Goal: Check status: Check status

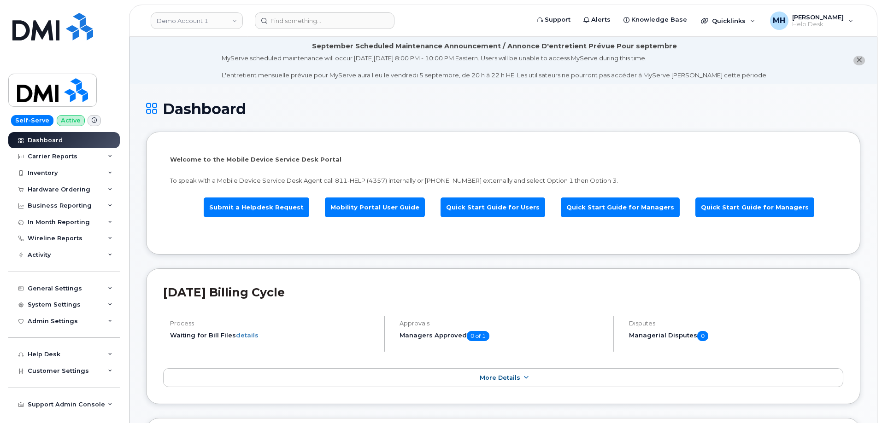
click at [173, 16] on link "Demo Account 1" at bounding box center [197, 20] width 92 height 17
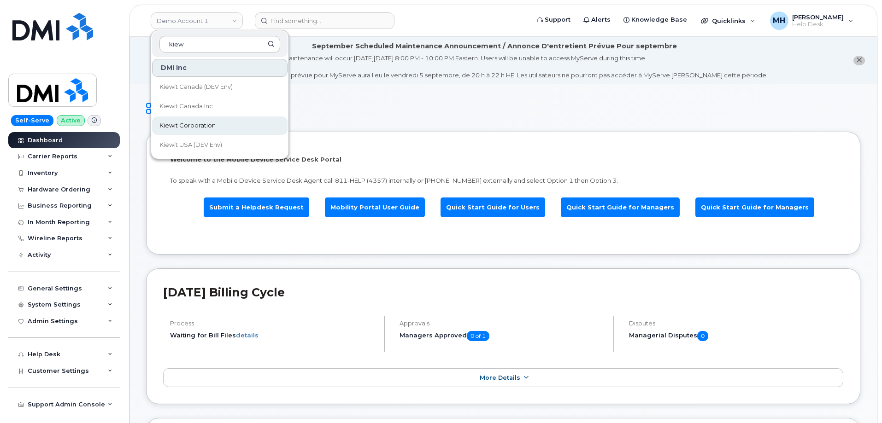
type input "kiew"
click at [230, 120] on link "Kiewit Corporation" at bounding box center [219, 126] width 135 height 18
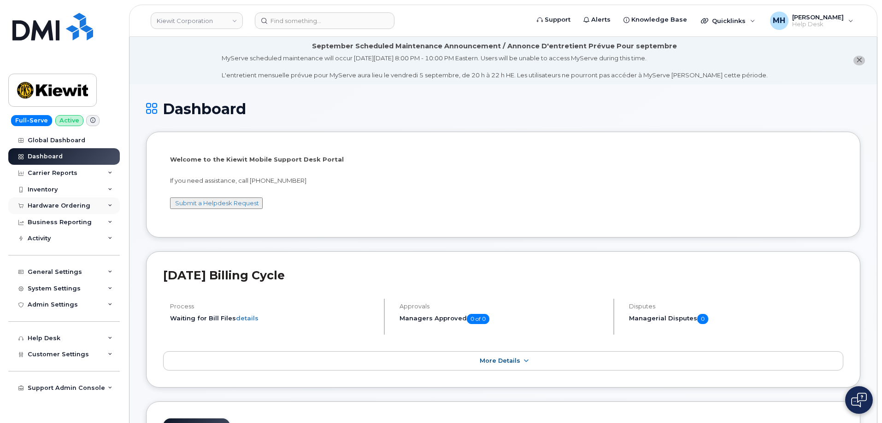
click at [75, 205] on div "Hardware Ordering" at bounding box center [59, 205] width 63 height 7
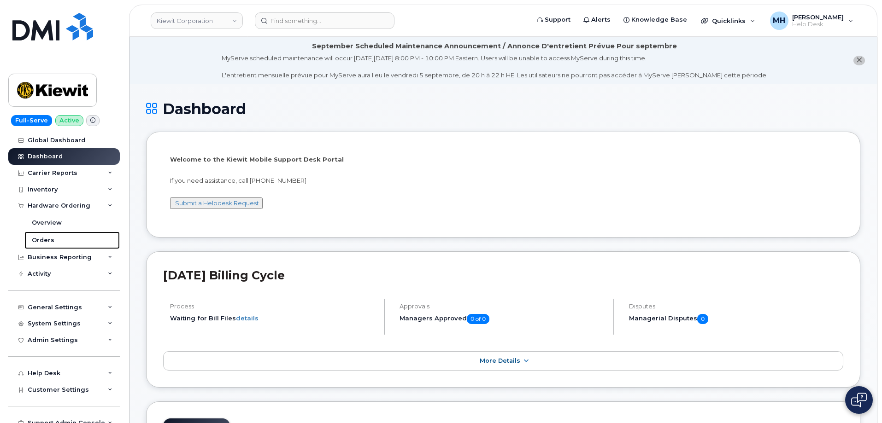
drag, startPoint x: 59, startPoint y: 241, endPoint x: 8, endPoint y: 243, distance: 51.2
click at [59, 241] on link "Orders" at bounding box center [71, 241] width 95 height 18
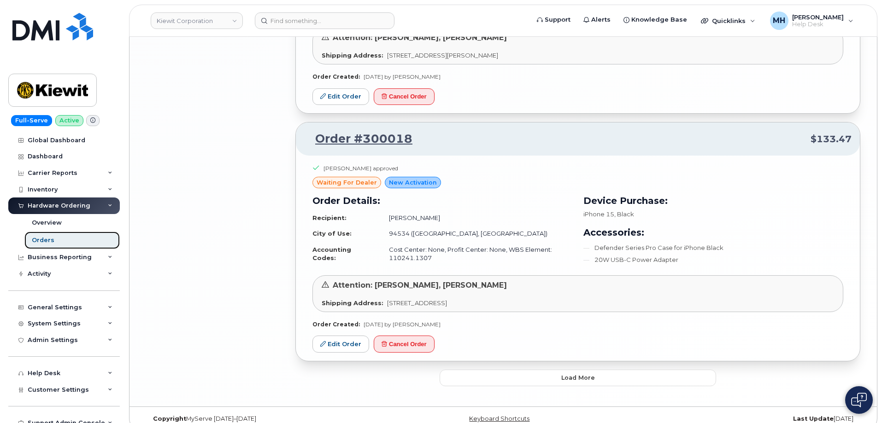
scroll to position [1971, 0]
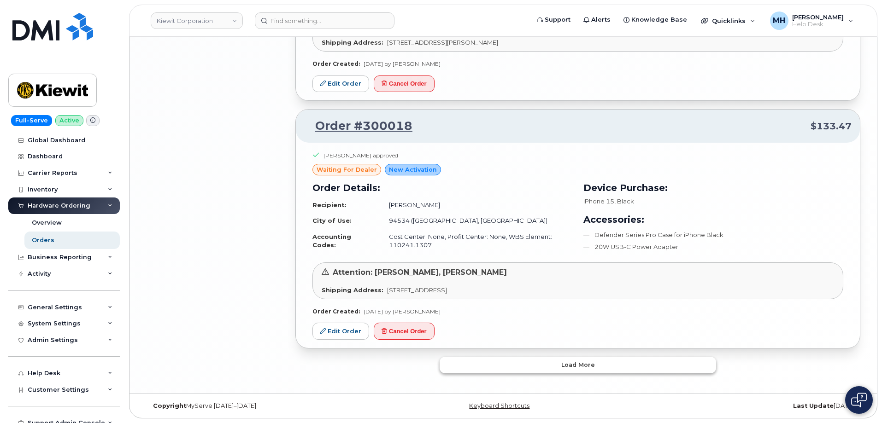
click at [535, 360] on button "Load more" at bounding box center [578, 365] width 276 height 17
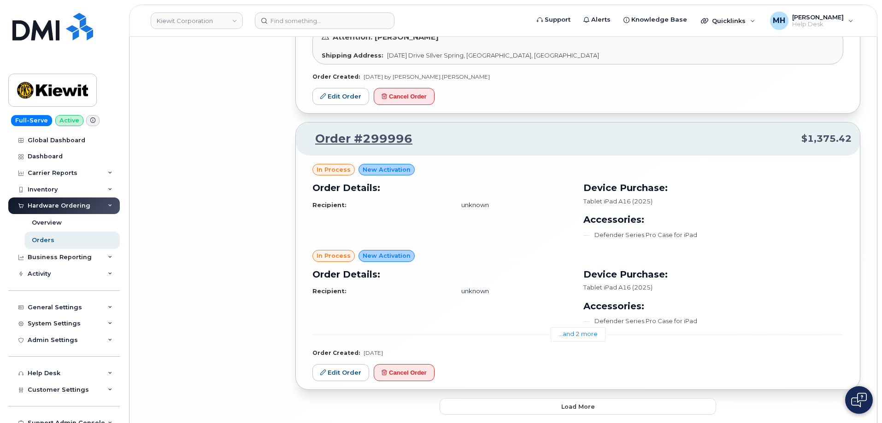
scroll to position [4112, 0]
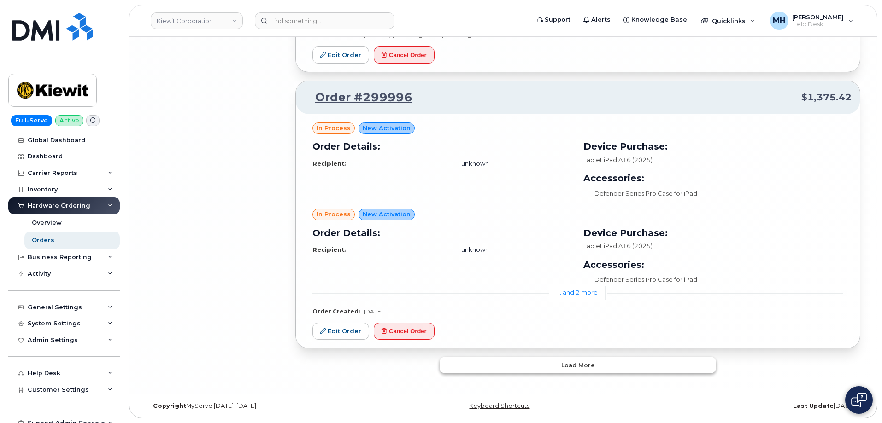
click at [506, 357] on button "Load more" at bounding box center [578, 365] width 276 height 17
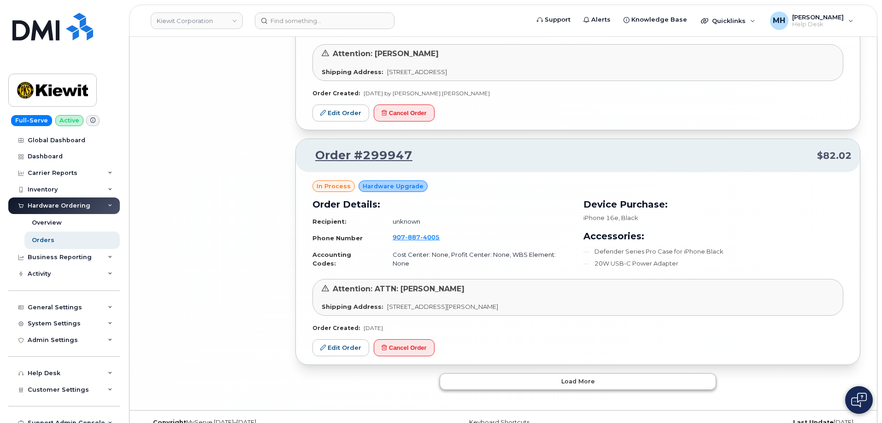
scroll to position [6433, 0]
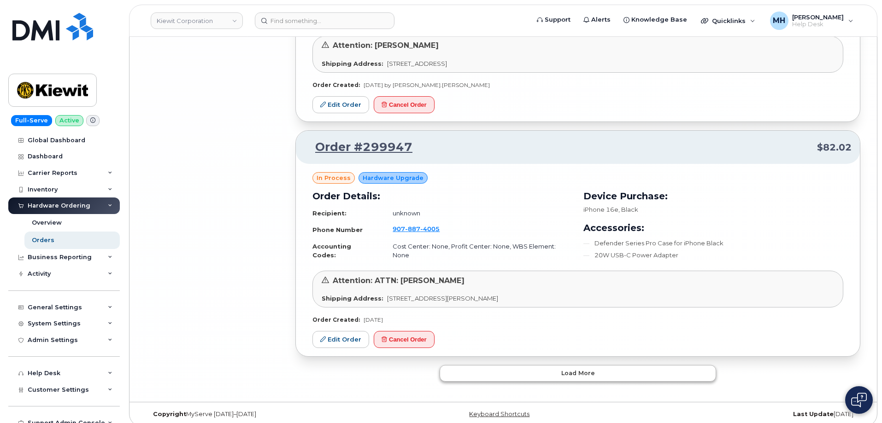
click at [475, 371] on button "Load more" at bounding box center [578, 373] width 276 height 17
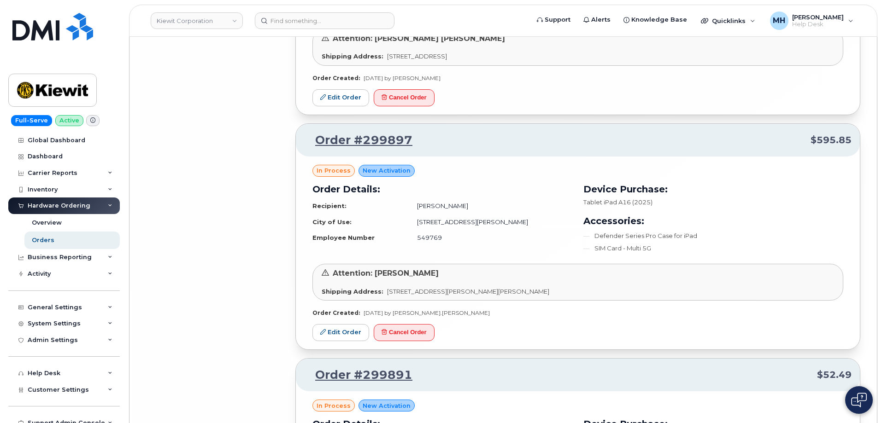
scroll to position [8693, 0]
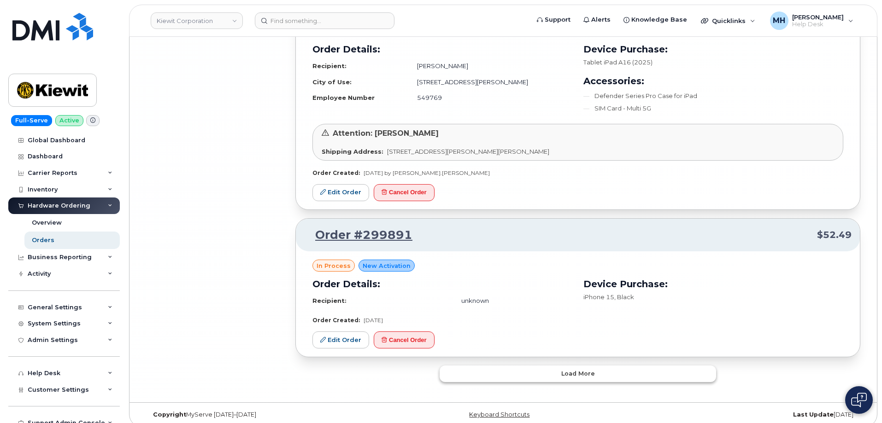
click at [528, 369] on button "Load more" at bounding box center [578, 374] width 276 height 17
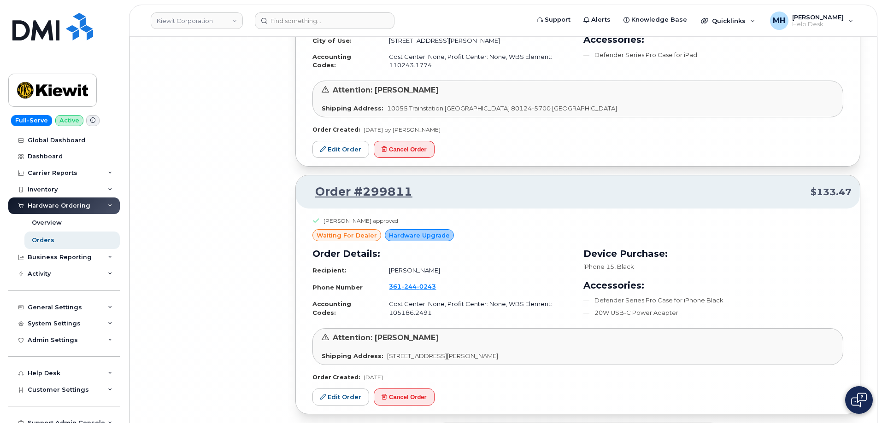
scroll to position [10800, 0]
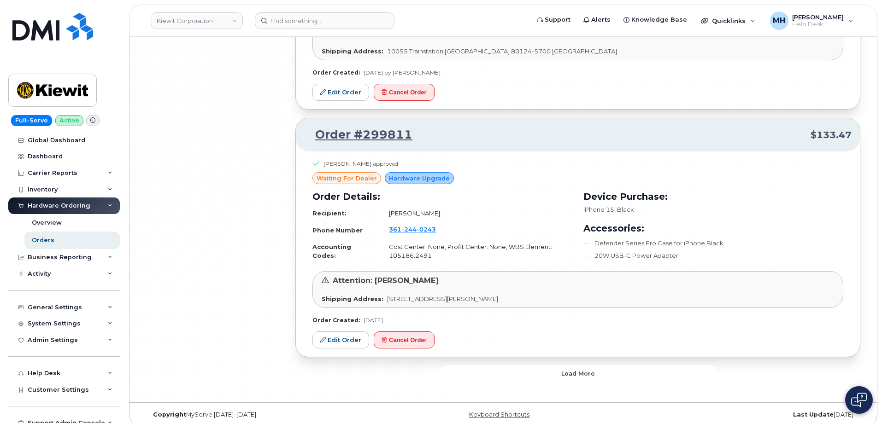
click at [486, 366] on button "Load more" at bounding box center [578, 374] width 276 height 17
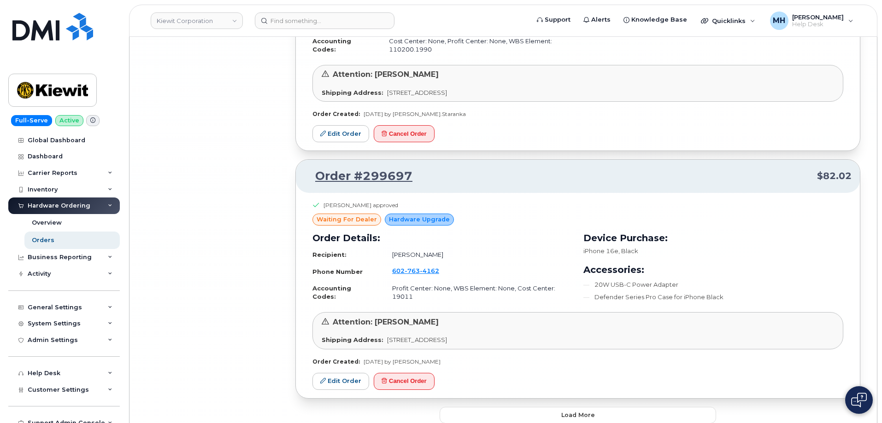
scroll to position [13148, 0]
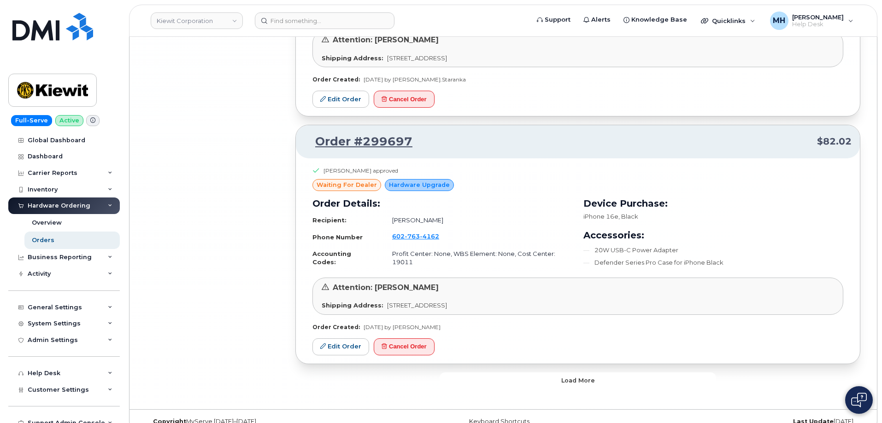
drag, startPoint x: 476, startPoint y: 370, endPoint x: 452, endPoint y: 370, distance: 24.9
click at [476, 373] on button "Load more" at bounding box center [578, 381] width 276 height 17
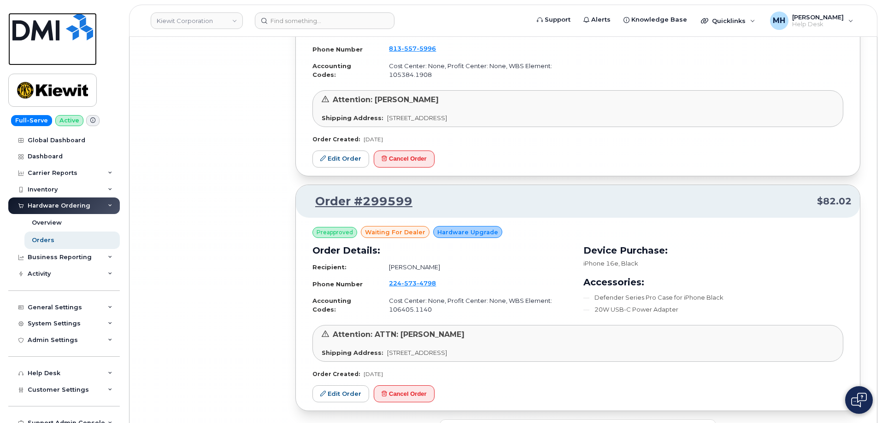
scroll to position [15126, 0]
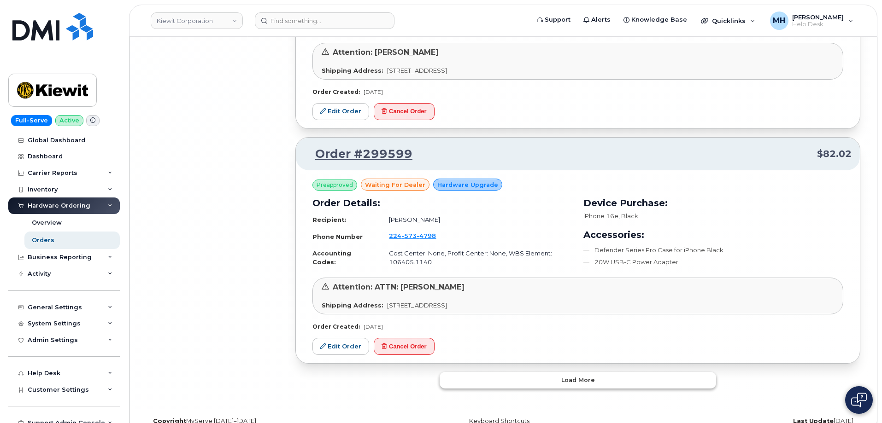
click at [554, 372] on button "Load more" at bounding box center [578, 380] width 276 height 17
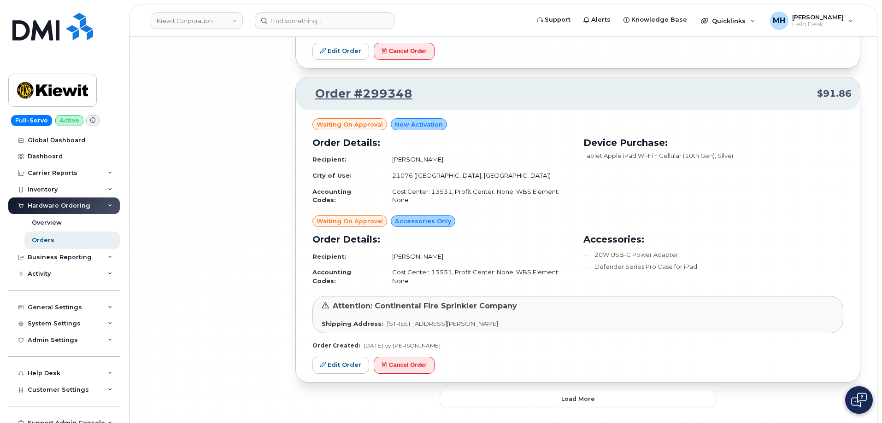
scroll to position [17165, 0]
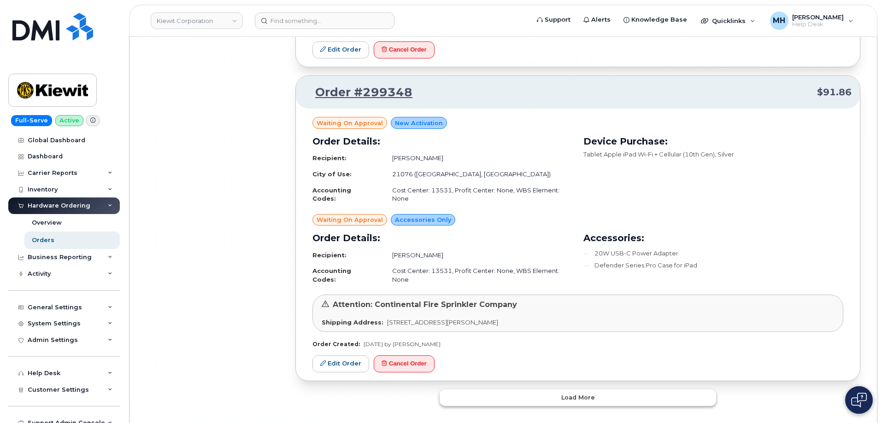
click at [535, 390] on button "Load more" at bounding box center [578, 398] width 276 height 17
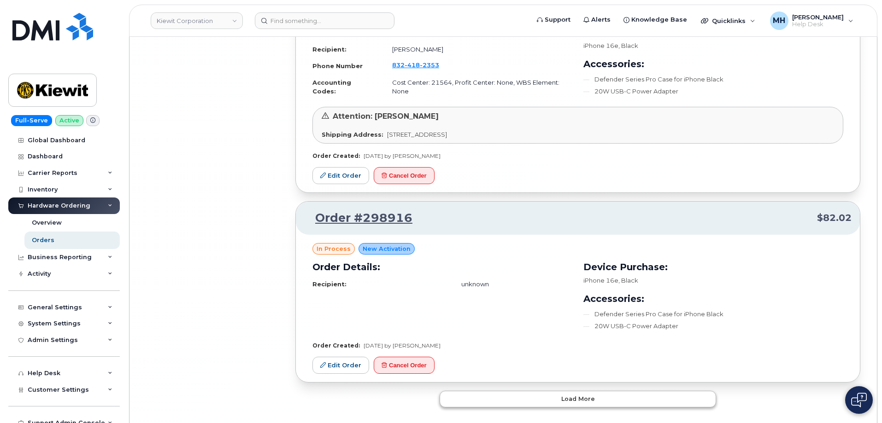
scroll to position [19310, 0]
click at [542, 390] on button "Load more" at bounding box center [578, 398] width 276 height 17
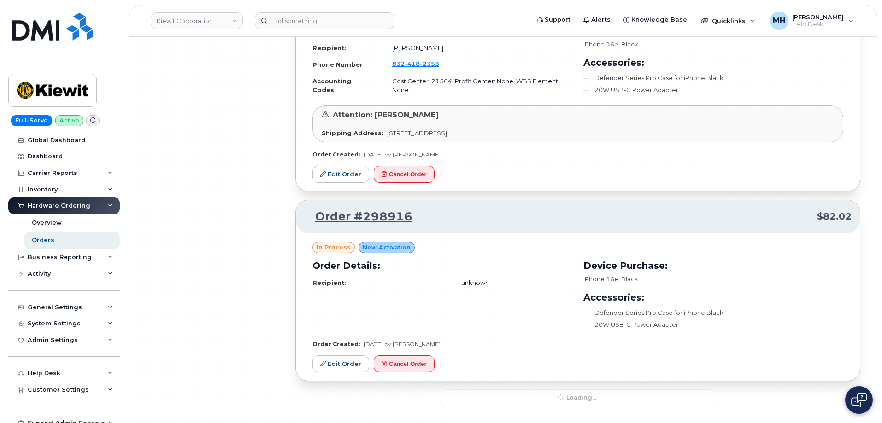
click at [542, 390] on div "Loading..." at bounding box center [578, 398] width 276 height 17
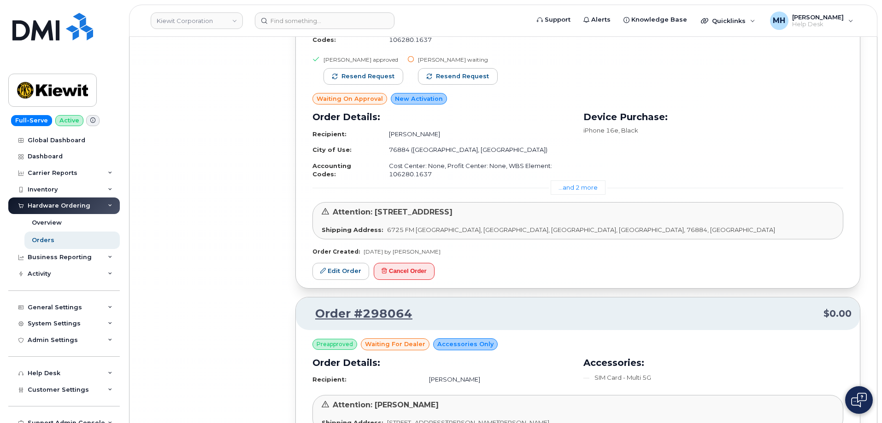
scroll to position [21672, 0]
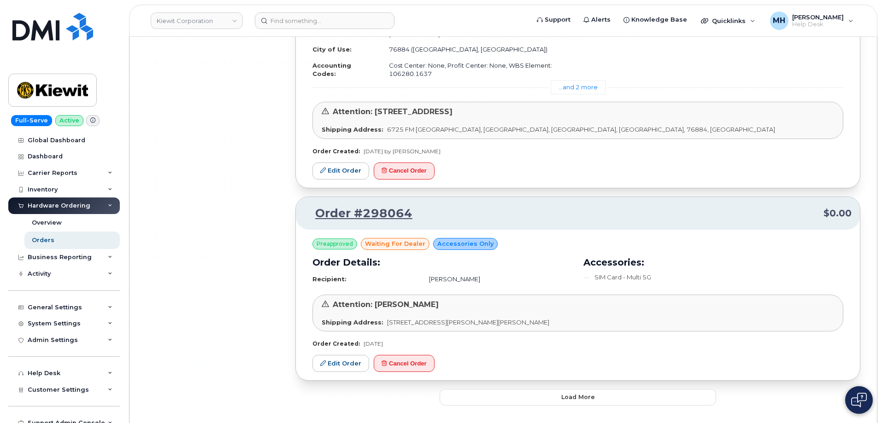
click at [576, 389] on button "Load more" at bounding box center [578, 397] width 276 height 17
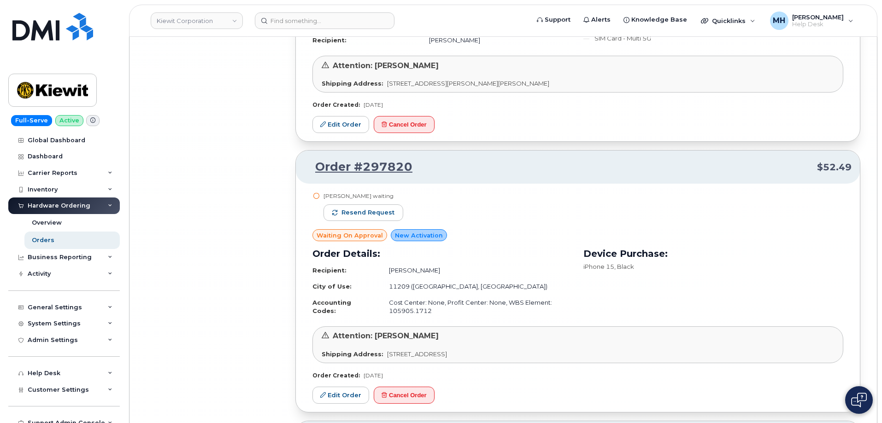
scroll to position [21887, 0]
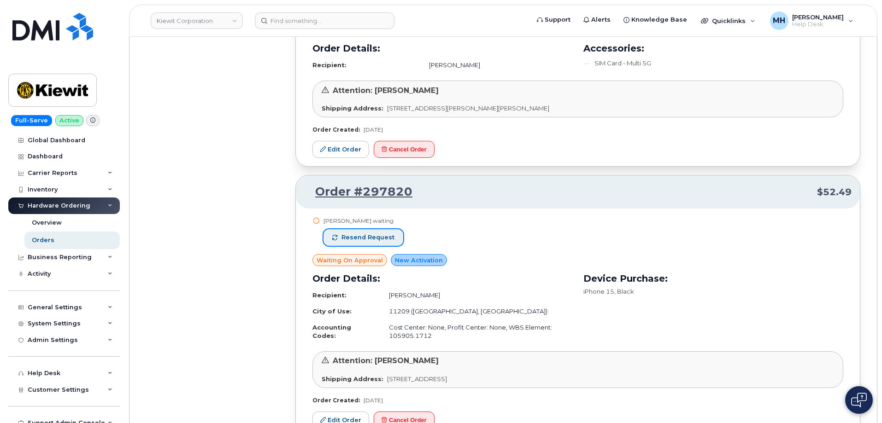
click at [388, 234] on span "Resend request" at bounding box center [367, 238] width 53 height 8
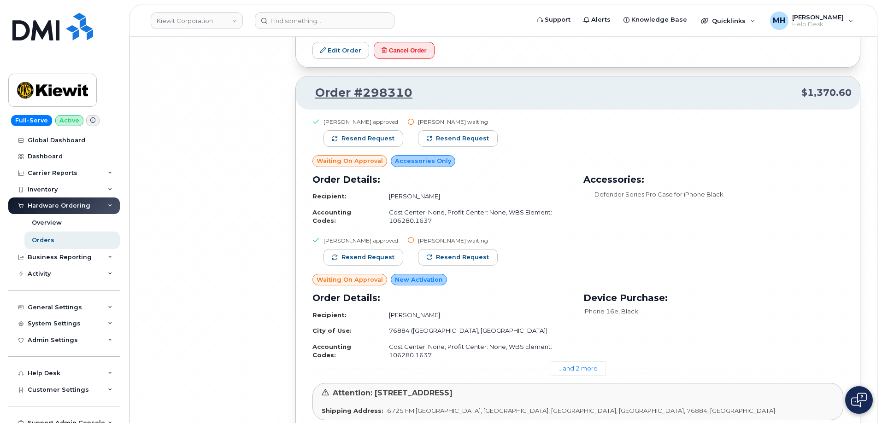
scroll to position [21334, 0]
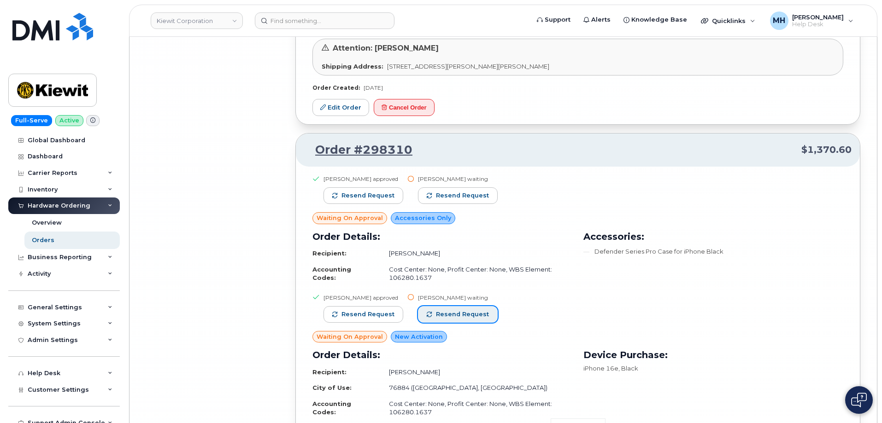
click at [484, 311] on span "Resend request" at bounding box center [462, 315] width 53 height 8
click at [485, 175] on div "Christoph Wilser waiting" at bounding box center [458, 179] width 80 height 8
click at [484, 188] on button "Resend request" at bounding box center [458, 196] width 80 height 17
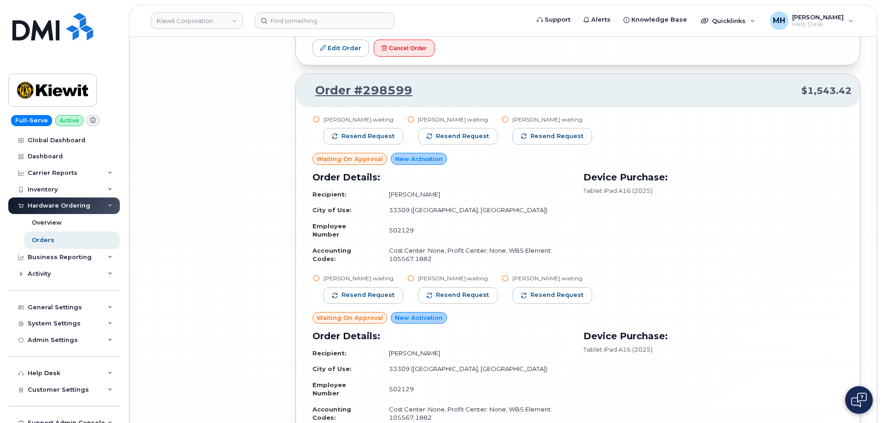
scroll to position [20689, 0]
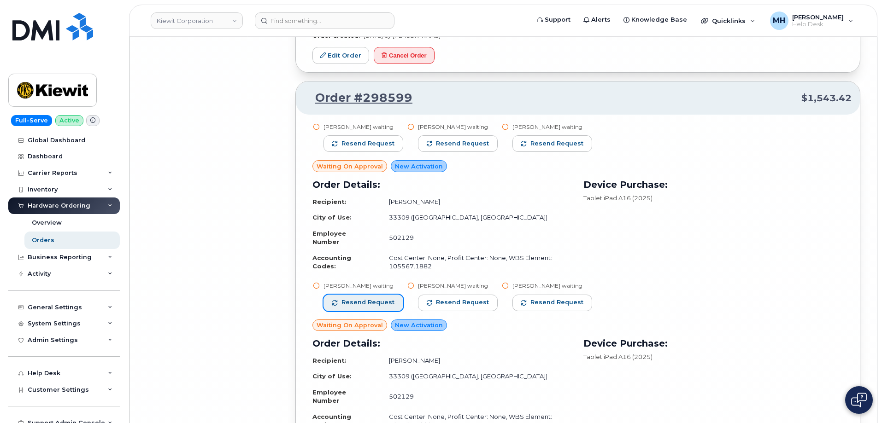
click at [382, 299] on span "Resend request" at bounding box center [367, 303] width 53 height 8
click at [367, 140] on span "Resend request" at bounding box center [367, 144] width 53 height 8
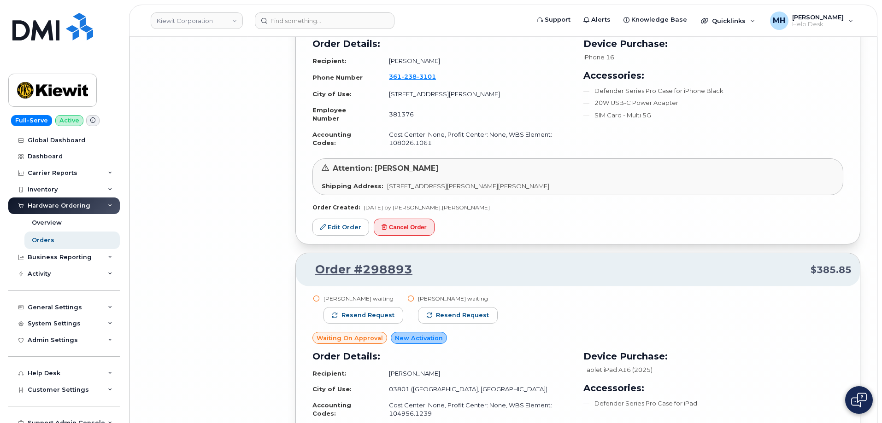
scroll to position [19997, 0]
click at [389, 312] on span "Resend request" at bounding box center [367, 316] width 53 height 8
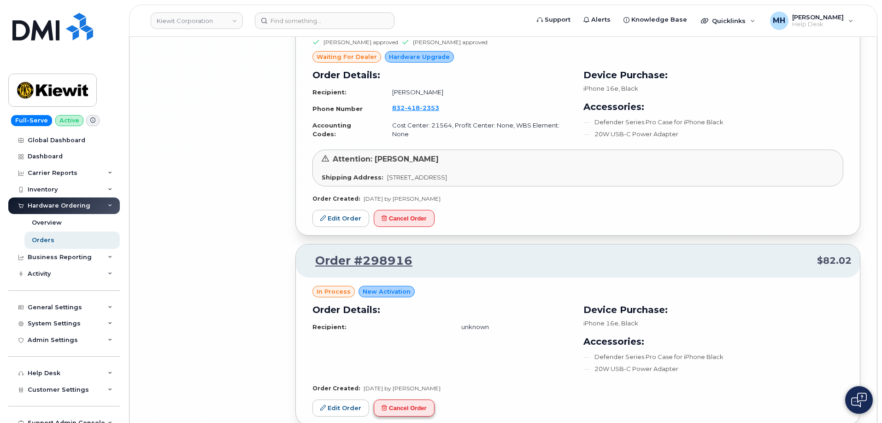
scroll to position [19260, 0]
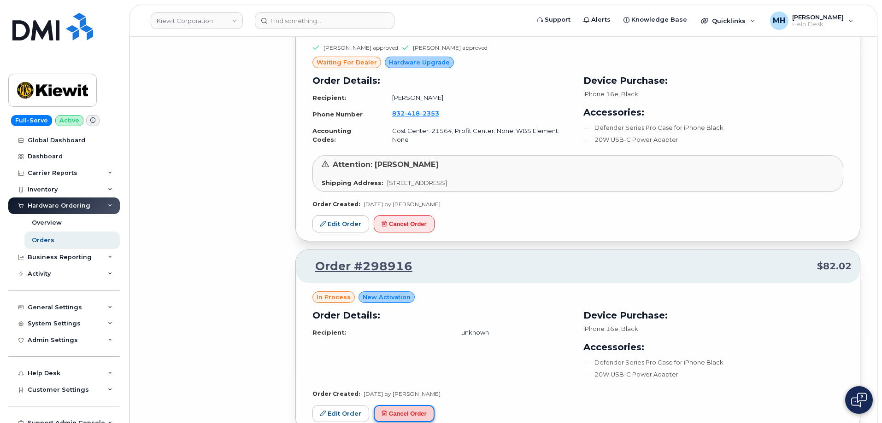
click at [390, 406] on button "Cancel Order" at bounding box center [404, 414] width 61 height 17
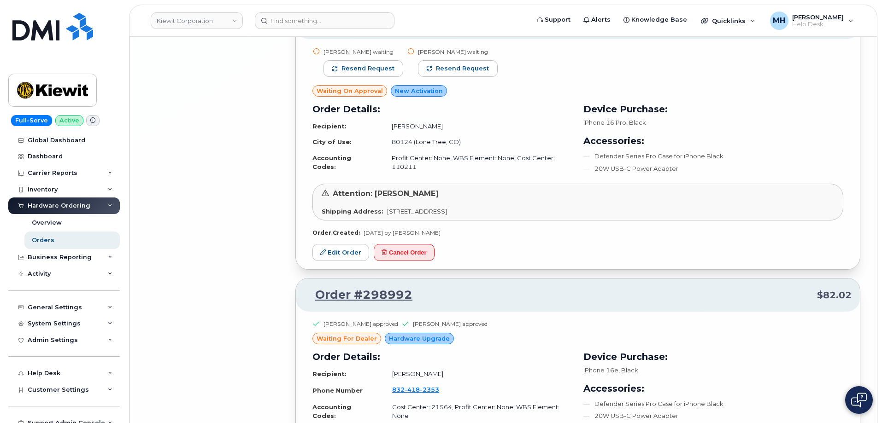
scroll to position [18845, 0]
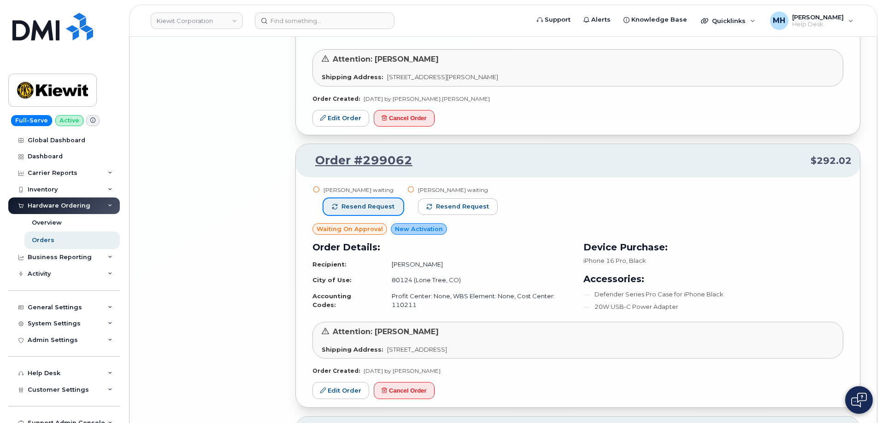
click at [385, 203] on span "Resend request" at bounding box center [367, 207] width 53 height 8
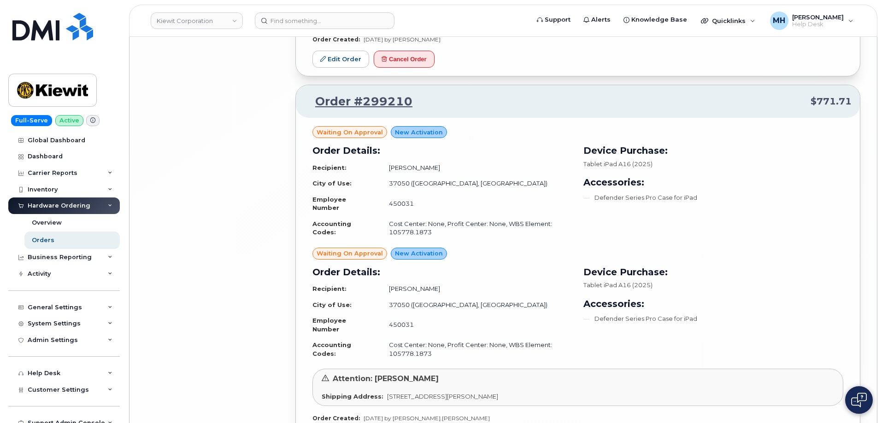
scroll to position [18338, 0]
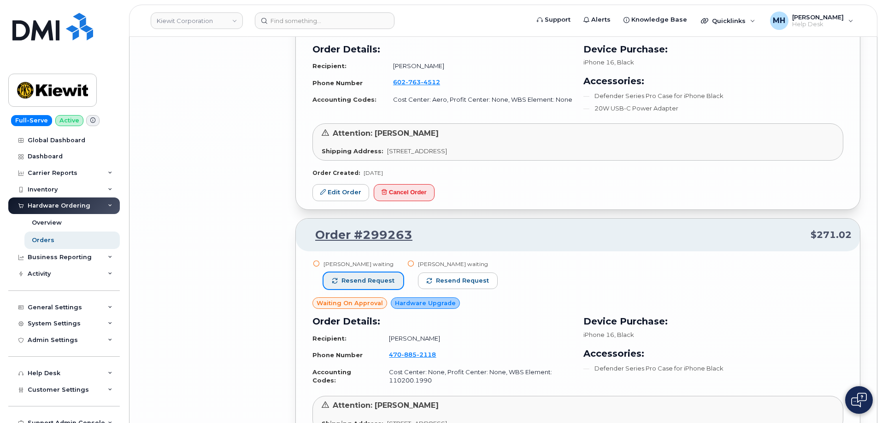
click at [373, 277] on span "Resend request" at bounding box center [367, 281] width 53 height 8
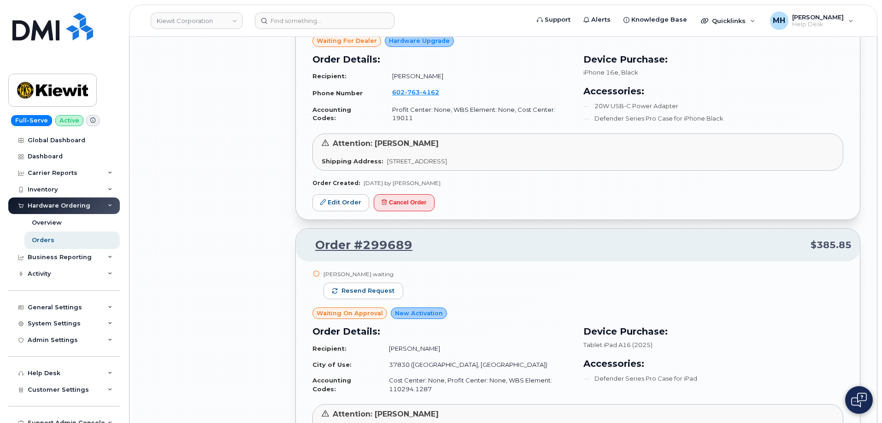
scroll to position [13270, 0]
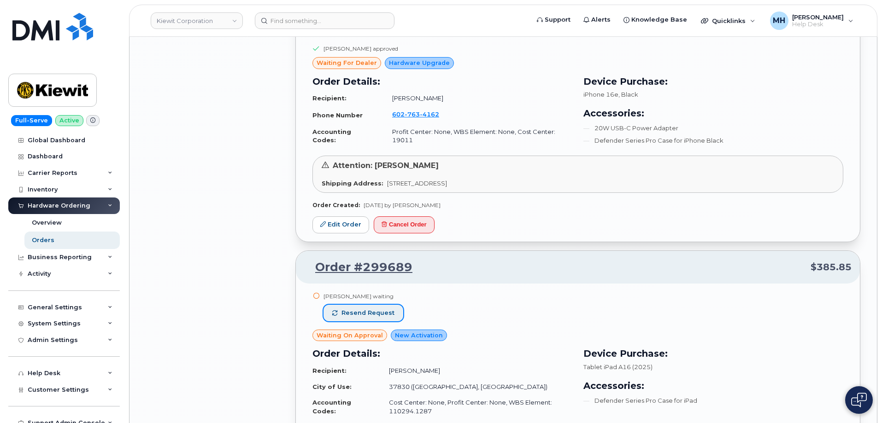
click at [386, 305] on button "Resend request" at bounding box center [363, 313] width 80 height 17
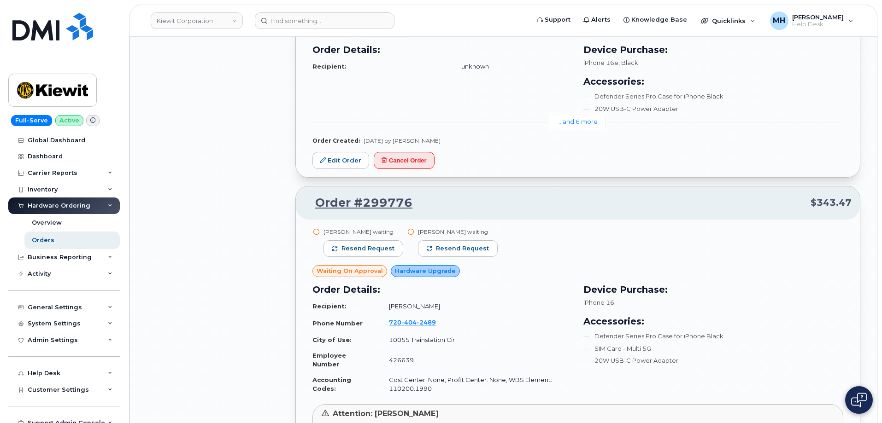
scroll to position [11979, 0]
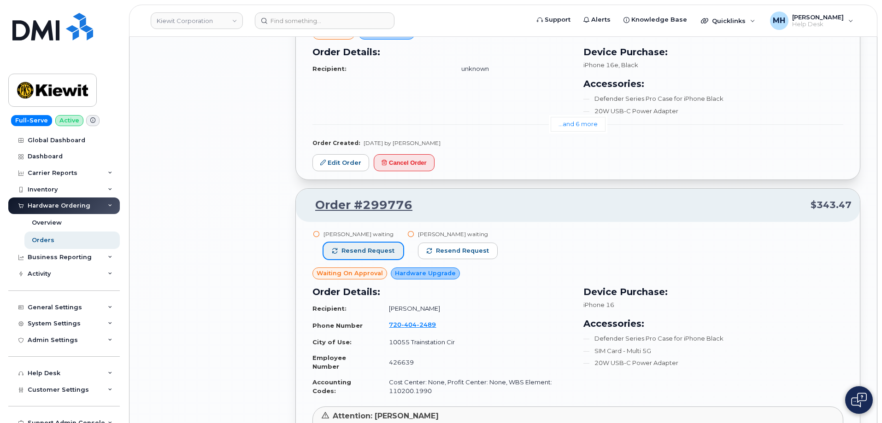
click at [360, 247] on span "Resend request" at bounding box center [367, 251] width 53 height 8
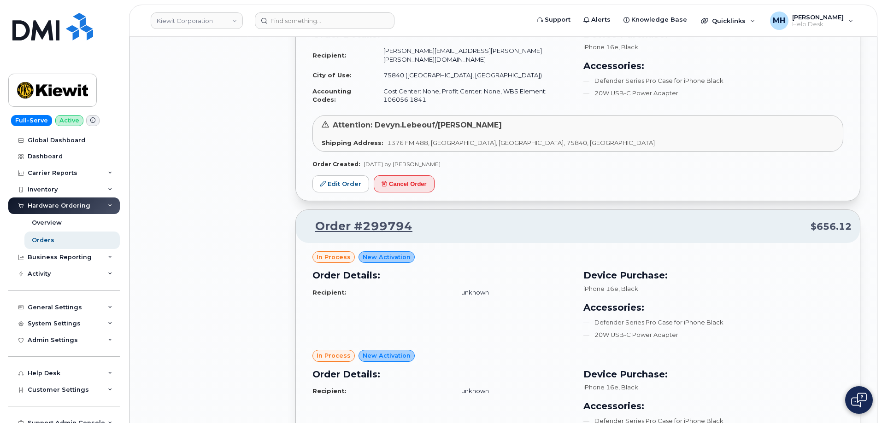
scroll to position [11519, 0]
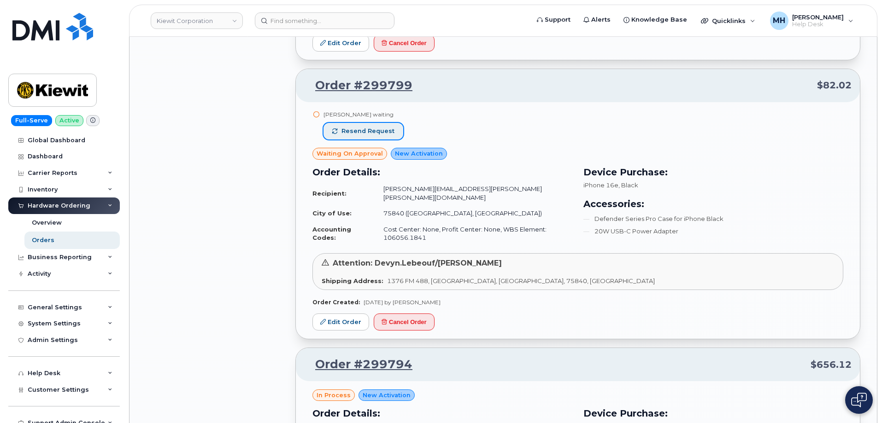
click at [386, 127] on span "Resend request" at bounding box center [367, 131] width 53 height 8
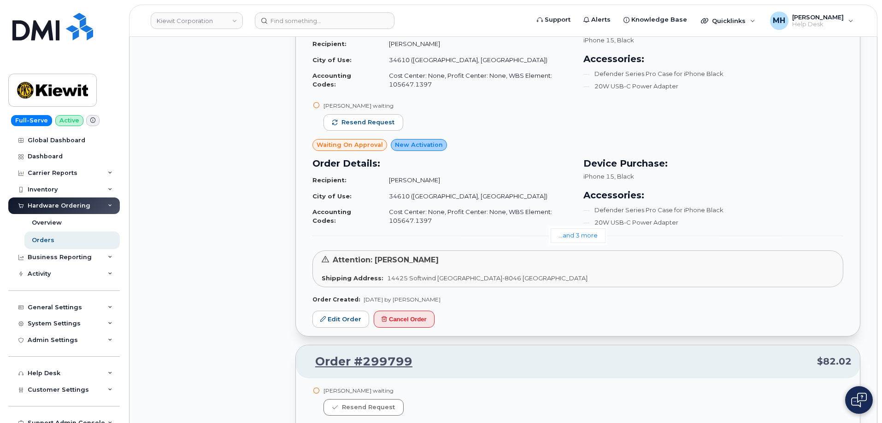
scroll to position [11150, 0]
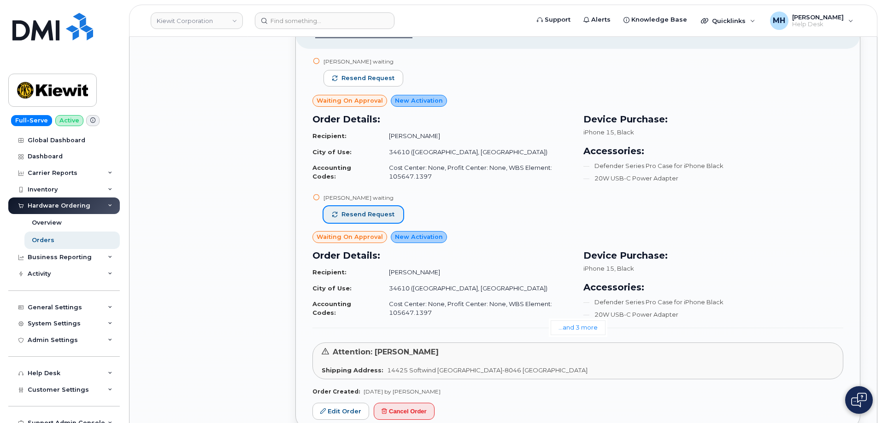
click at [394, 208] on button "Resend request" at bounding box center [363, 214] width 80 height 17
click at [388, 74] on span "Resend request" at bounding box center [367, 78] width 53 height 8
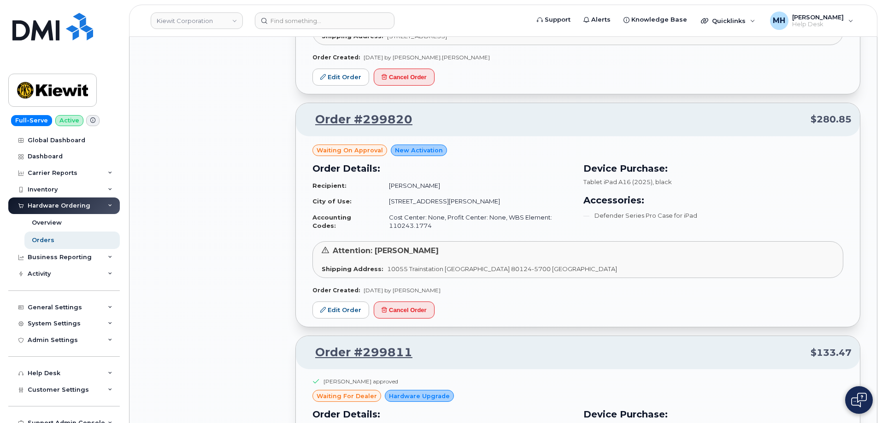
scroll to position [10505, 0]
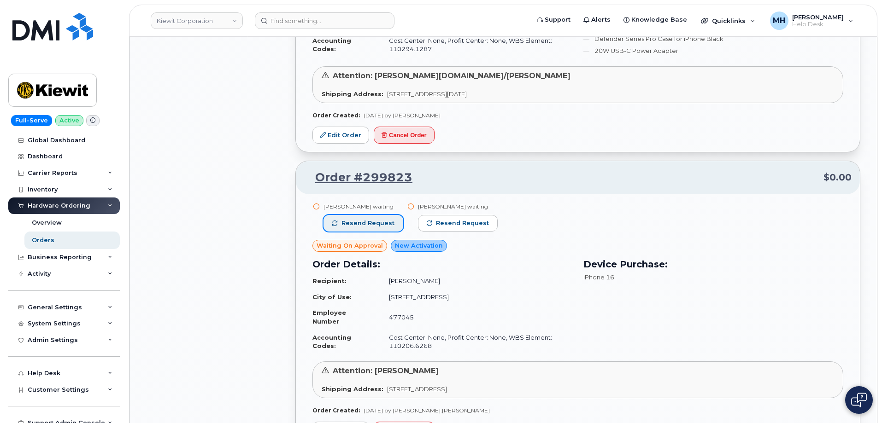
click at [383, 219] on span "Resend request" at bounding box center [367, 223] width 53 height 8
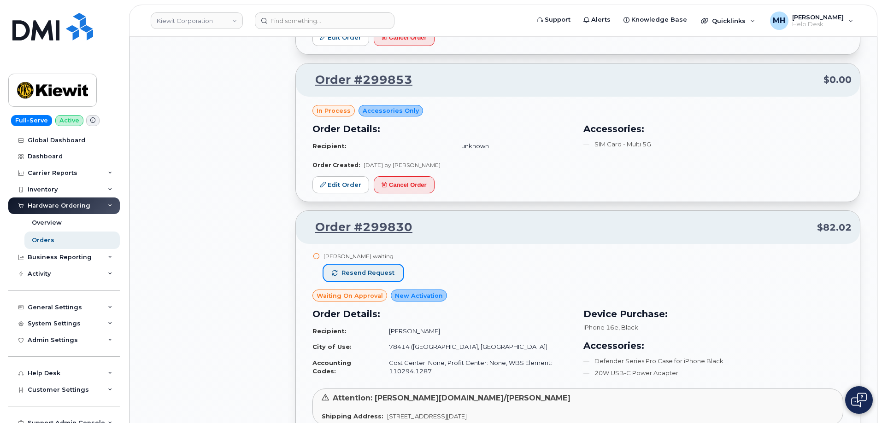
click at [395, 265] on button "Resend request" at bounding box center [363, 273] width 80 height 17
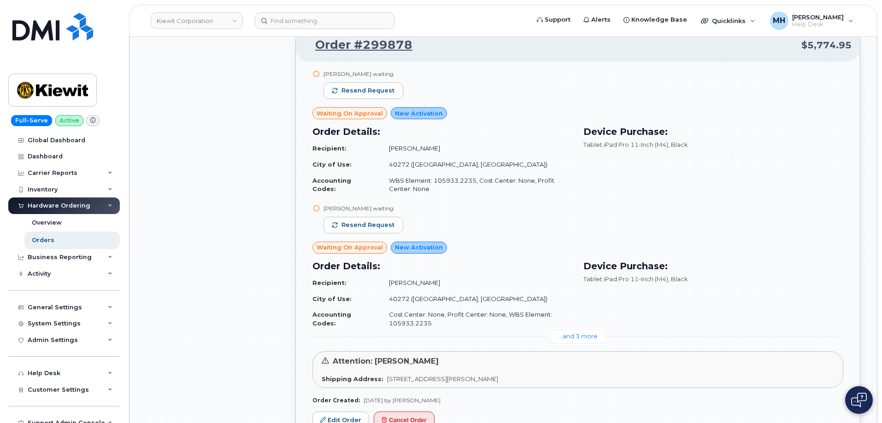
scroll to position [9030, 0]
click at [386, 222] on span "Resend request" at bounding box center [367, 226] width 53 height 8
click at [387, 87] on span "Resend request" at bounding box center [367, 91] width 53 height 8
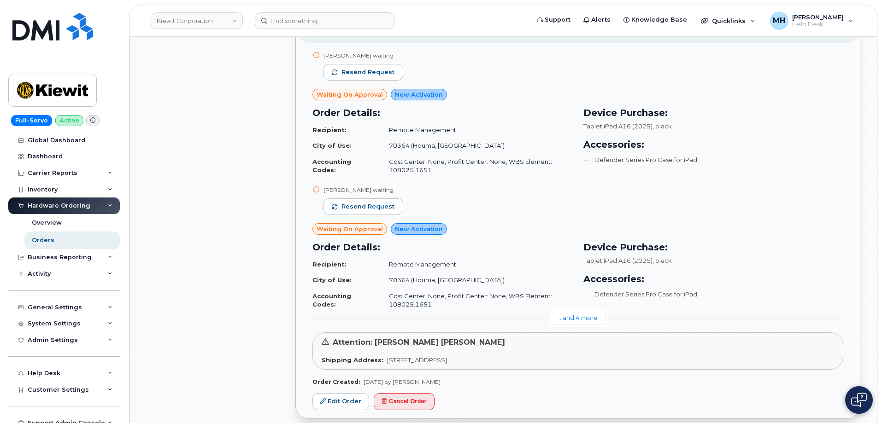
scroll to position [8247, 0]
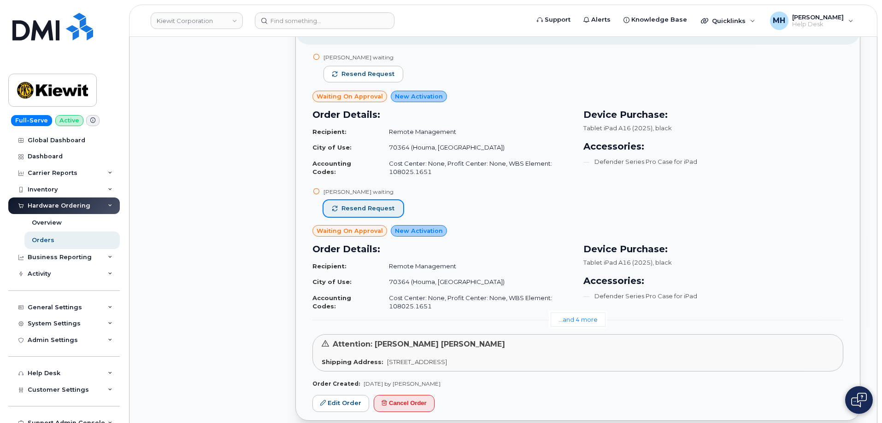
click at [382, 205] on span "Resend request" at bounding box center [367, 209] width 53 height 8
click at [382, 70] on span "Resend request" at bounding box center [367, 74] width 53 height 8
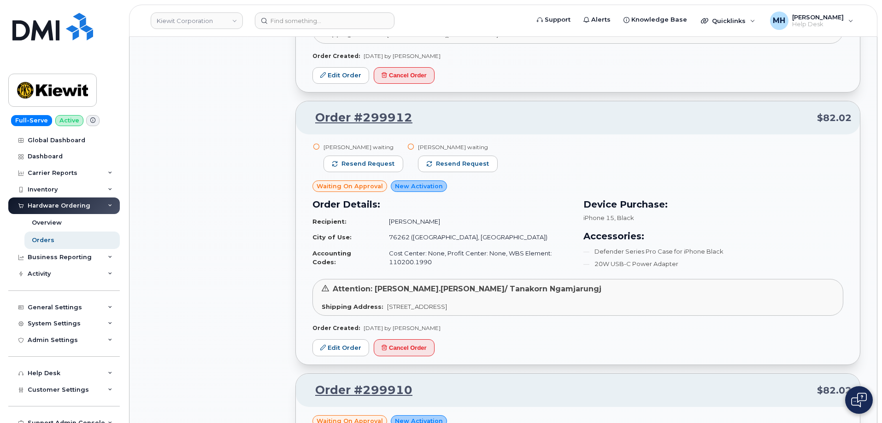
scroll to position [7648, 0]
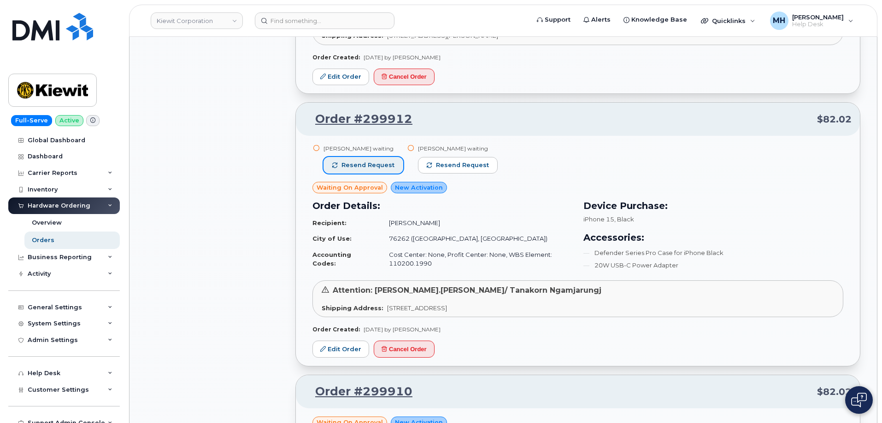
click at [380, 161] on span "Resend request" at bounding box center [367, 165] width 53 height 8
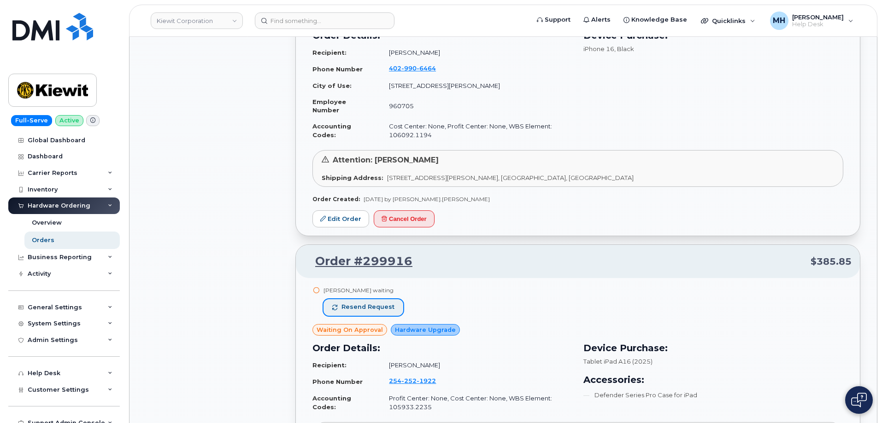
click at [387, 303] on span "Resend request" at bounding box center [367, 307] width 53 height 8
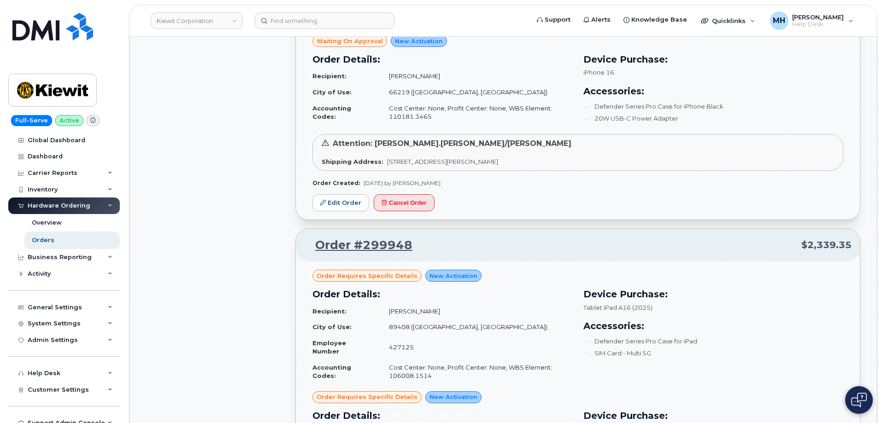
scroll to position [5759, 0]
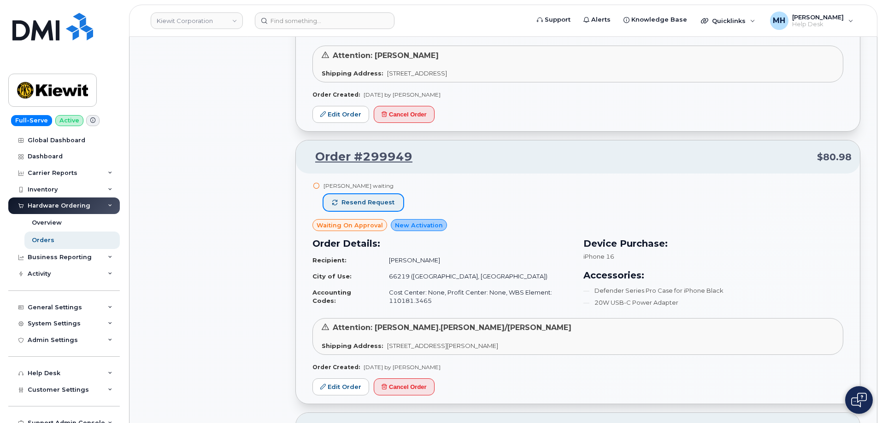
drag, startPoint x: 370, startPoint y: 186, endPoint x: 379, endPoint y: 192, distance: 10.4
click at [370, 194] on button "Resend request" at bounding box center [363, 202] width 80 height 17
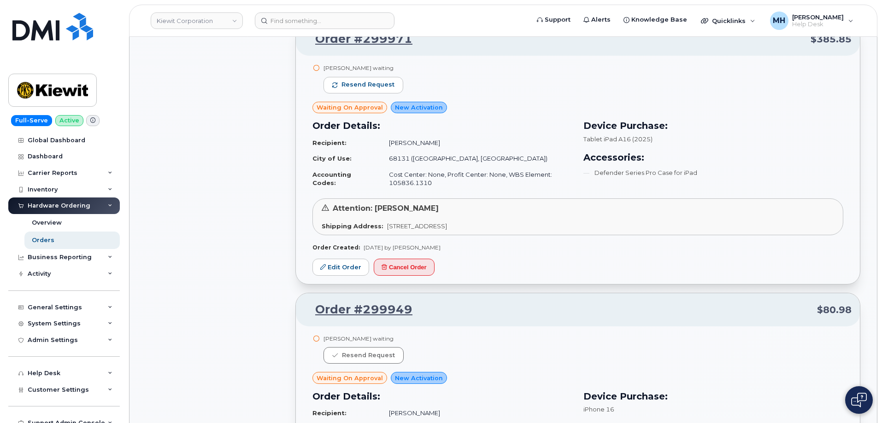
scroll to position [5574, 0]
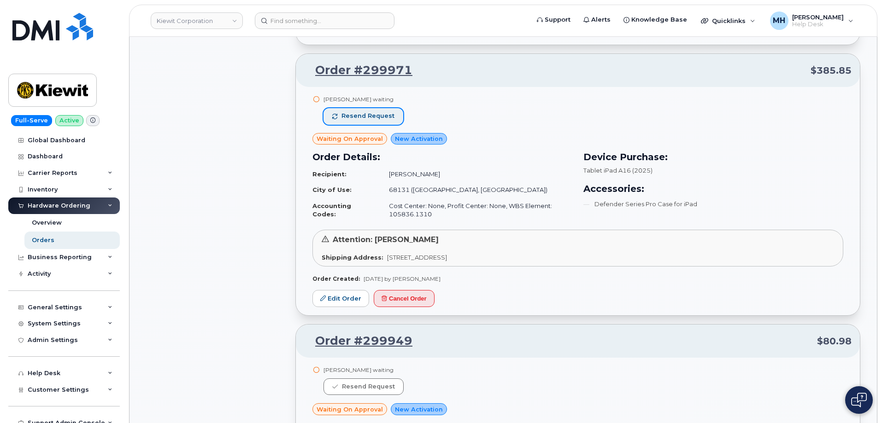
click at [394, 108] on button "Resend request" at bounding box center [363, 116] width 80 height 17
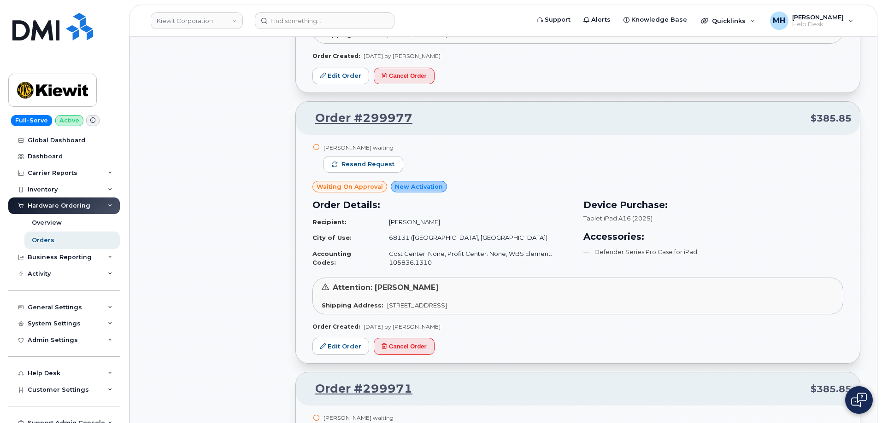
scroll to position [5252, 0]
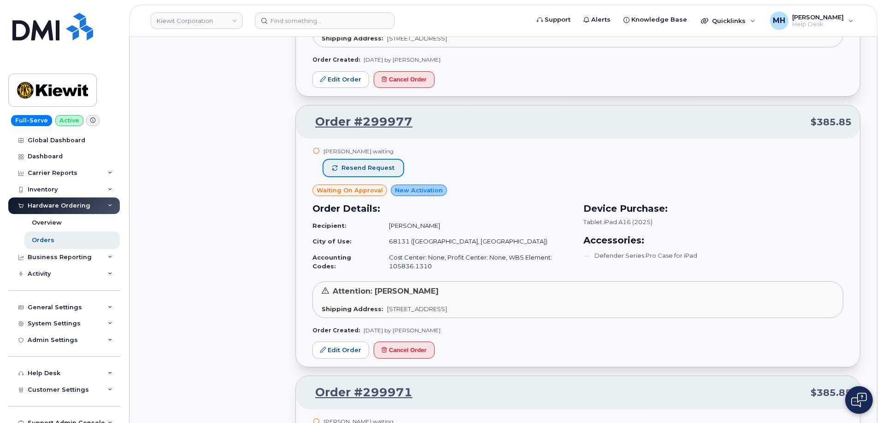
click at [392, 160] on button "Resend request" at bounding box center [363, 168] width 80 height 17
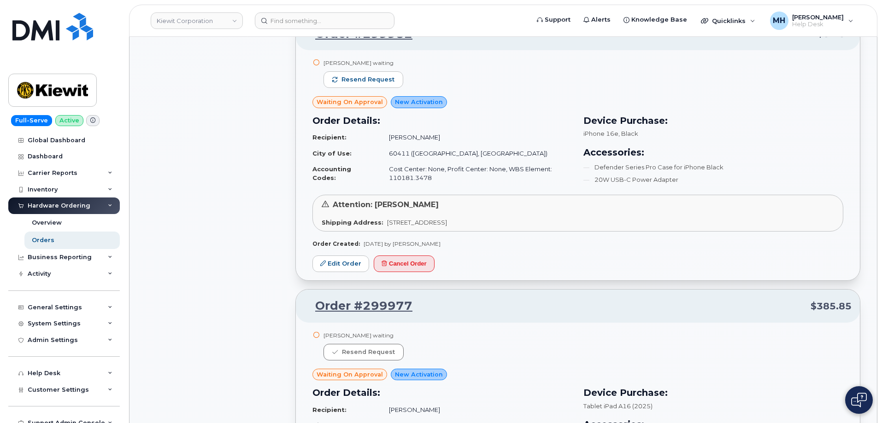
scroll to position [5021, 0]
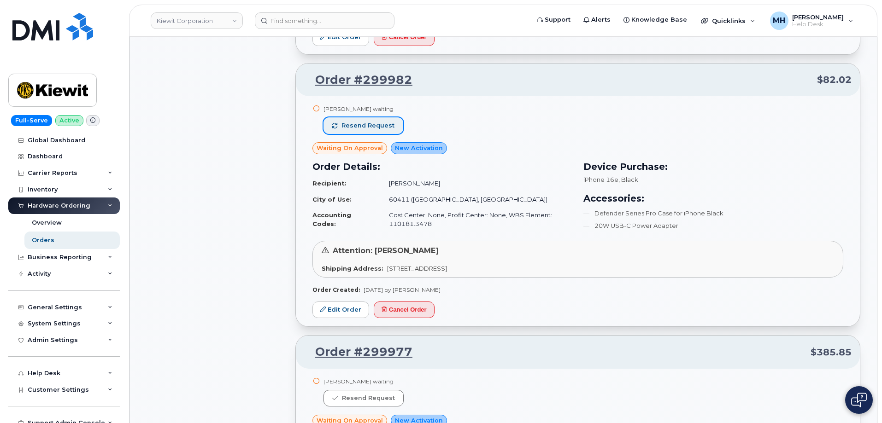
click at [392, 118] on button "Resend request" at bounding box center [363, 126] width 80 height 17
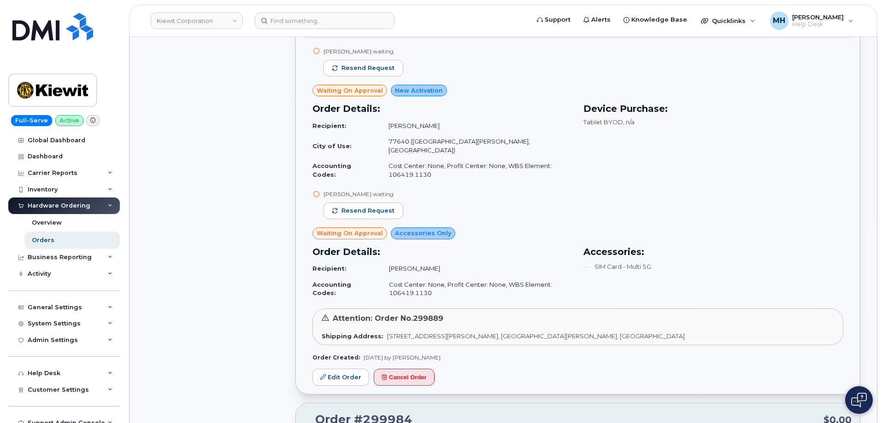
scroll to position [4376, 0]
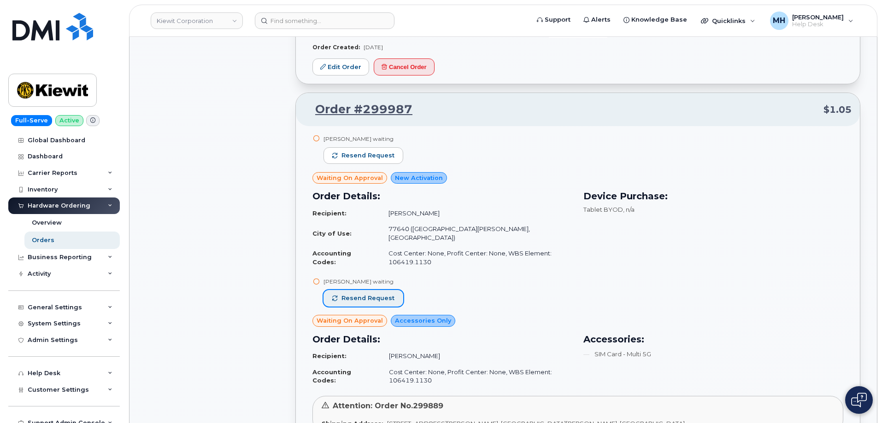
click at [394, 290] on button "Resend request" at bounding box center [363, 298] width 80 height 17
click at [387, 159] on span "Resend request" at bounding box center [367, 156] width 53 height 8
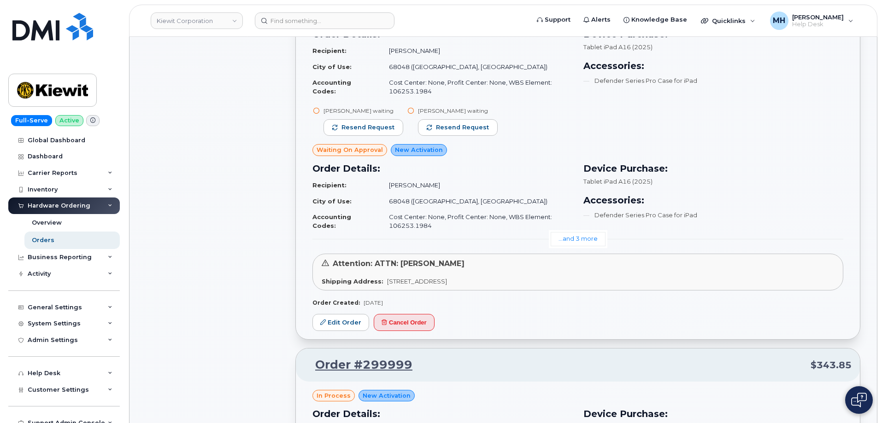
scroll to position [3316, 0]
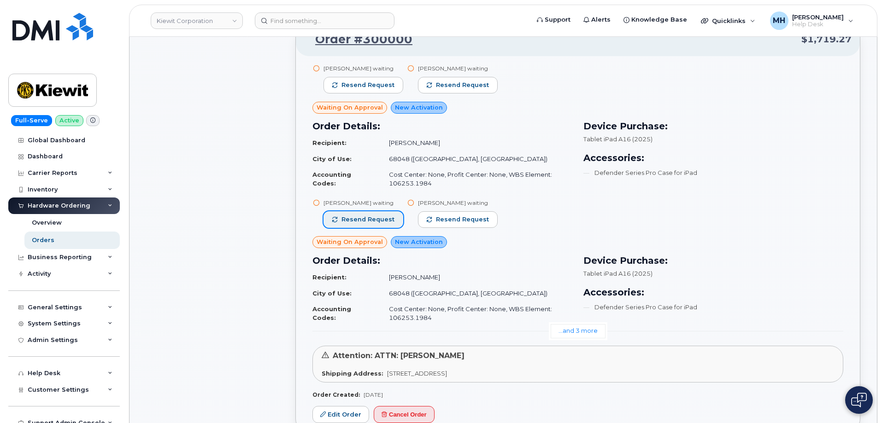
click at [384, 219] on span "Resend request" at bounding box center [367, 220] width 53 height 8
click at [370, 87] on span "Resend request" at bounding box center [367, 85] width 53 height 8
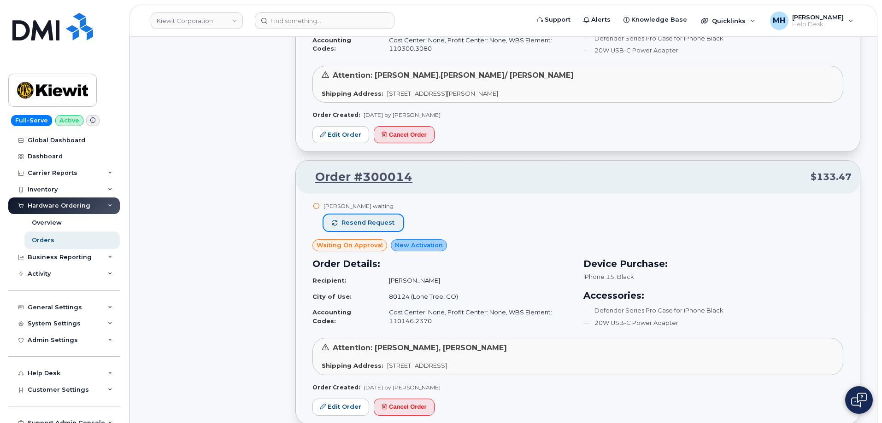
click at [389, 216] on button "Resend request" at bounding box center [363, 223] width 80 height 17
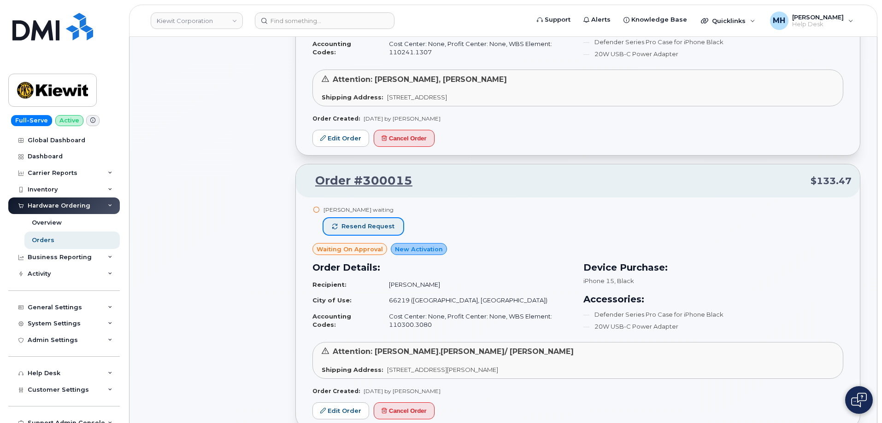
click at [380, 232] on button "Resend request" at bounding box center [363, 226] width 80 height 17
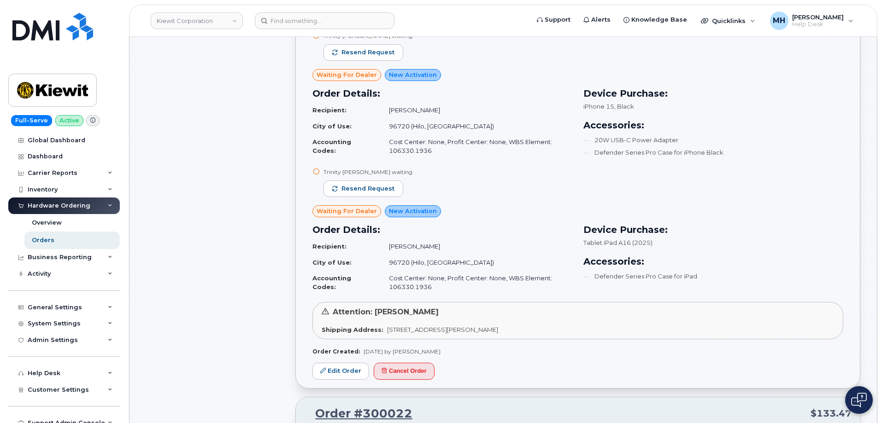
scroll to position [1197, 0]
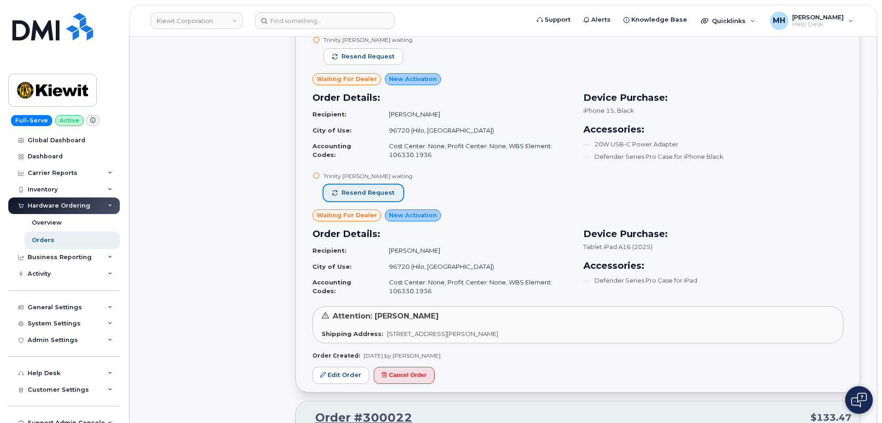
click at [365, 189] on span "Resend request" at bounding box center [367, 193] width 53 height 8
click at [376, 60] on span "Resend request" at bounding box center [367, 57] width 53 height 8
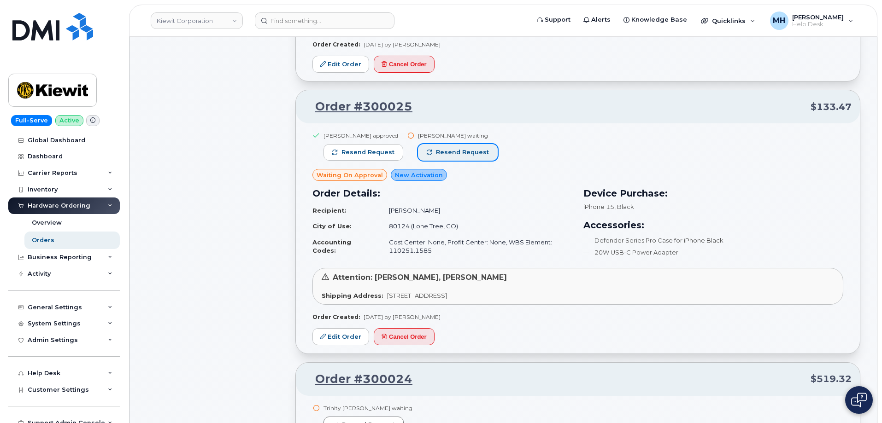
click at [433, 147] on button "Resend request" at bounding box center [458, 152] width 80 height 17
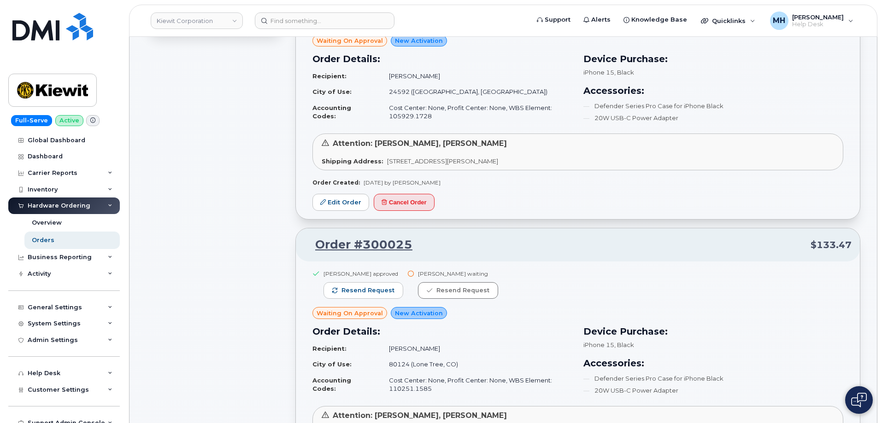
scroll to position [598, 0]
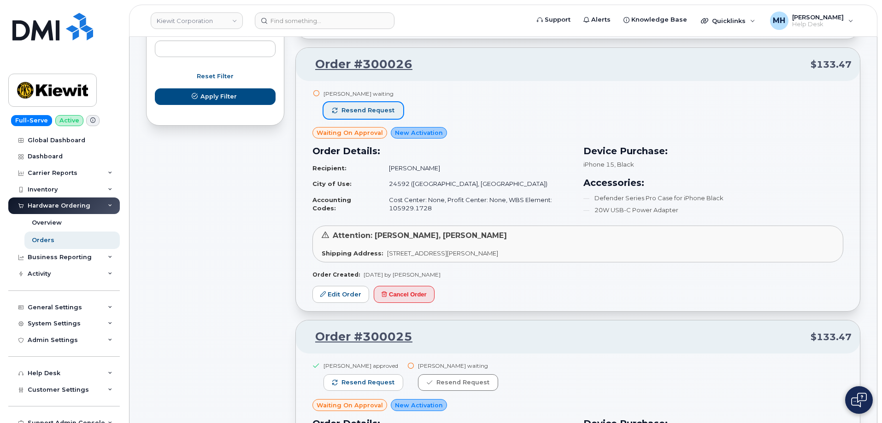
click at [372, 109] on span "Resend request" at bounding box center [367, 110] width 53 height 8
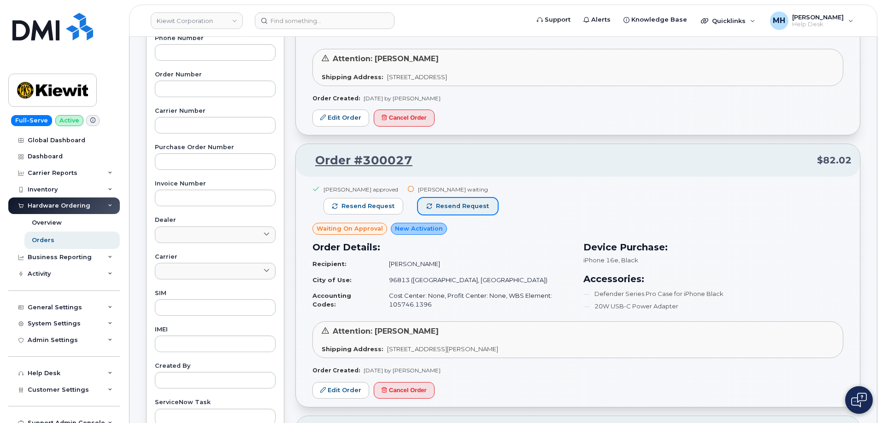
click at [450, 212] on button "Resend request" at bounding box center [458, 206] width 80 height 17
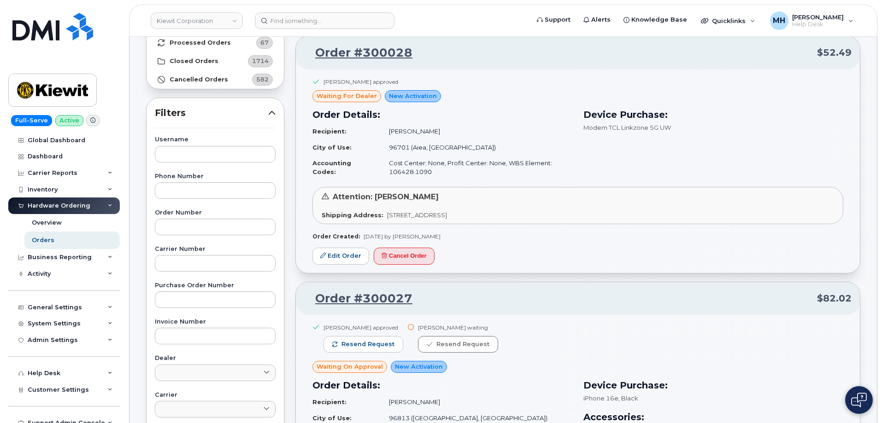
scroll to position [0, 0]
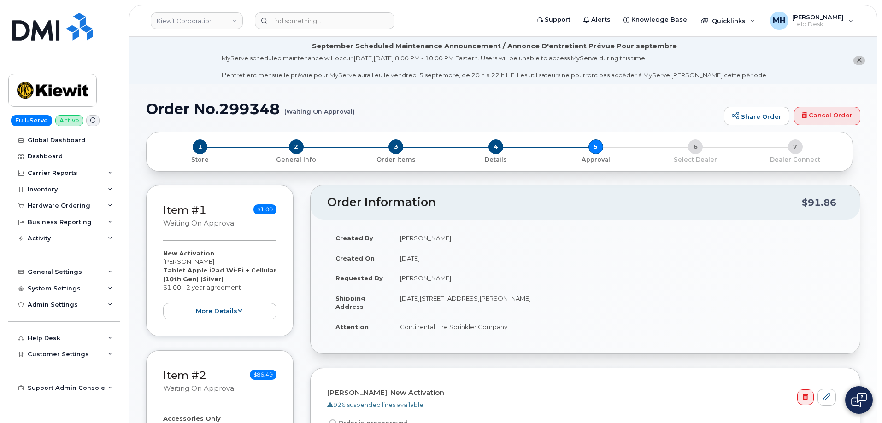
scroll to position [230, 0]
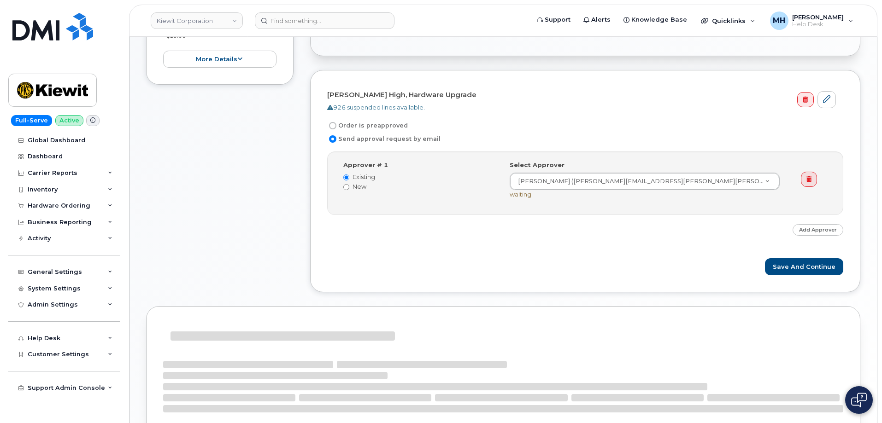
scroll to position [324, 0]
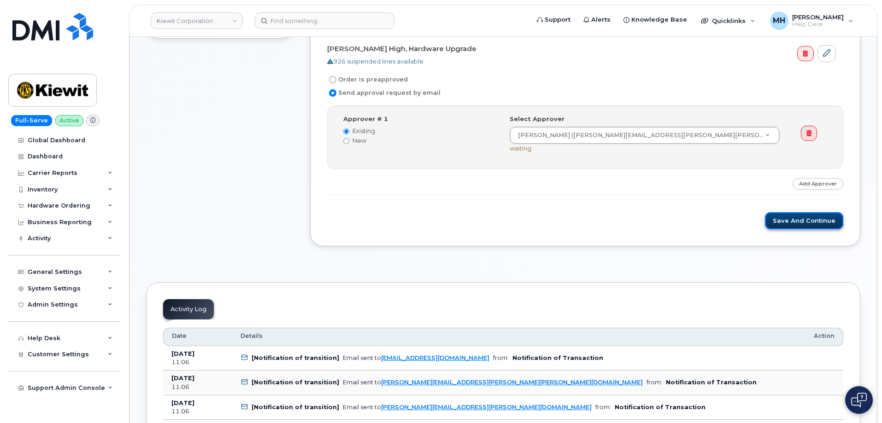
click at [795, 222] on button "Save and Continue" at bounding box center [804, 220] width 78 height 17
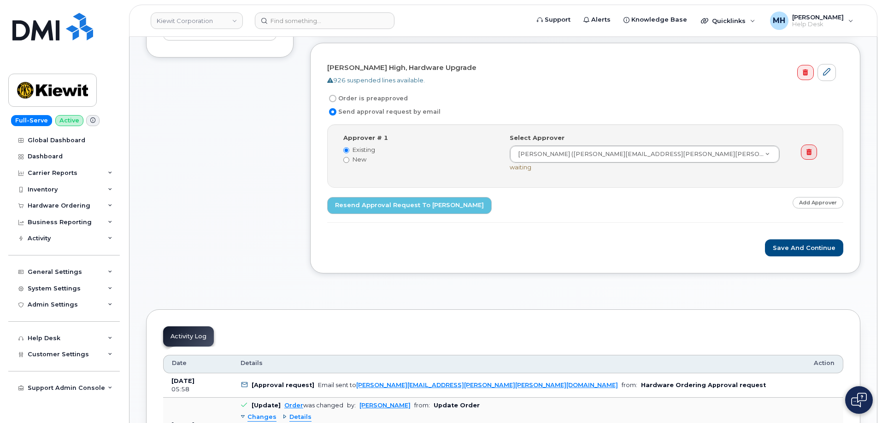
scroll to position [415, 0]
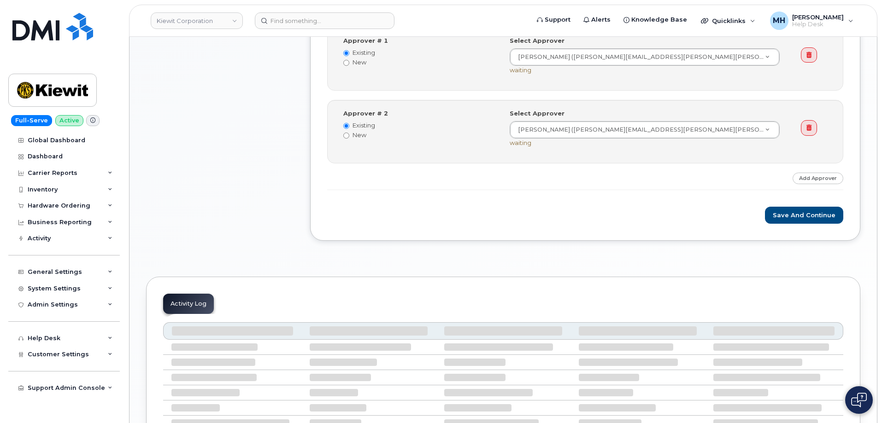
scroll to position [462, 0]
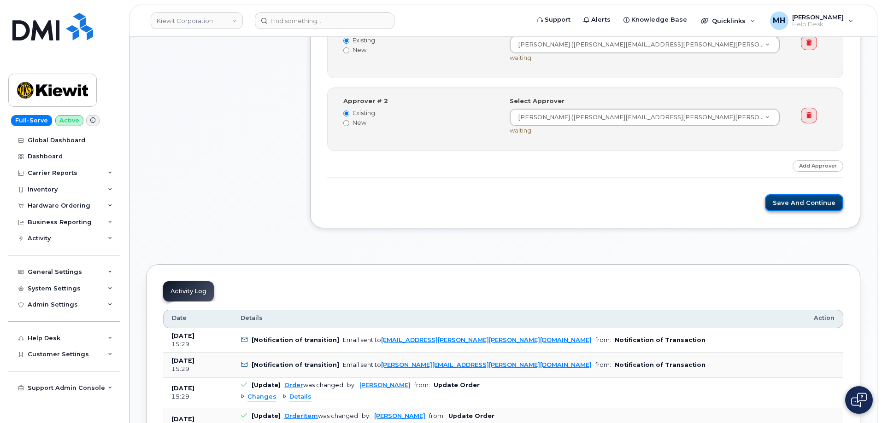
click at [792, 203] on button "Save and Continue" at bounding box center [804, 202] width 78 height 17
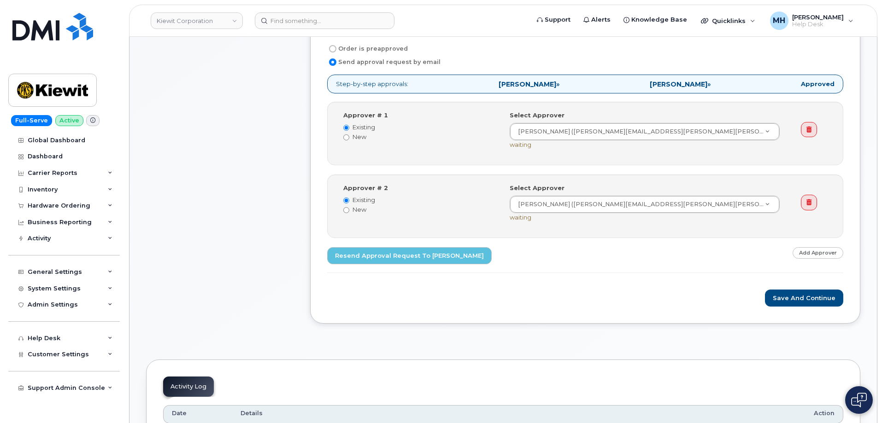
scroll to position [461, 0]
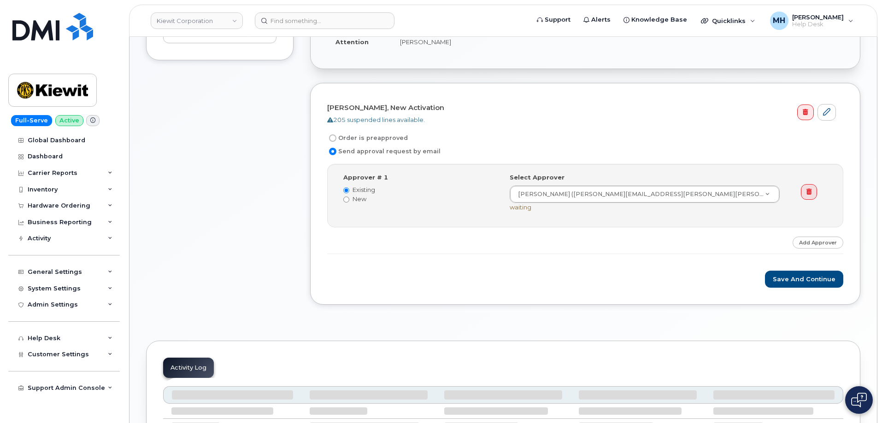
scroll to position [369, 0]
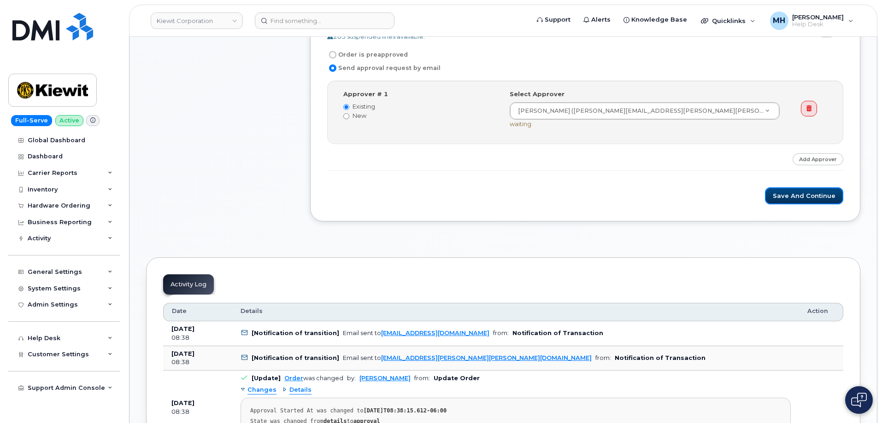
drag, startPoint x: 812, startPoint y: 200, endPoint x: 782, endPoint y: 212, distance: 32.0
click at [811, 200] on button "Save and Continue" at bounding box center [804, 196] width 78 height 17
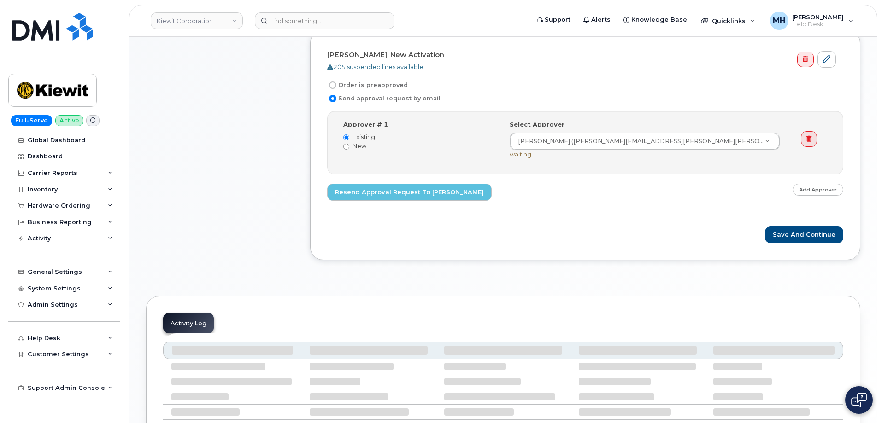
scroll to position [416, 0]
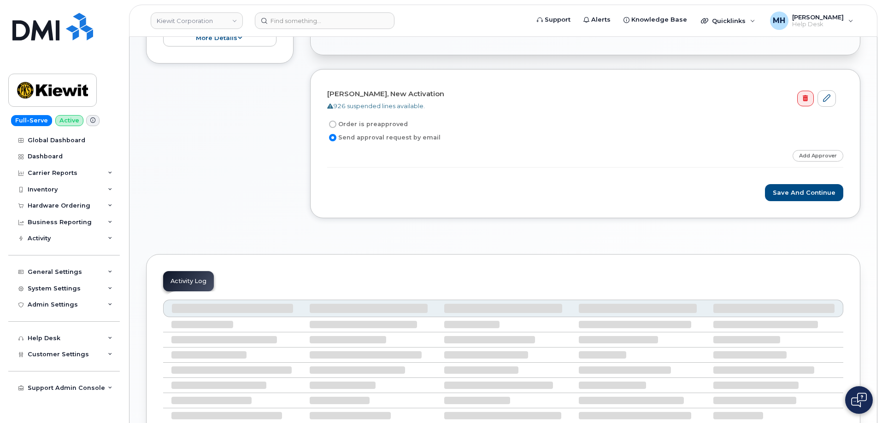
scroll to position [323, 0]
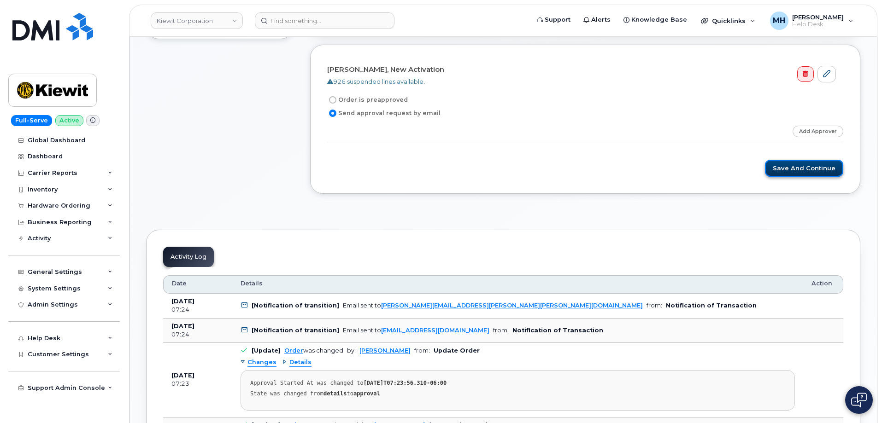
click at [814, 176] on button "Save and Continue" at bounding box center [804, 168] width 78 height 17
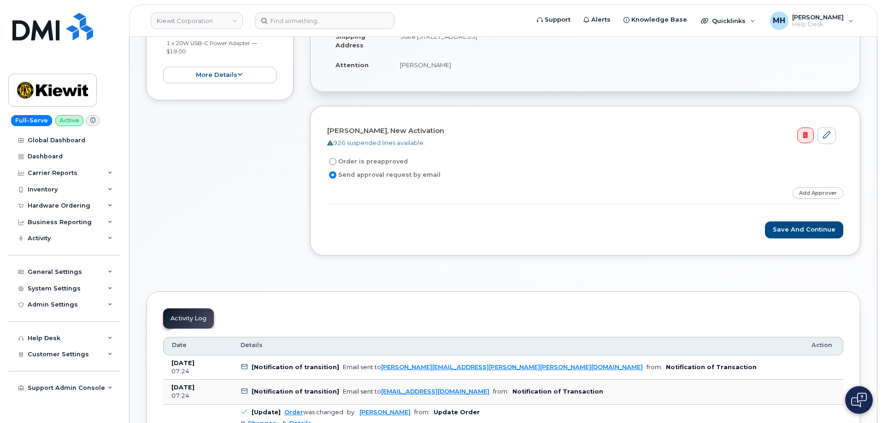
scroll to position [415, 0]
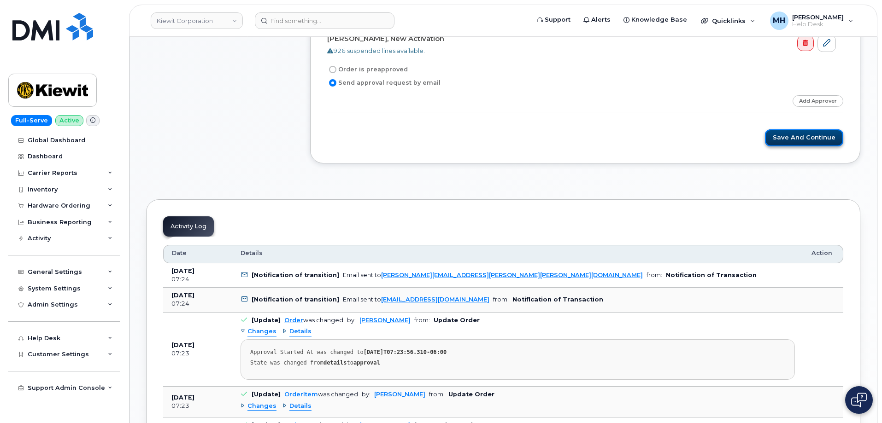
click at [782, 142] on button "Save and Continue" at bounding box center [804, 137] width 78 height 17
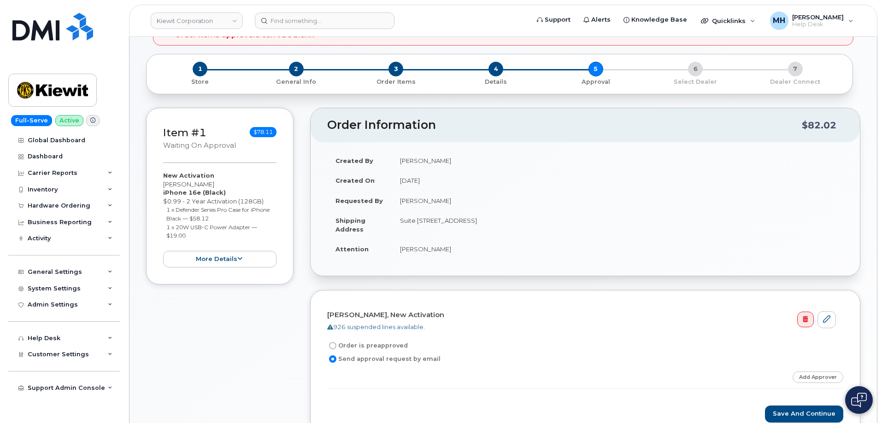
scroll to position [323, 0]
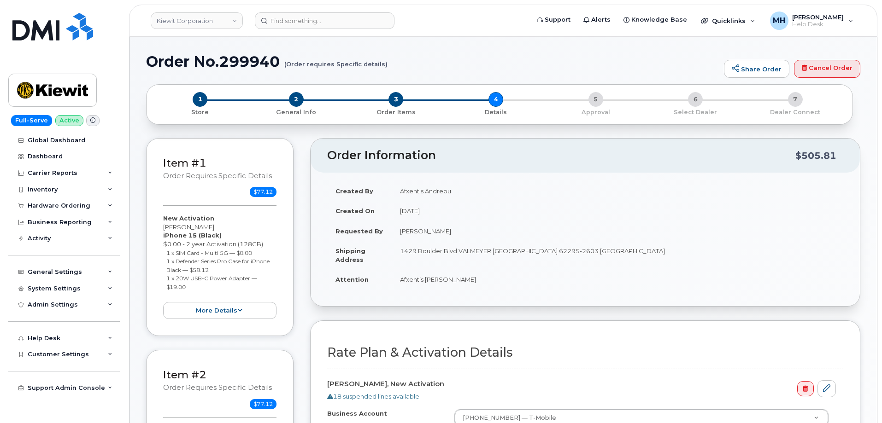
select select
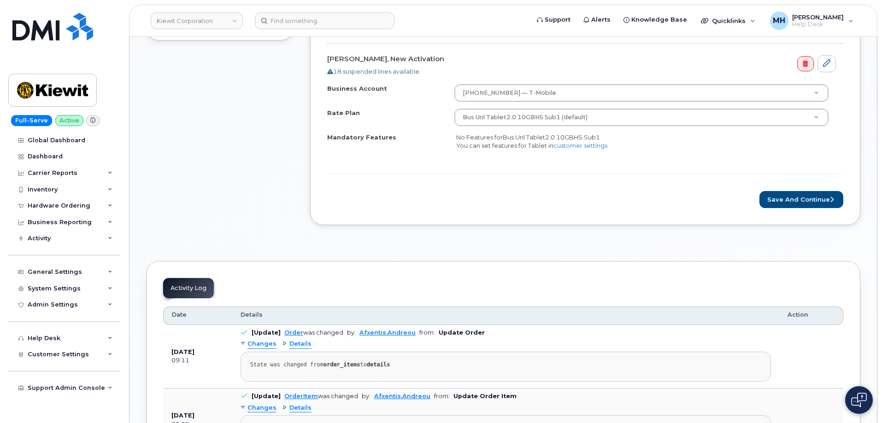
scroll to position [829, 0]
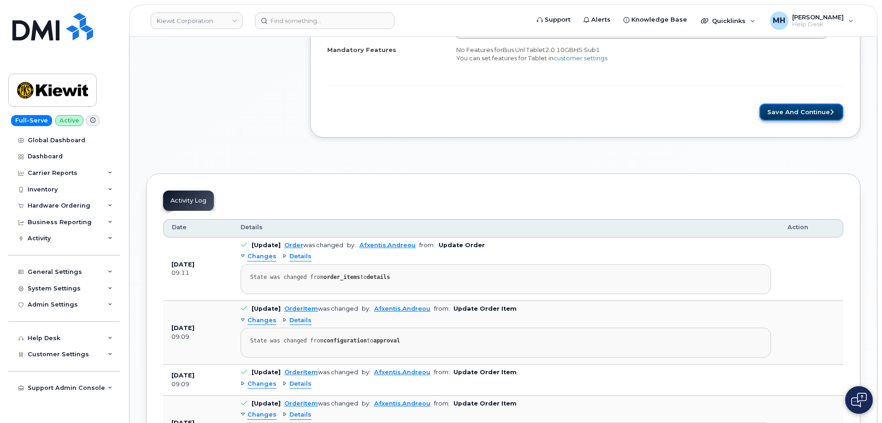
click at [815, 115] on button "Save and Continue" at bounding box center [801, 112] width 84 height 17
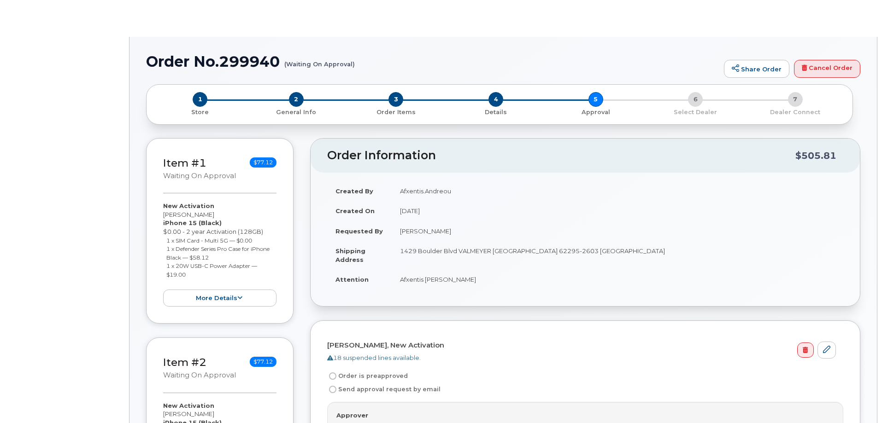
radio input "true"
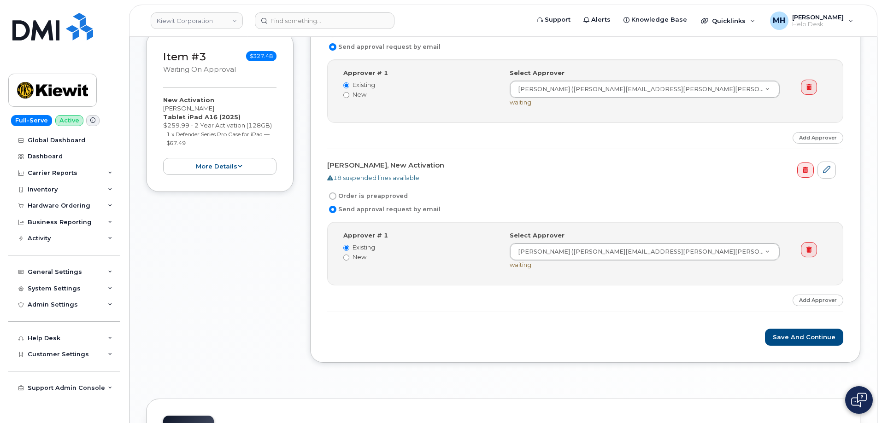
scroll to position [737, 0]
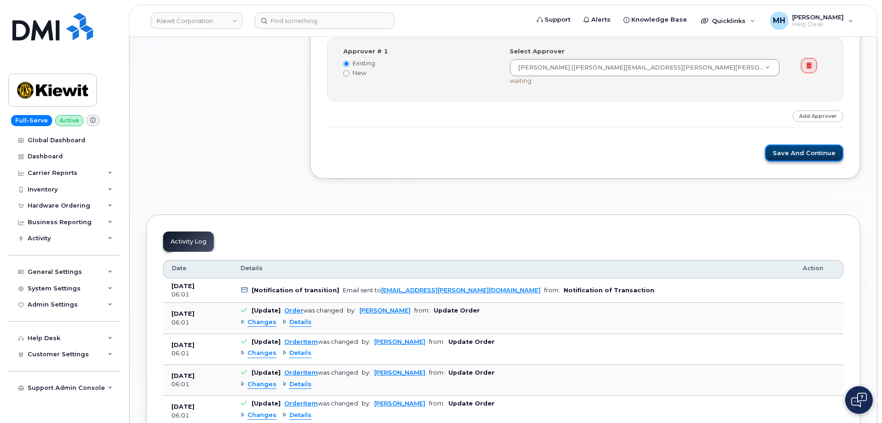
click at [813, 160] on button "Save and Continue" at bounding box center [804, 153] width 78 height 17
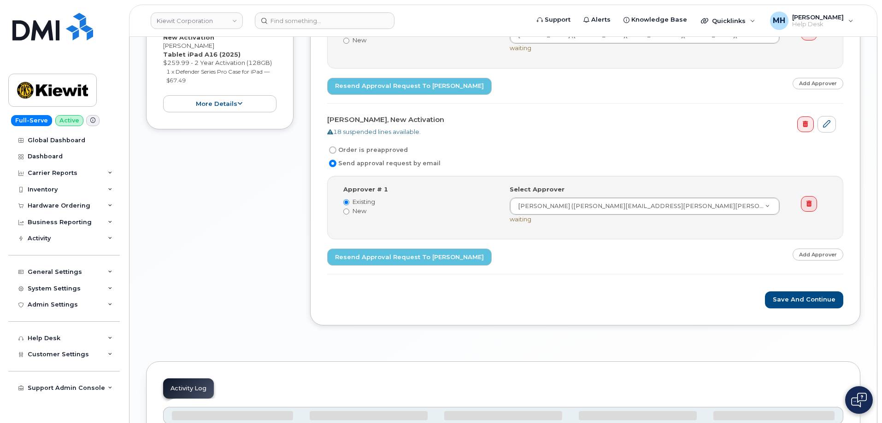
scroll to position [692, 0]
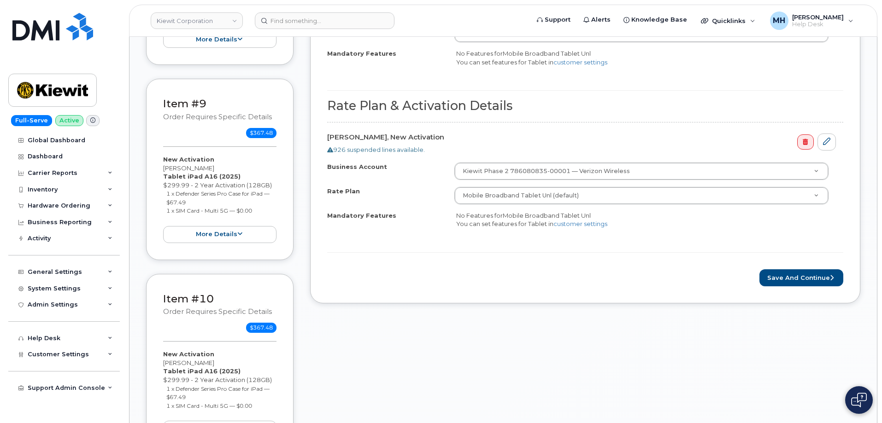
scroll to position [1937, 0]
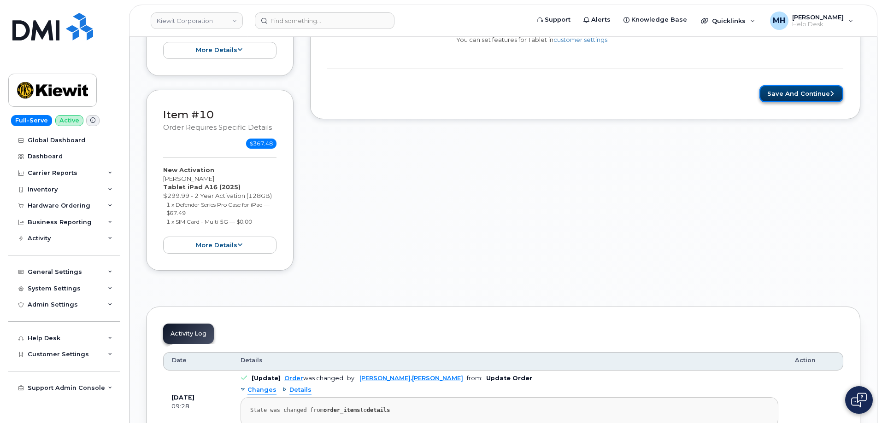
click at [784, 88] on button "Save and Continue" at bounding box center [801, 93] width 84 height 17
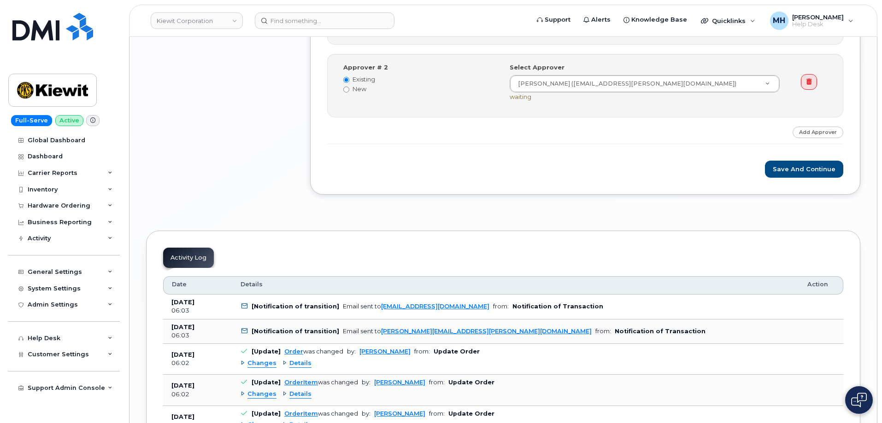
scroll to position [2949, 0]
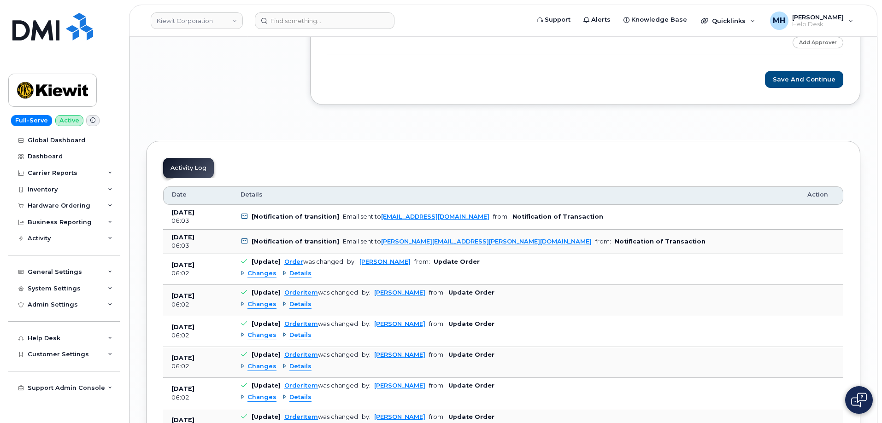
click at [769, 85] on div "Save and Continue" at bounding box center [585, 79] width 516 height 17
click at [775, 81] on button "Save and Continue" at bounding box center [804, 79] width 78 height 17
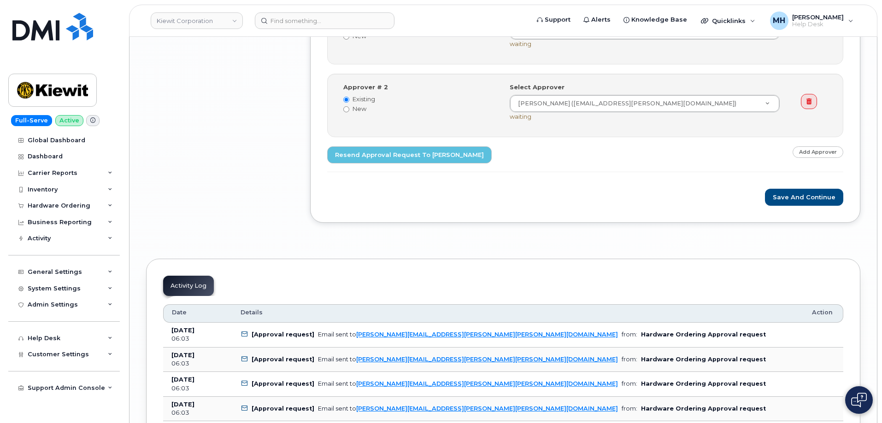
scroll to position [2995, 0]
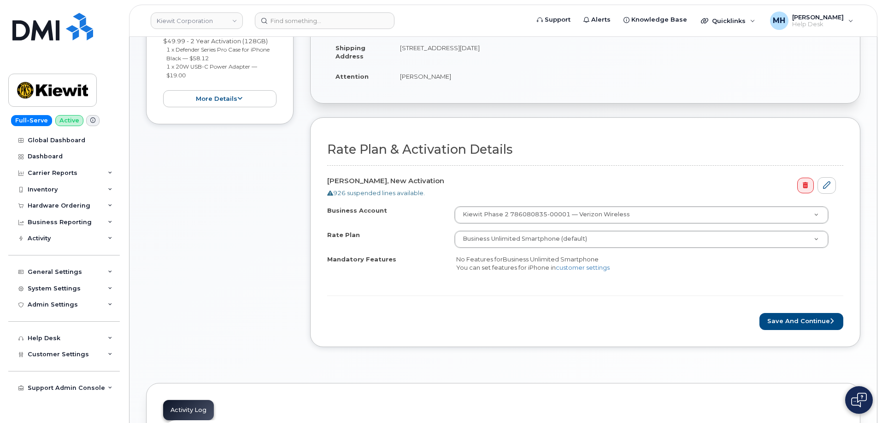
scroll to position [416, 0]
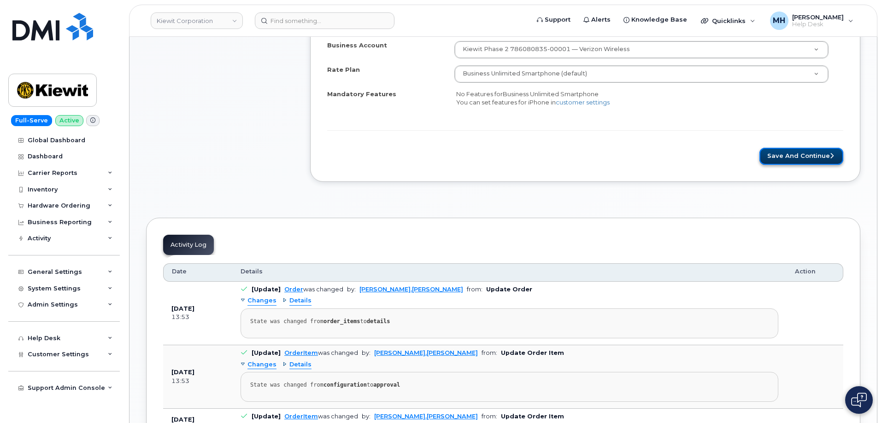
click at [794, 150] on button "Save and Continue" at bounding box center [801, 156] width 84 height 17
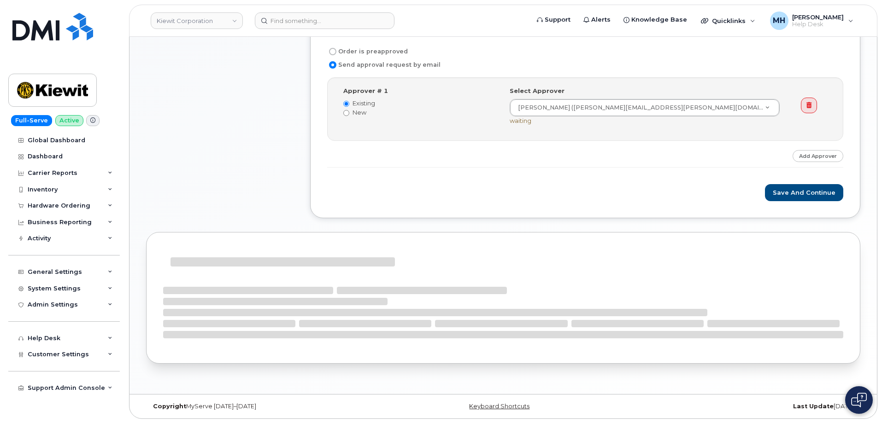
scroll to position [372, 0]
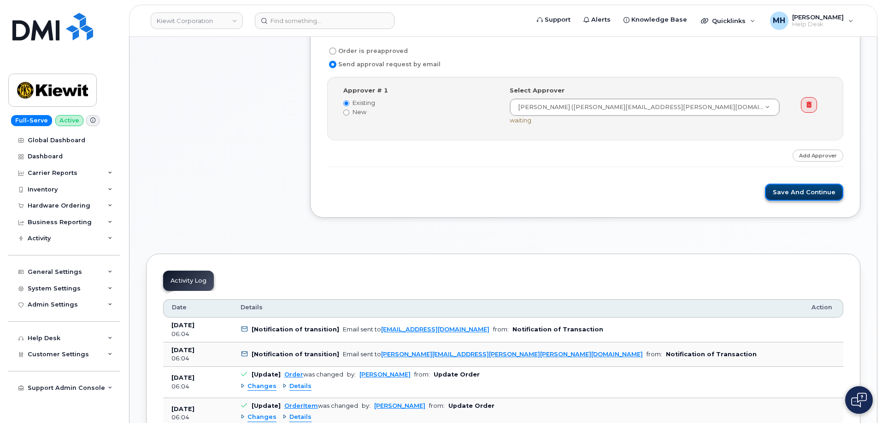
click at [783, 188] on button "Save and Continue" at bounding box center [804, 192] width 78 height 17
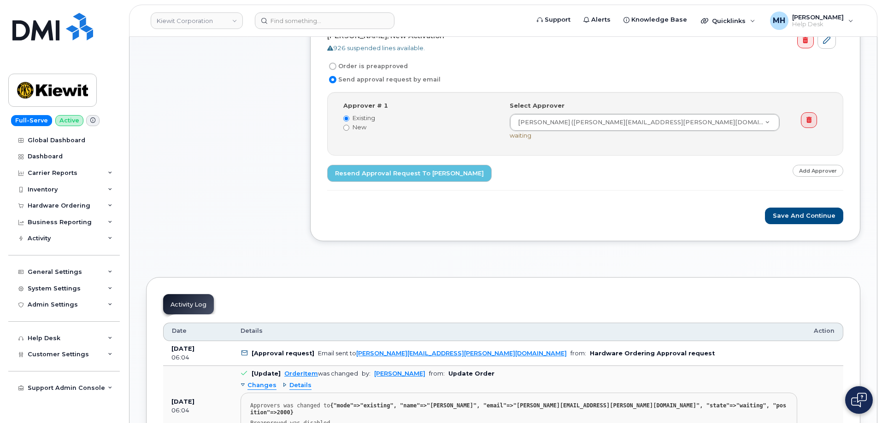
scroll to position [415, 0]
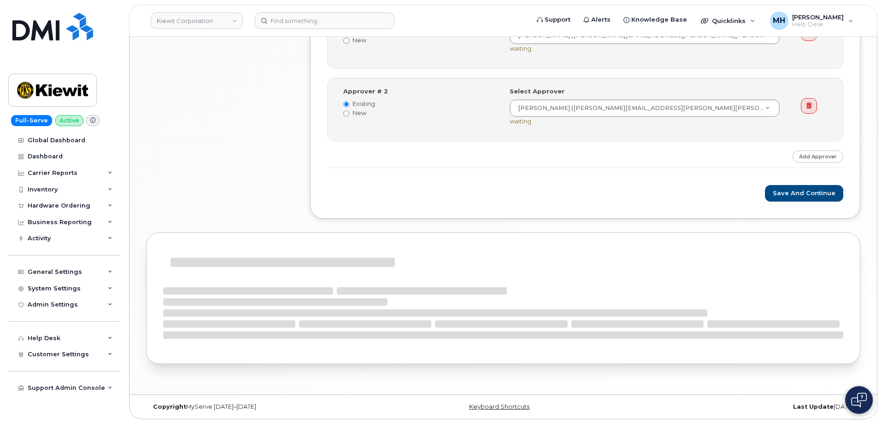
scroll to position [452, 0]
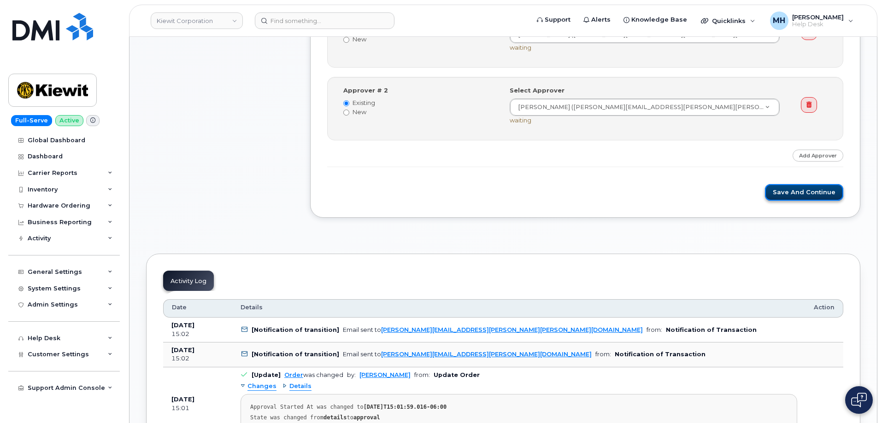
click at [790, 193] on button "Save and Continue" at bounding box center [804, 192] width 78 height 17
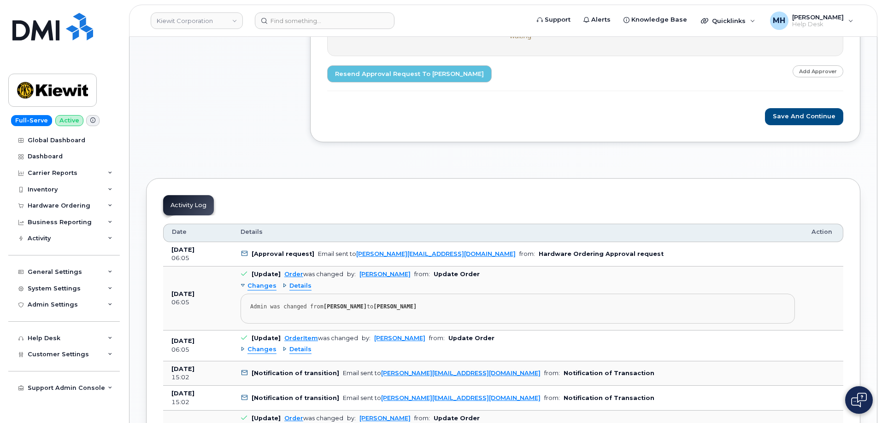
scroll to position [599, 0]
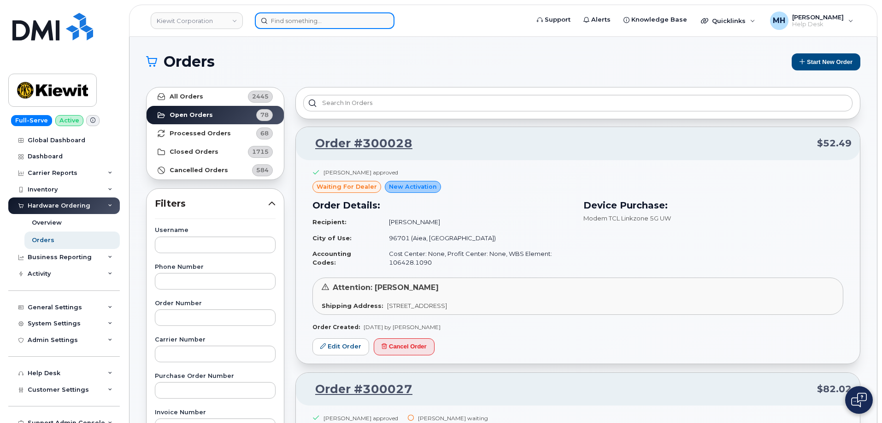
click at [276, 20] on input at bounding box center [325, 20] width 140 height 17
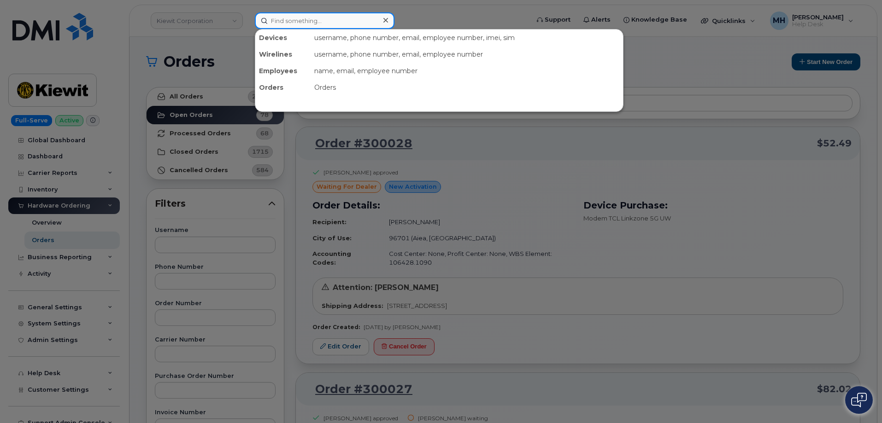
paste input "3435719909"
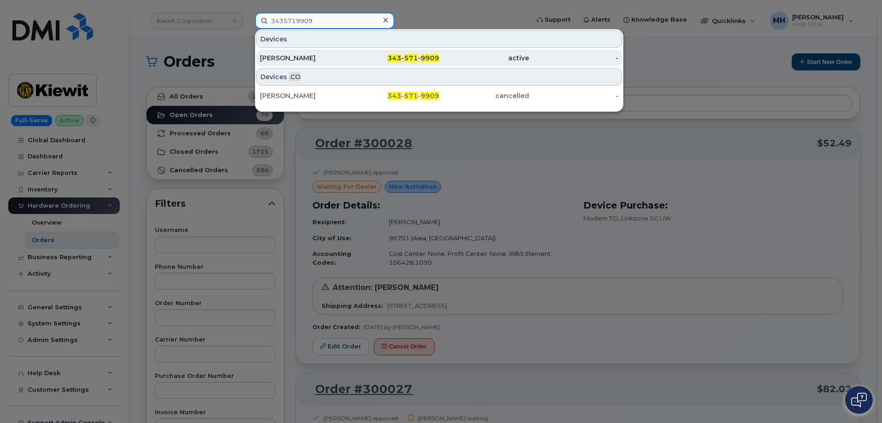
type input "3435719909"
click at [317, 55] on div "Alexander Brown" at bounding box center [305, 57] width 90 height 9
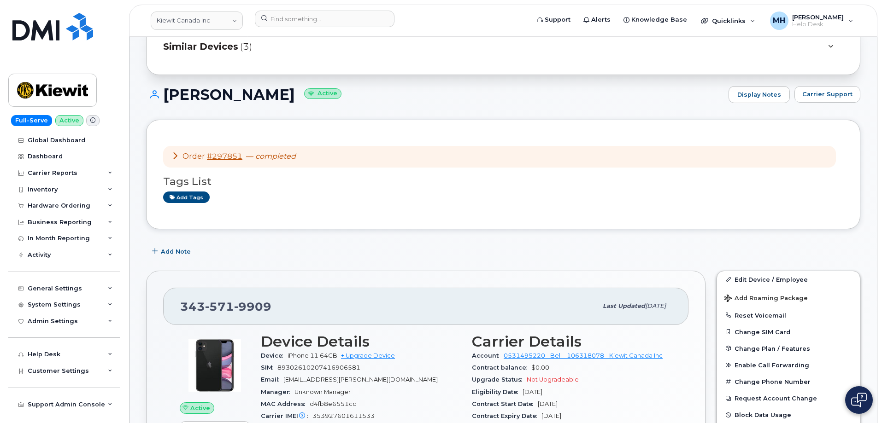
scroll to position [92, 0]
click at [826, 97] on span "Carrier Support" at bounding box center [827, 95] width 50 height 9
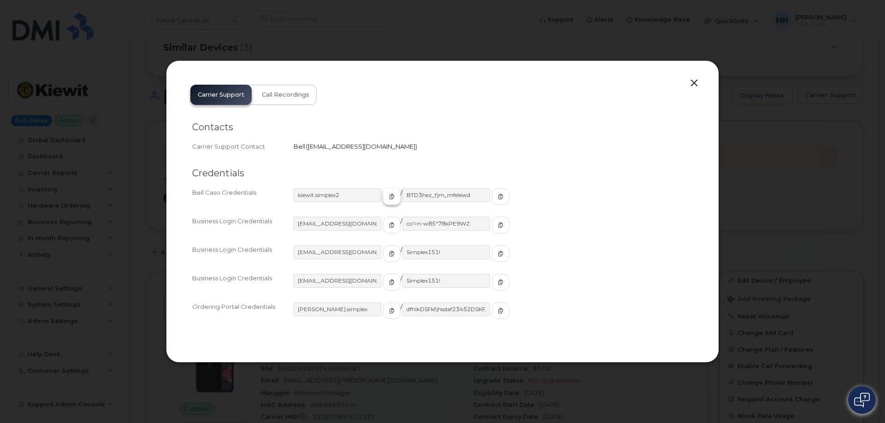
click at [389, 197] on icon "button" at bounding box center [392, 197] width 6 height 6
click at [496, 196] on span "button" at bounding box center [500, 197] width 8 height 8
click at [698, 83] on button "button" at bounding box center [694, 83] width 14 height 13
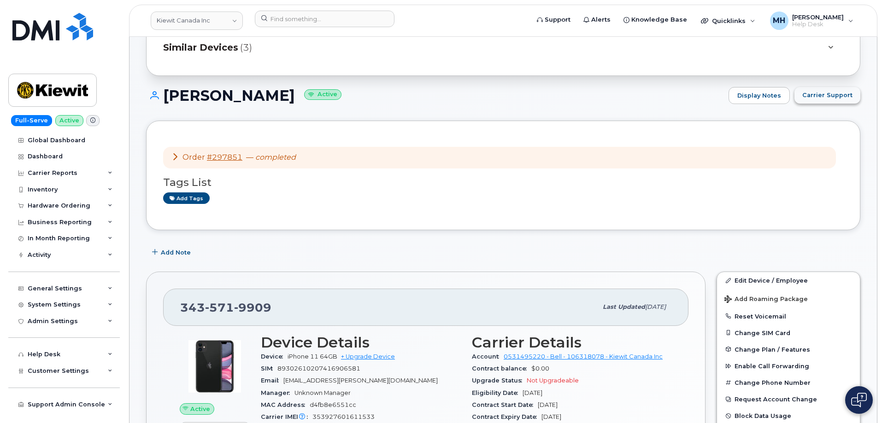
click at [817, 97] on span "Carrier Support" at bounding box center [827, 95] width 50 height 9
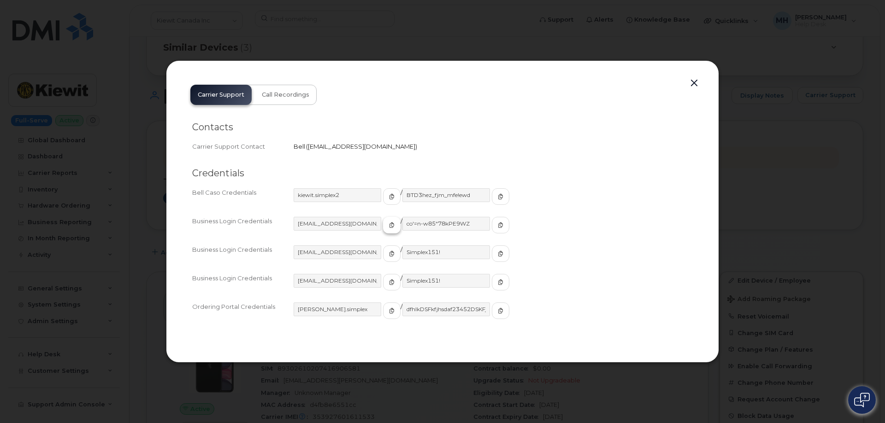
click at [383, 226] on button "button" at bounding box center [392, 225] width 18 height 17
click at [496, 226] on span "button" at bounding box center [500, 225] width 8 height 8
click at [796, 117] on div at bounding box center [442, 211] width 885 height 423
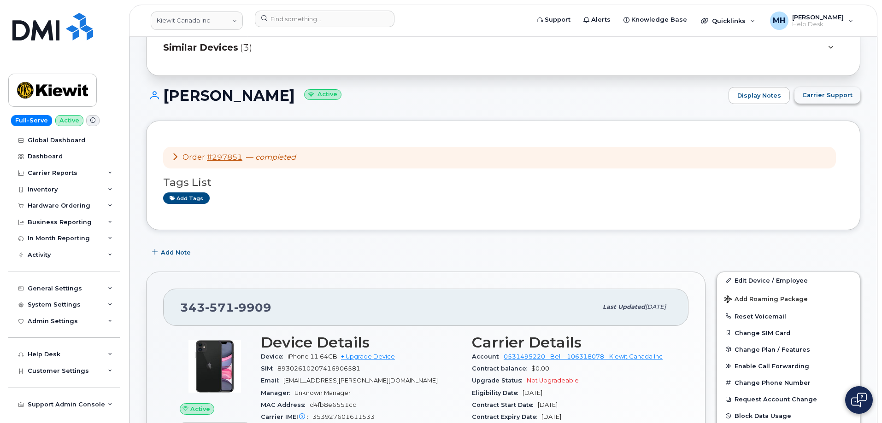
click at [830, 87] on button "Carrier Support" at bounding box center [827, 95] width 66 height 17
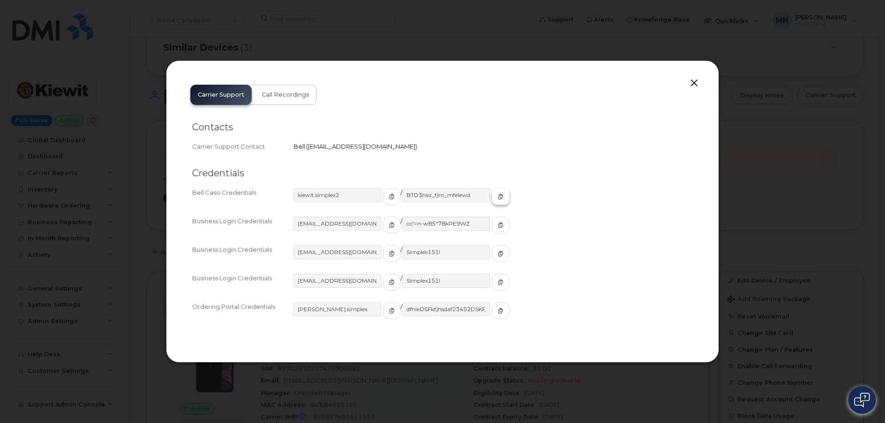
click at [496, 200] on span "button" at bounding box center [500, 197] width 8 height 8
click at [698, 84] on button "button" at bounding box center [694, 83] width 14 height 13
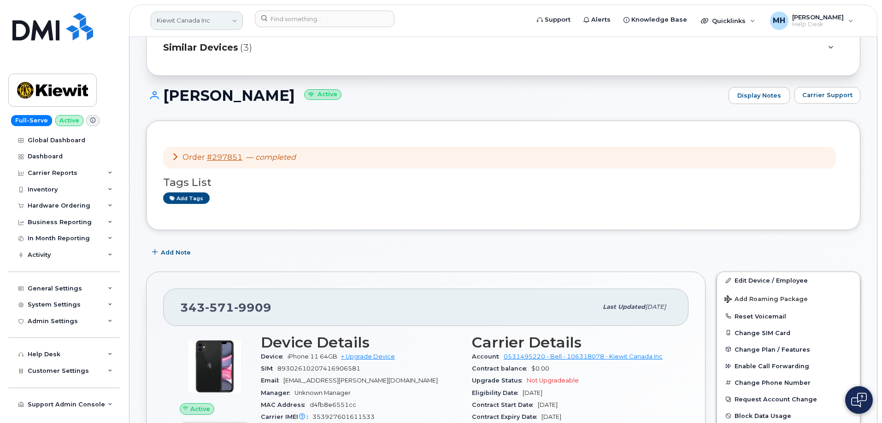
click at [198, 24] on link "Kiewit Canada Inc" at bounding box center [197, 21] width 92 height 18
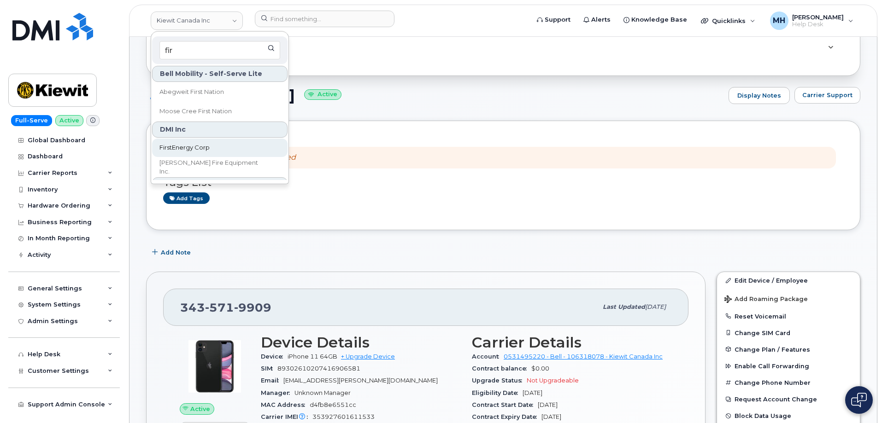
type input "fir"
click at [205, 146] on span "FirstEnergy Corp" at bounding box center [184, 147] width 50 height 9
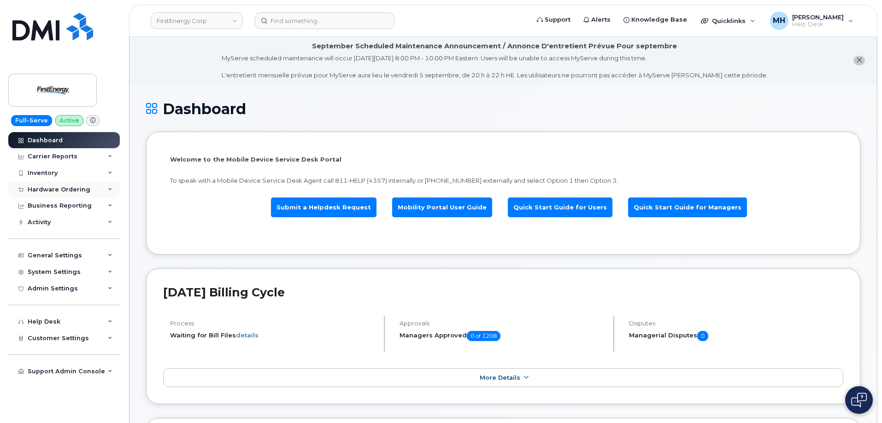
click at [28, 186] on div "Hardware Ordering" at bounding box center [64, 190] width 112 height 17
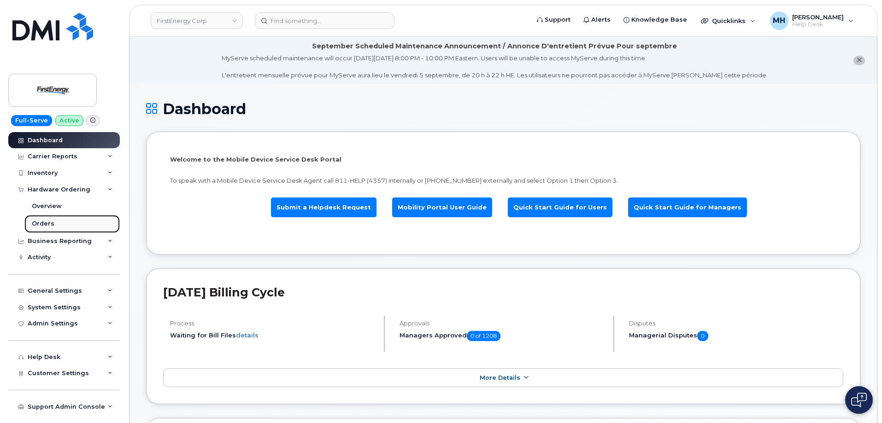
click at [42, 222] on div "Orders" at bounding box center [43, 224] width 23 height 8
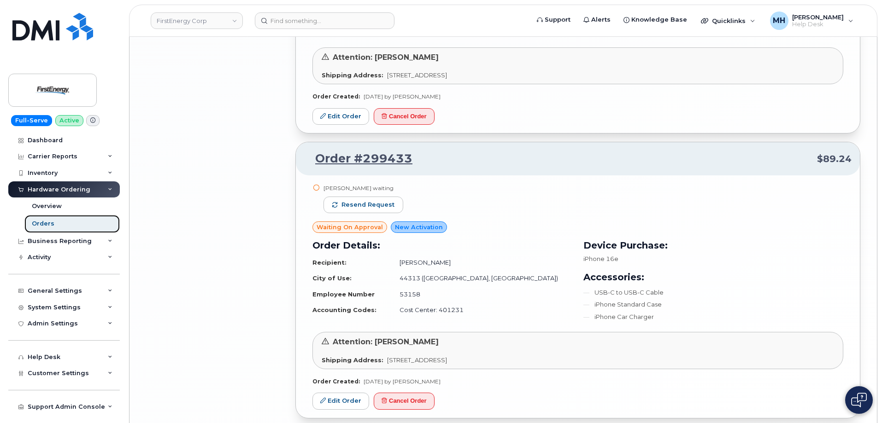
scroll to position [2056, 0]
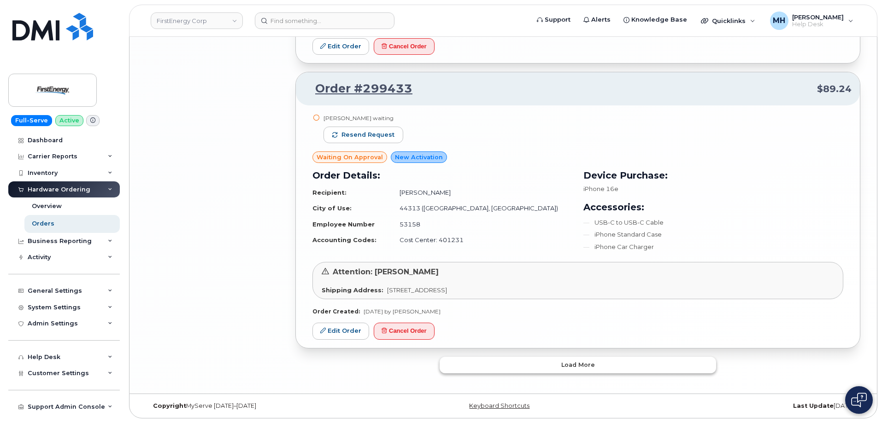
click at [495, 373] on button "Load more" at bounding box center [578, 365] width 276 height 17
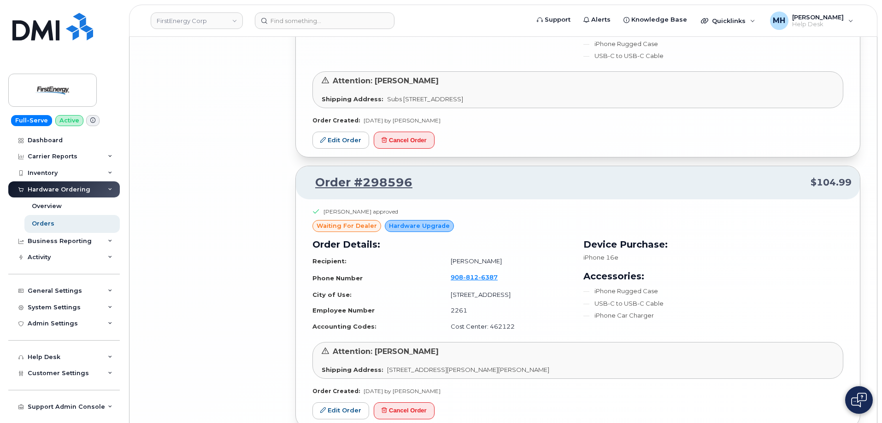
scroll to position [4411, 0]
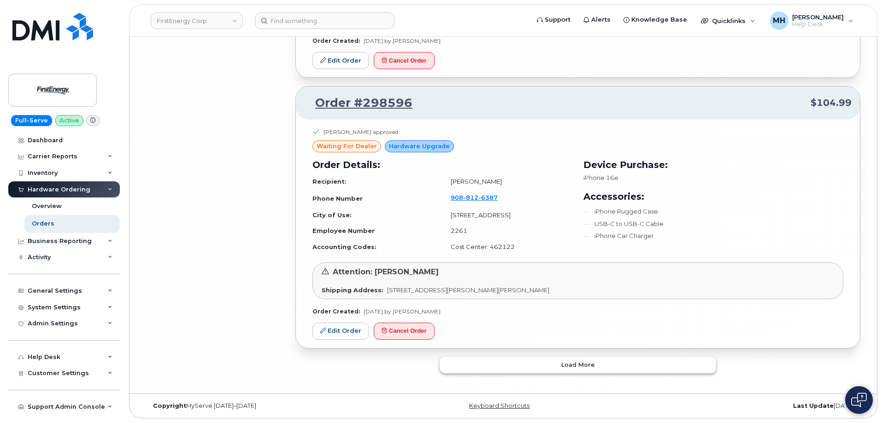
click at [475, 360] on button "Load more" at bounding box center [578, 365] width 276 height 17
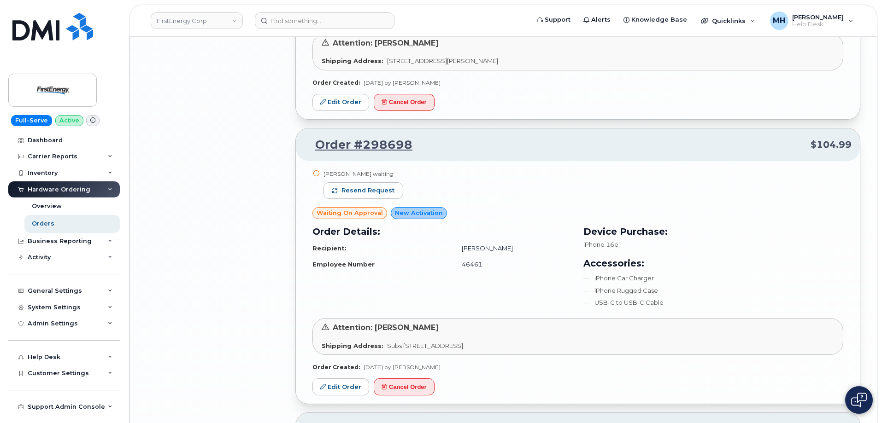
scroll to position [4084, 0]
click at [391, 191] on span "Resend request" at bounding box center [367, 192] width 53 height 8
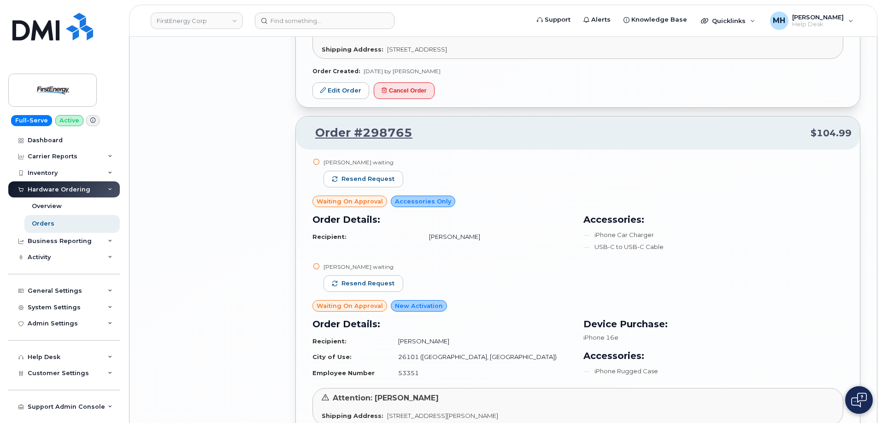
scroll to position [3715, 0]
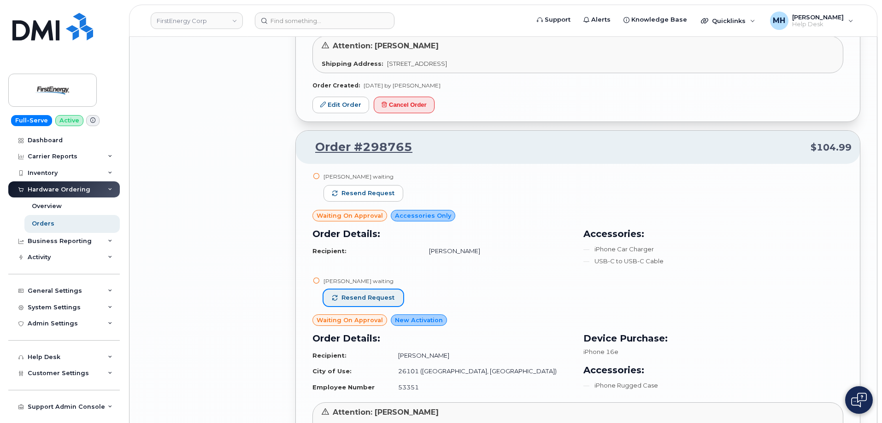
click at [390, 292] on button "Resend request" at bounding box center [363, 298] width 80 height 17
click at [397, 188] on button "Resend request" at bounding box center [363, 193] width 80 height 17
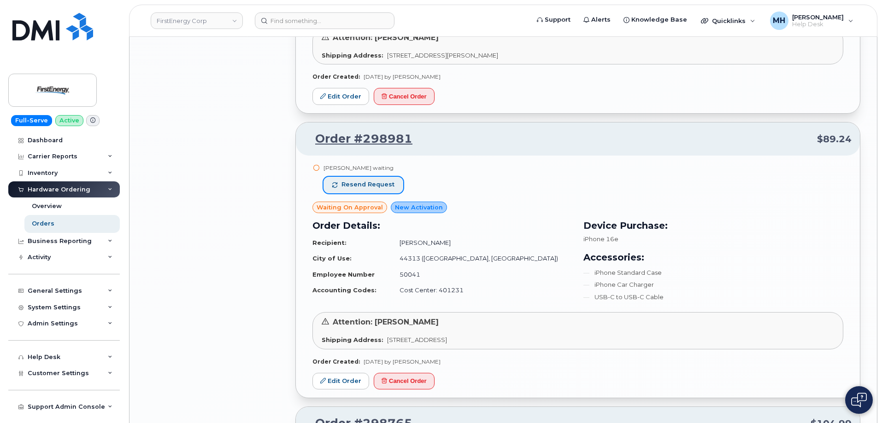
click at [380, 188] on span "Resend request" at bounding box center [367, 185] width 53 height 8
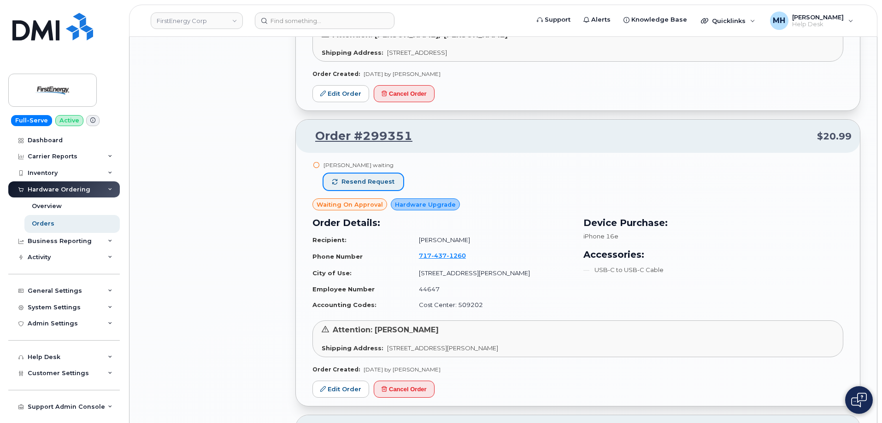
click at [391, 181] on span "Resend request" at bounding box center [367, 182] width 53 height 8
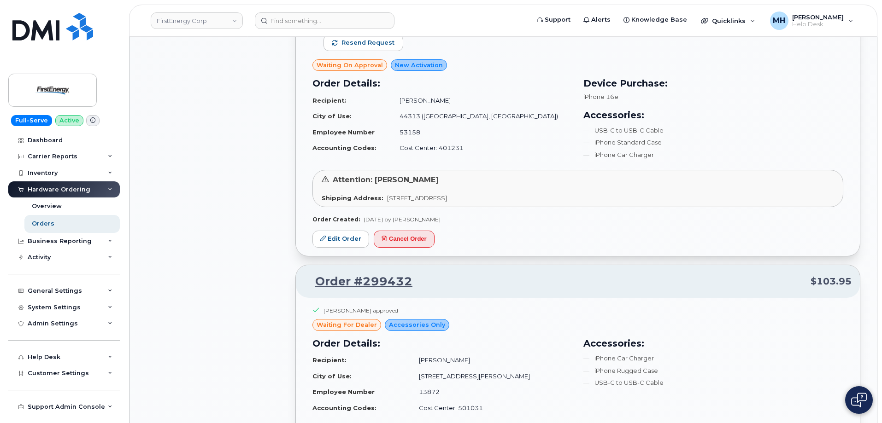
scroll to position [1964, 0]
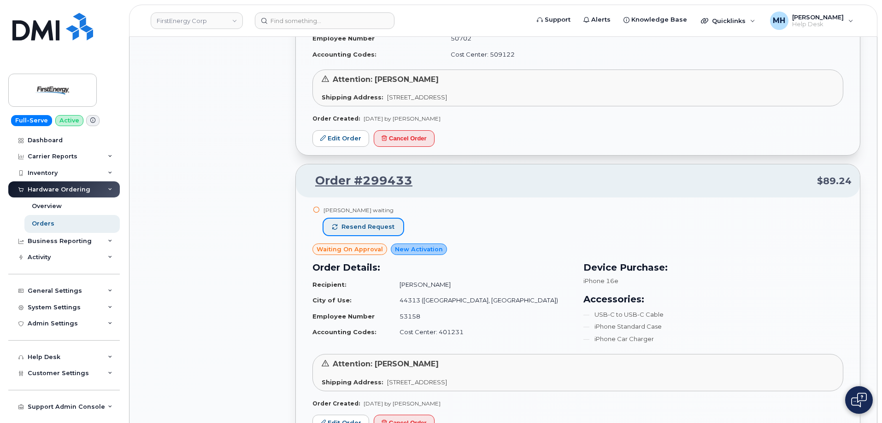
click at [391, 226] on button "Resend request" at bounding box center [363, 227] width 80 height 17
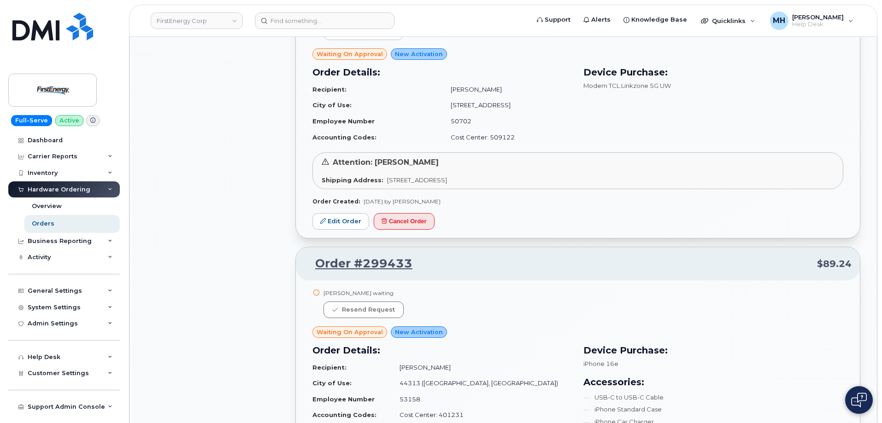
scroll to position [1780, 0]
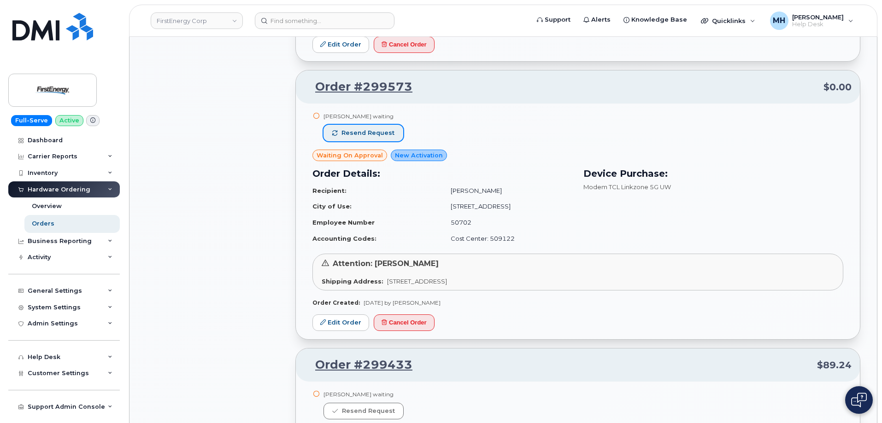
click at [389, 129] on span "Resend request" at bounding box center [367, 133] width 53 height 8
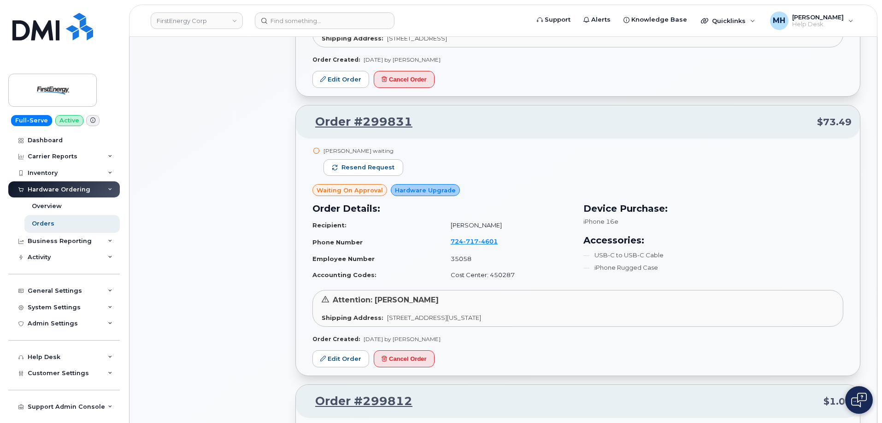
scroll to position [996, 0]
click at [390, 177] on div "Charles R Nevins II waiting Resend request" at bounding box center [363, 166] width 80 height 37
click at [388, 170] on span "Resend request" at bounding box center [367, 169] width 53 height 8
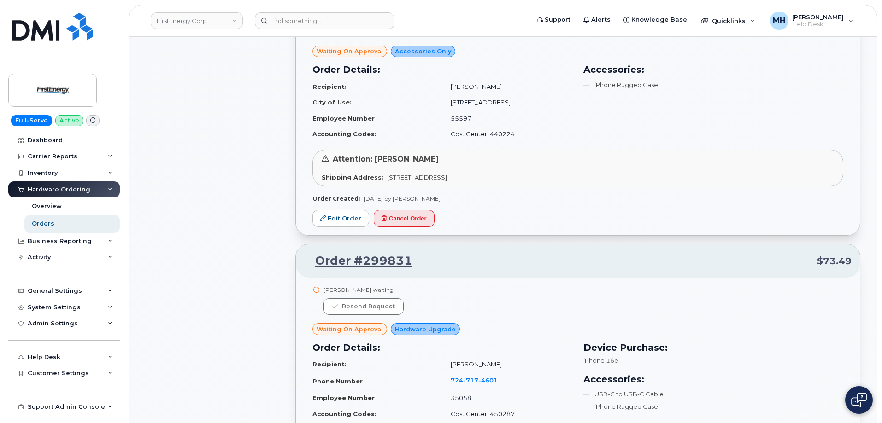
scroll to position [720, 0]
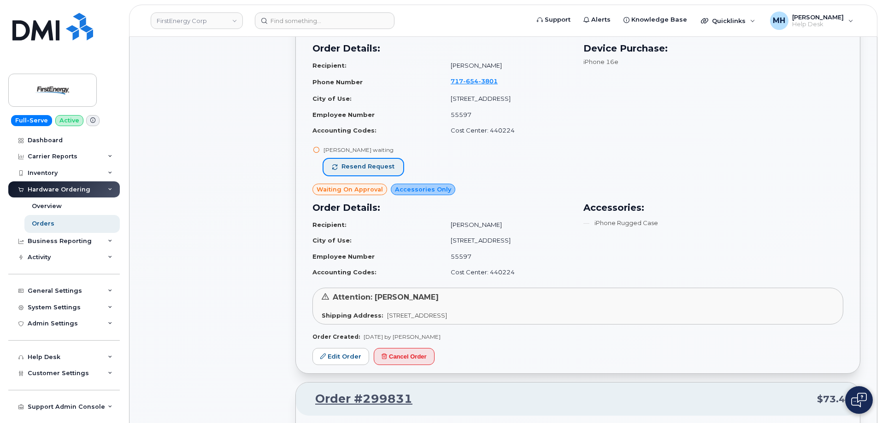
click at [368, 164] on span "Resend request" at bounding box center [367, 167] width 53 height 8
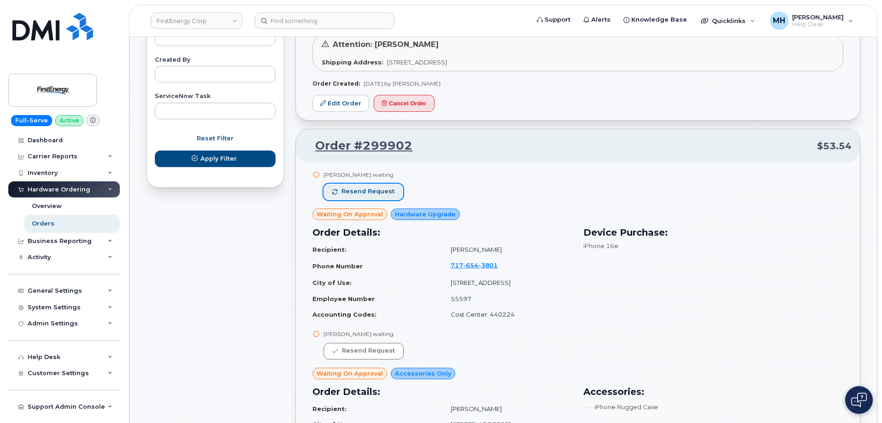
click at [386, 187] on button "Resend request" at bounding box center [363, 192] width 80 height 17
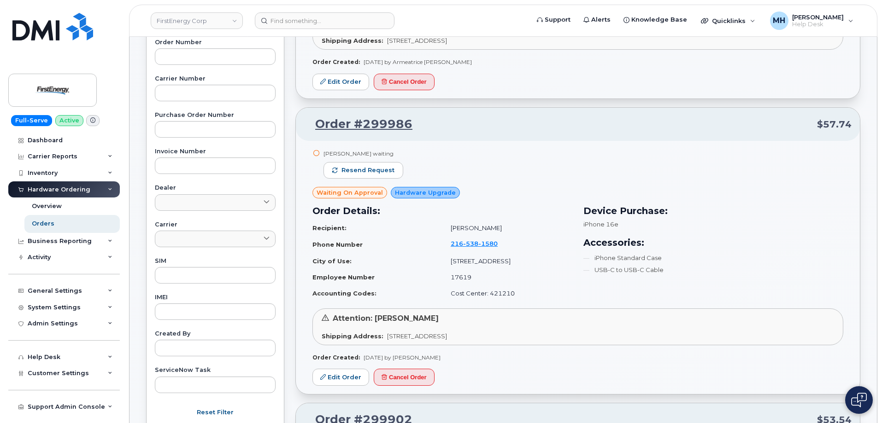
scroll to position [259, 0]
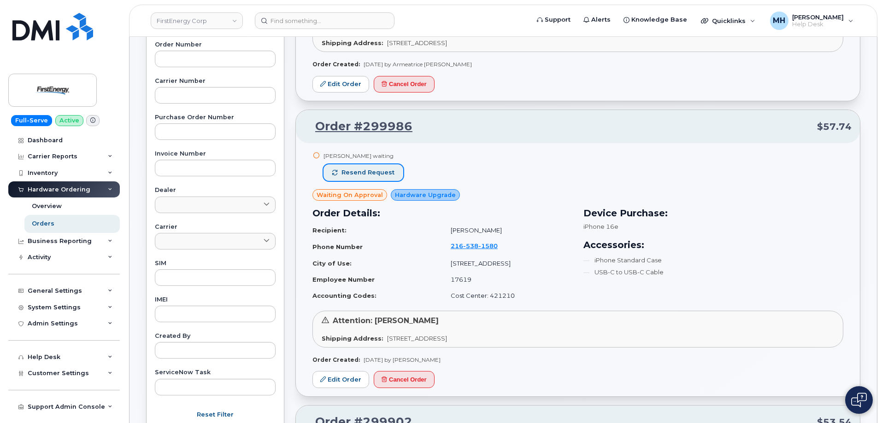
click at [388, 174] on span "Resend request" at bounding box center [367, 173] width 53 height 8
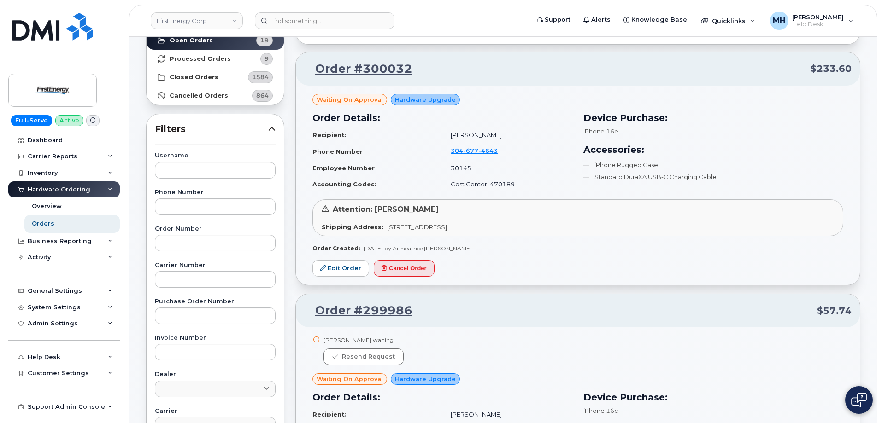
scroll to position [0, 0]
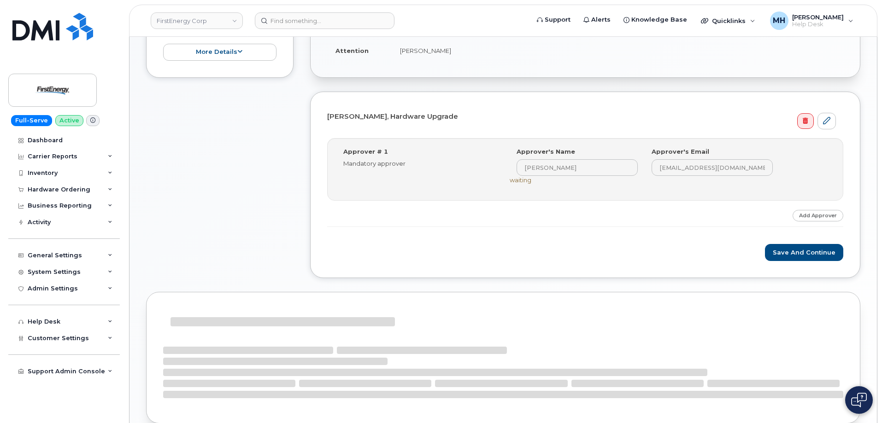
scroll to position [323, 0]
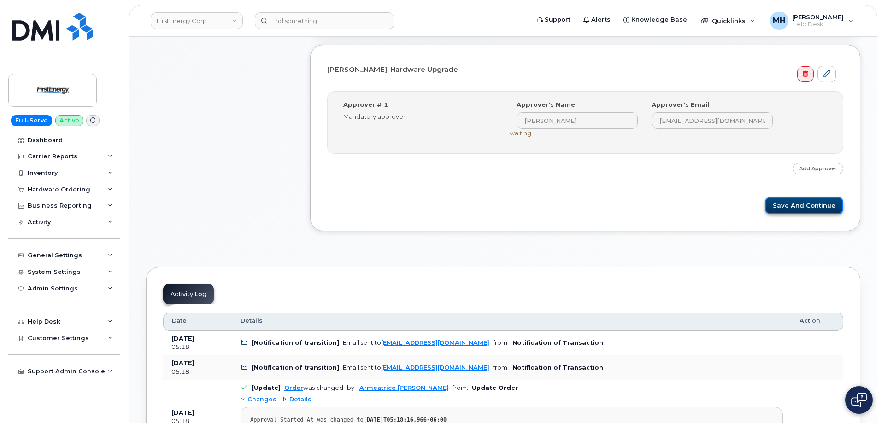
click at [779, 213] on button "Save and Continue" at bounding box center [804, 205] width 78 height 17
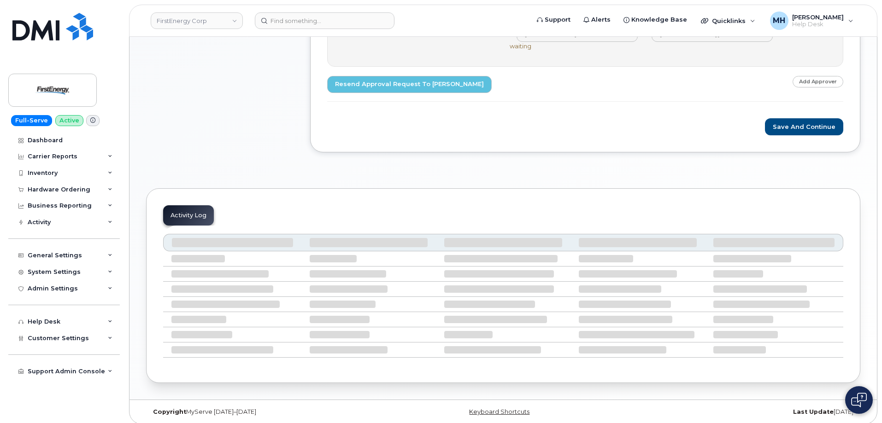
scroll to position [417, 0]
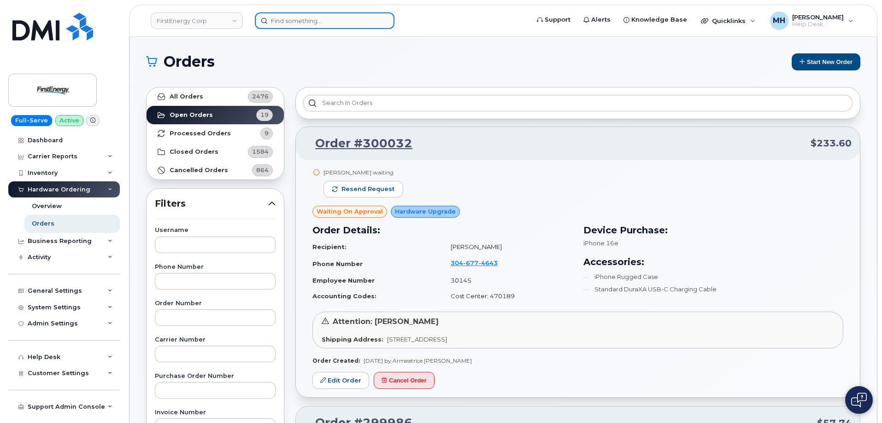
click at [341, 23] on input at bounding box center [325, 20] width 140 height 17
paste input "[PHONE_NUMBER]"
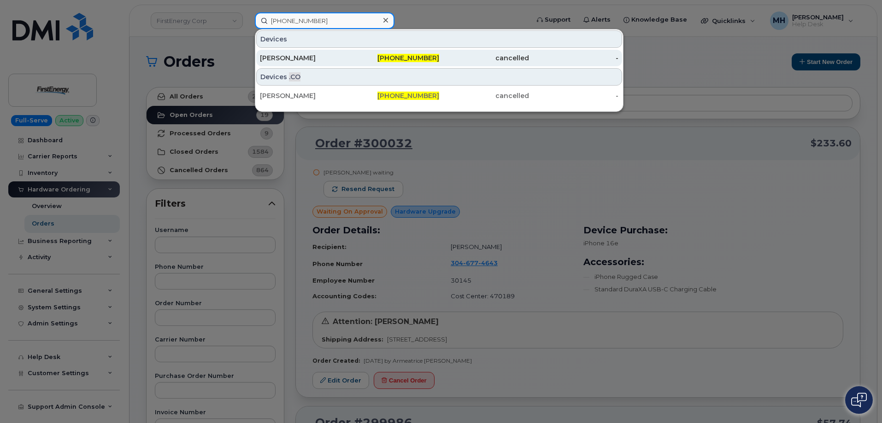
type input "[PHONE_NUMBER]"
click at [337, 56] on div "[PERSON_NAME]" at bounding box center [305, 57] width 90 height 9
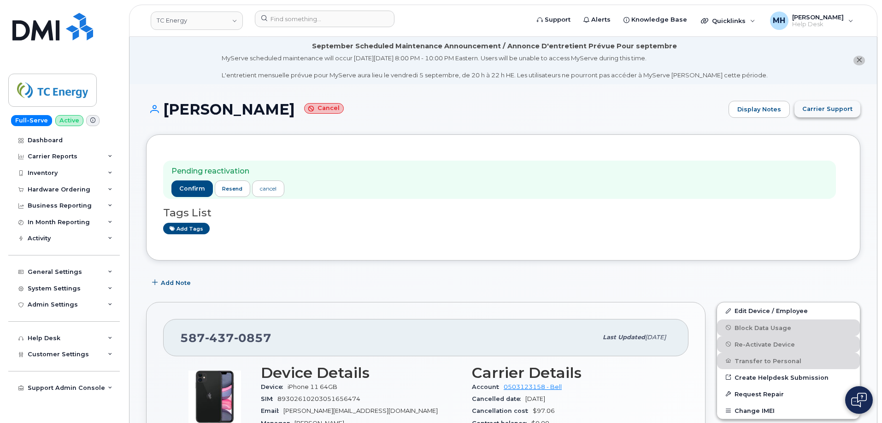
click at [815, 109] on span "Carrier Support" at bounding box center [827, 109] width 50 height 9
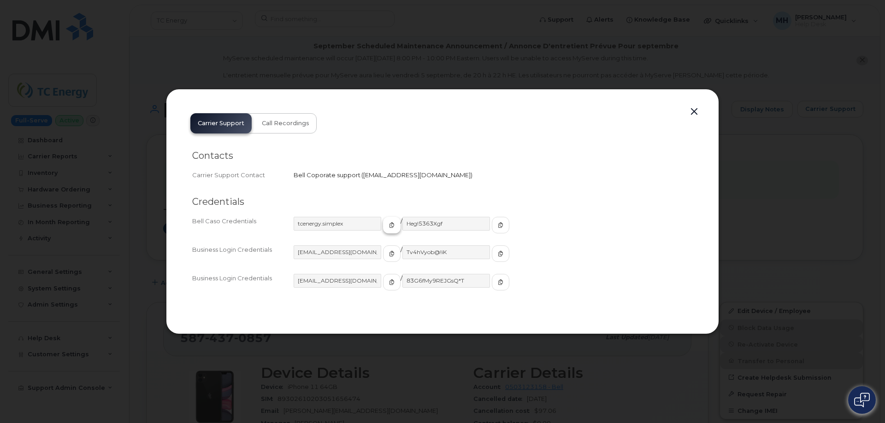
click at [388, 226] on span "button" at bounding box center [392, 225] width 8 height 8
click at [498, 226] on icon "button" at bounding box center [501, 226] width 6 height 6
click at [389, 255] on icon "button" at bounding box center [392, 254] width 6 height 6
click at [492, 253] on button "button" at bounding box center [501, 254] width 18 height 17
click at [389, 281] on icon "button" at bounding box center [392, 283] width 6 height 6
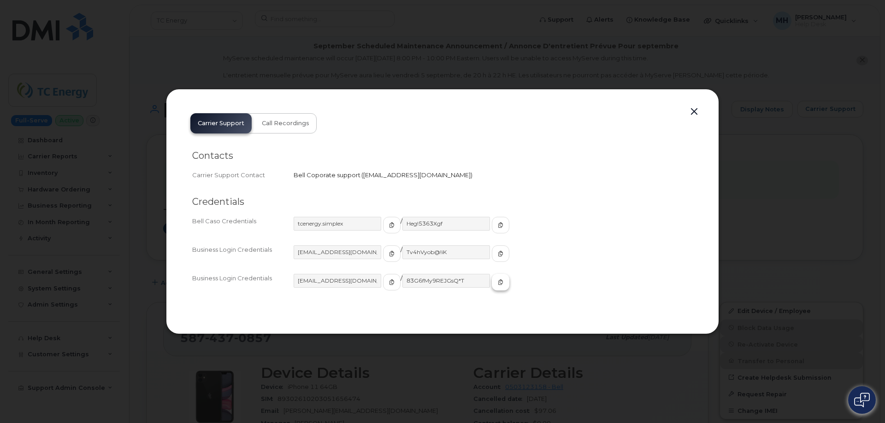
click at [492, 288] on button "button" at bounding box center [501, 282] width 18 height 17
click at [693, 110] on button "button" at bounding box center [694, 112] width 14 height 13
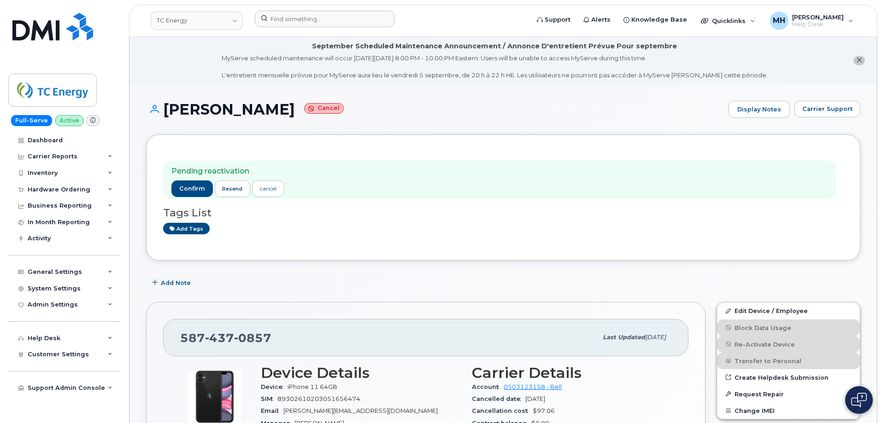
click at [329, 27] on div at bounding box center [388, 21] width 283 height 20
click at [329, 22] on input at bounding box center [325, 19] width 140 height 17
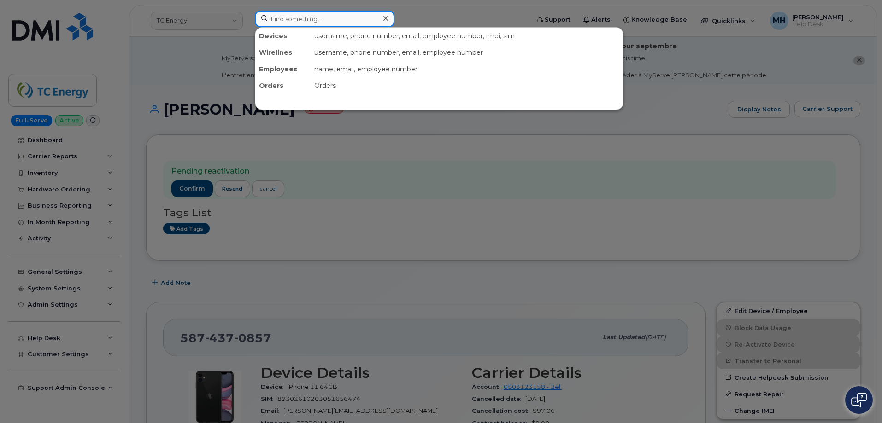
paste input "347-342-8055"
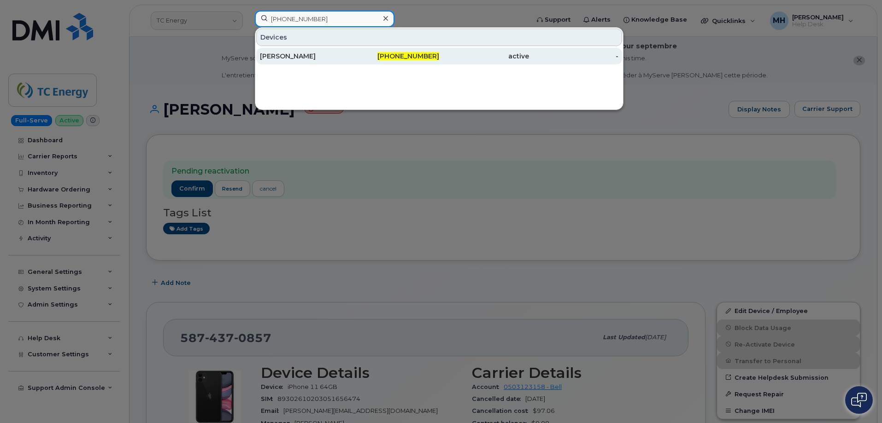
type input "347-342-8055"
click at [338, 51] on div "HIROMI HEMMI" at bounding box center [305, 56] width 90 height 17
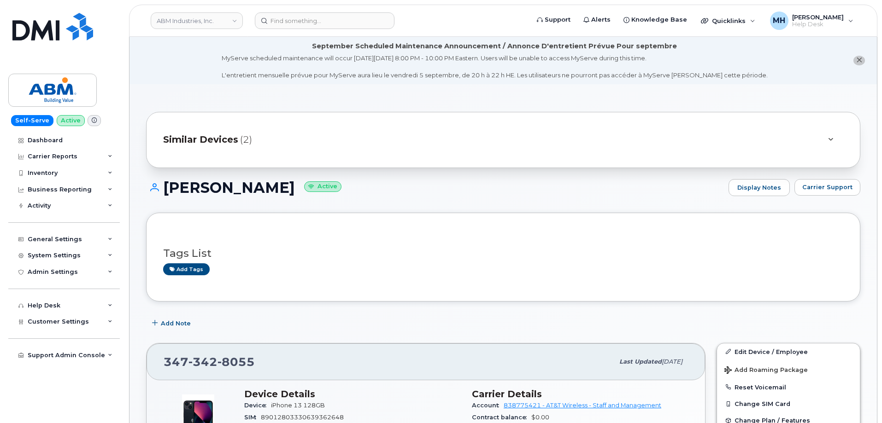
scroll to position [92, 0]
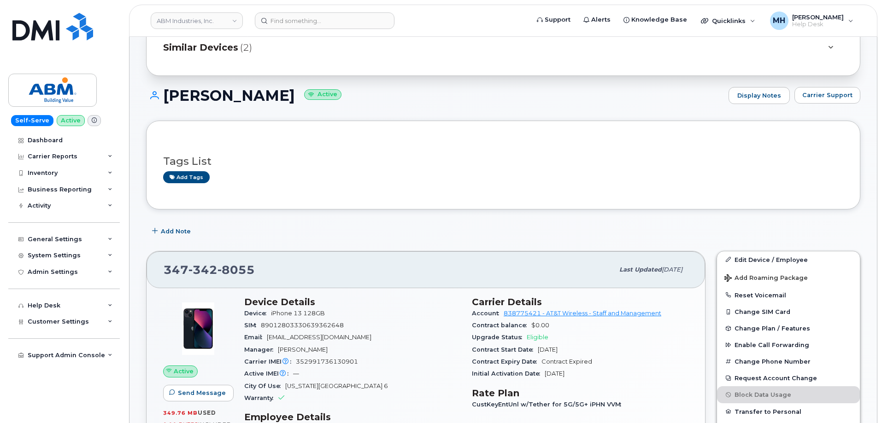
click at [362, 12] on header "ABM Industries, Inc. Support Alerts Knowledge Base Quicklinks Suspend / Cancel …" at bounding box center [503, 21] width 748 height 32
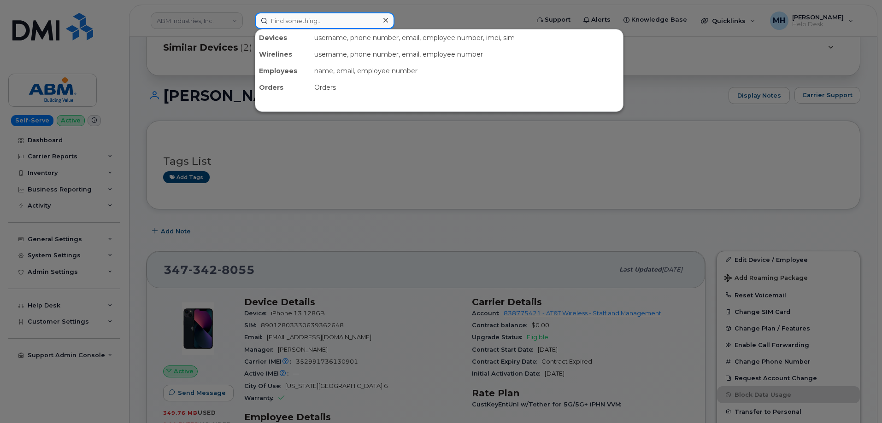
click at [351, 25] on input at bounding box center [325, 20] width 140 height 17
paste input "631-708-5324"
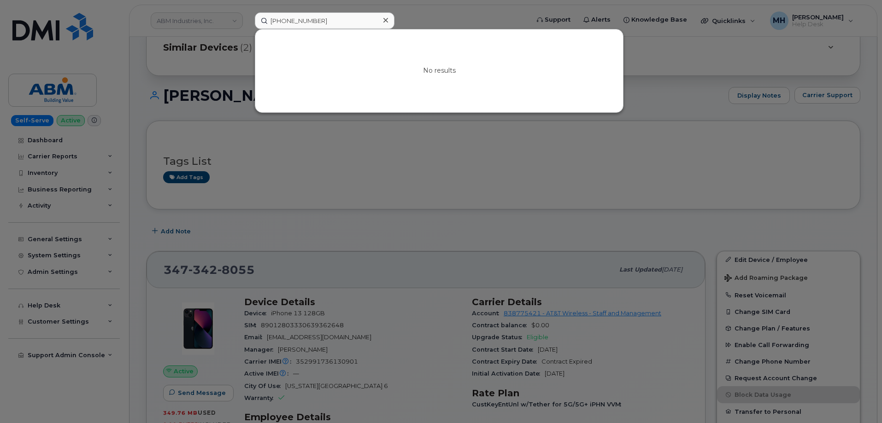
click at [250, 153] on div at bounding box center [441, 211] width 882 height 423
drag, startPoint x: 342, startPoint y: 29, endPoint x: 235, endPoint y: 22, distance: 108.0
click at [247, 22] on div "631-708-5324 No results" at bounding box center [388, 20] width 283 height 17
paste input "4038017396"
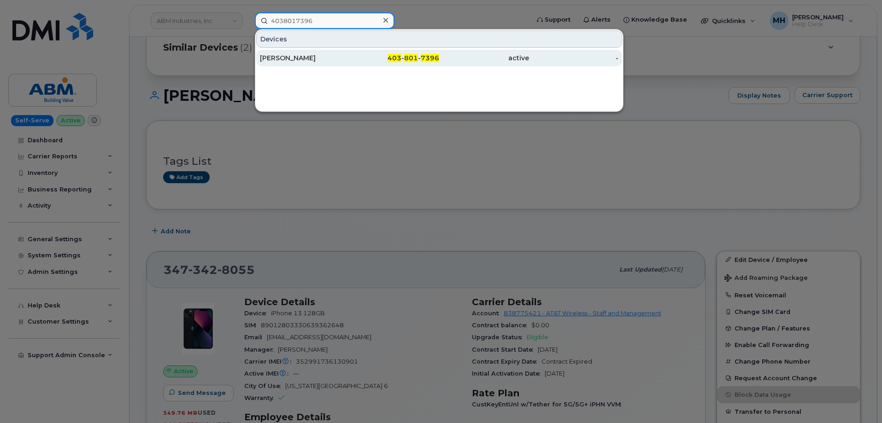
type input "4038017396"
click at [338, 59] on div "Aviva Sheckter" at bounding box center [305, 57] width 90 height 9
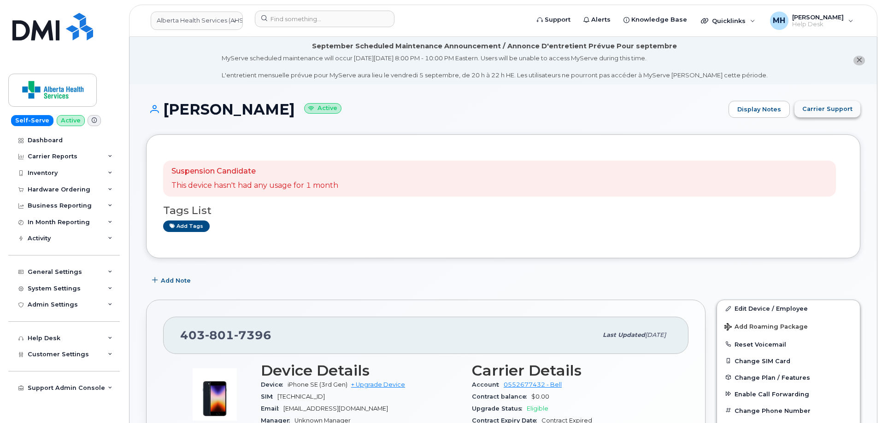
click at [822, 106] on span "Carrier Support" at bounding box center [827, 109] width 50 height 9
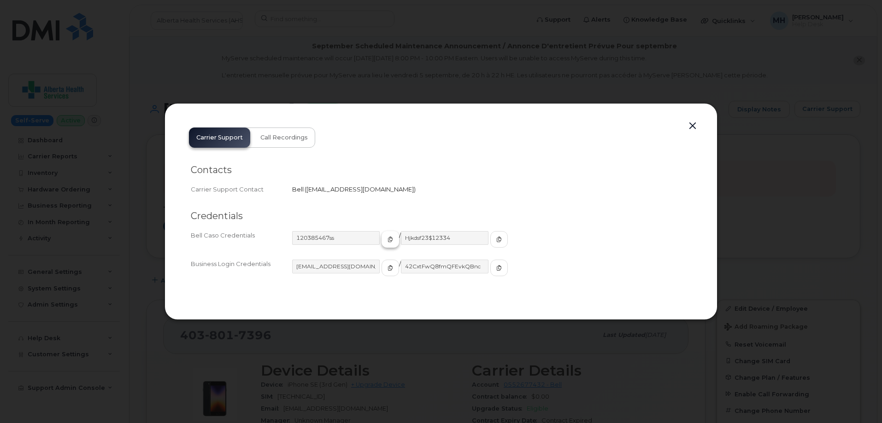
click at [386, 241] on span "button" at bounding box center [390, 239] width 8 height 8
click at [496, 239] on icon "button" at bounding box center [499, 240] width 6 height 6
drag, startPoint x: 682, startPoint y: 125, endPoint x: 695, endPoint y: 128, distance: 13.7
click at [687, 127] on div "Carrier Support Call Recordings Contacts Carrier Support Contact Bell   wireles…" at bounding box center [441, 211] width 553 height 217
click at [696, 128] on button "button" at bounding box center [693, 126] width 14 height 13
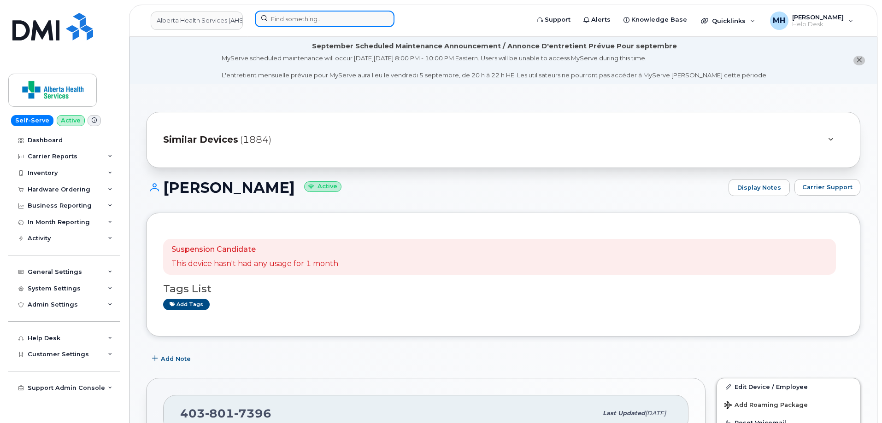
click at [332, 22] on input at bounding box center [325, 19] width 140 height 17
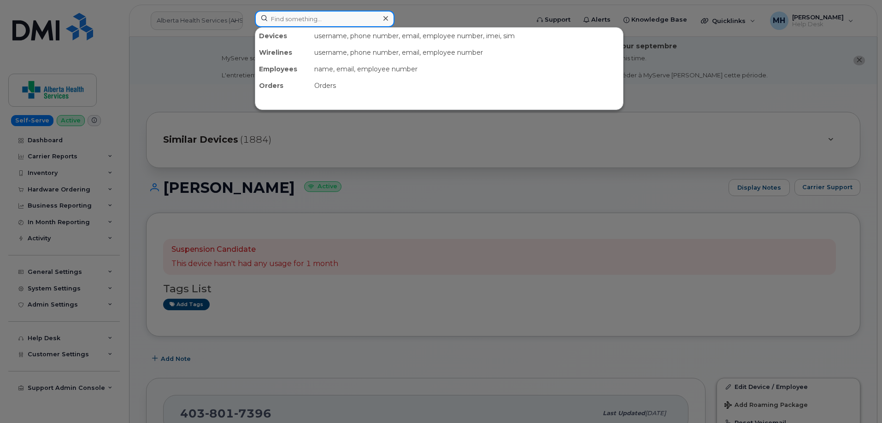
paste input "9493248177"
type input "9493248177"
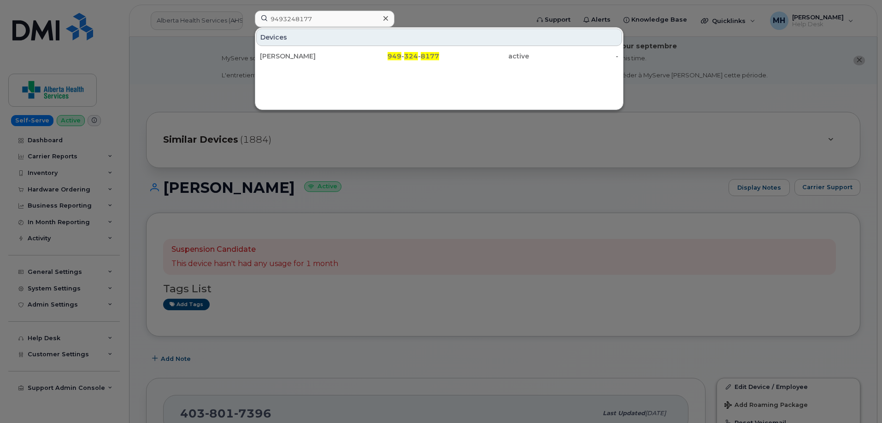
click at [336, 47] on div "Valerie Cote 949 - 324 - 8177 active -" at bounding box center [439, 56] width 368 height 18
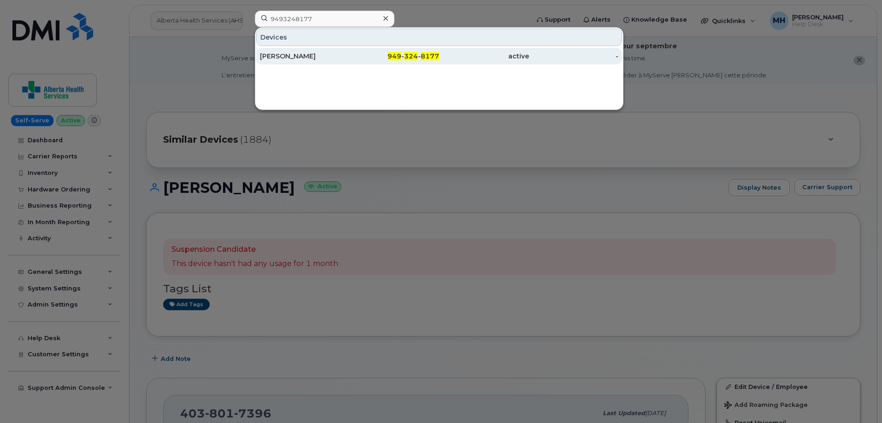
click at [333, 55] on div "Valerie Cote" at bounding box center [305, 56] width 90 height 9
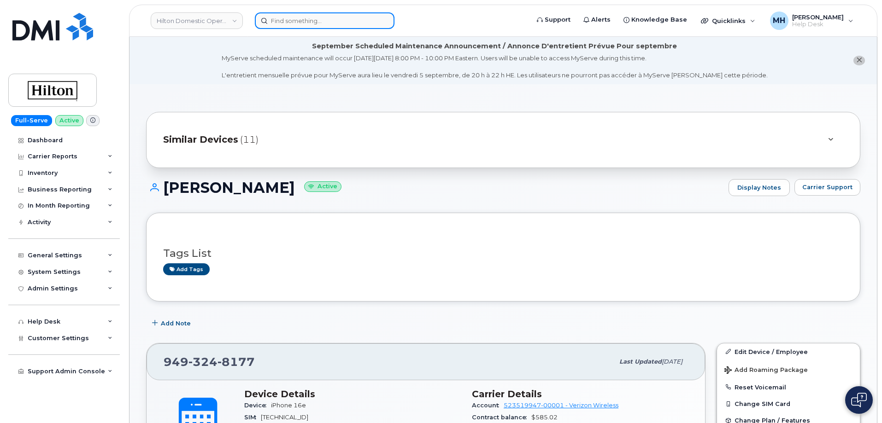
click at [301, 25] on input at bounding box center [325, 20] width 140 height 17
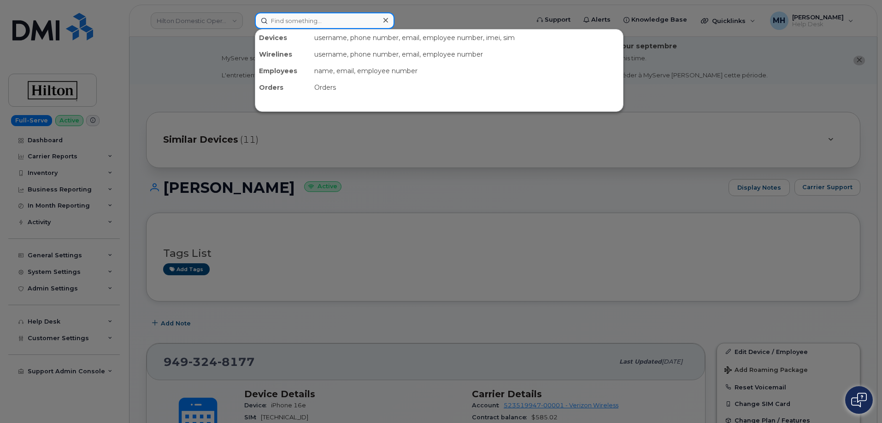
paste input "[PHONE_NUMBER]"
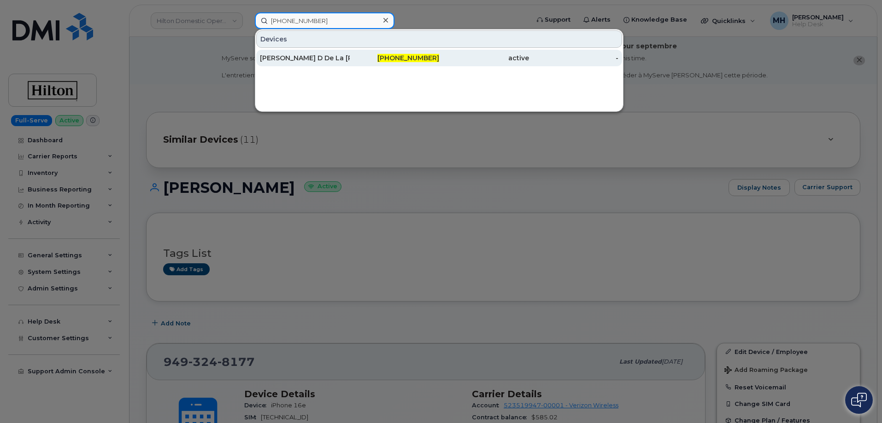
type input "[PHONE_NUMBER]"
click at [328, 52] on div "[PERSON_NAME] D De La [PERSON_NAME]" at bounding box center [305, 58] width 90 height 17
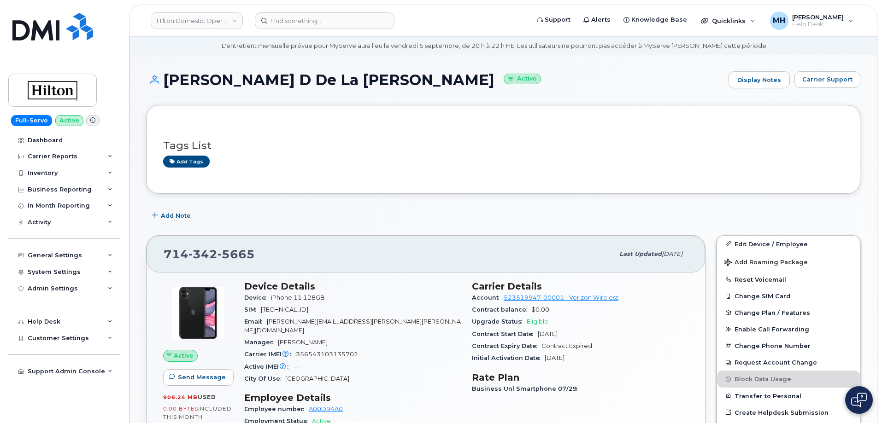
scroll to position [46, 0]
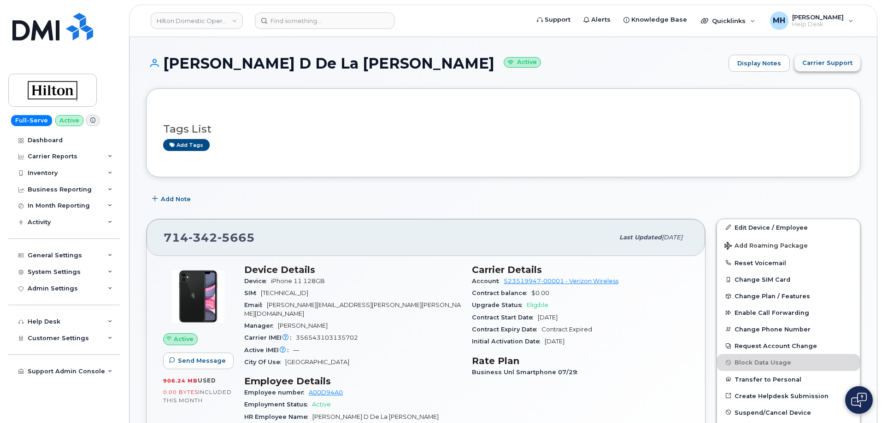
click at [818, 65] on span "Carrier Support" at bounding box center [827, 63] width 50 height 9
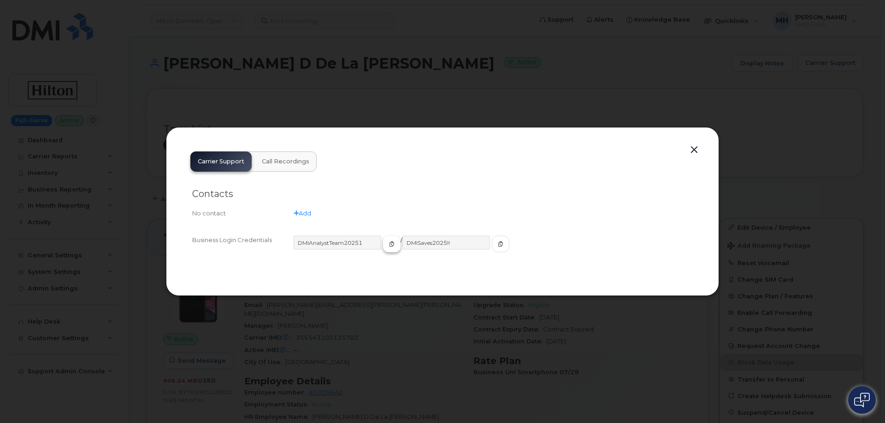
click at [389, 245] on icon "button" at bounding box center [392, 244] width 6 height 6
click at [486, 244] on div "DMIAnalystTeam20251 / DMISaves2025!!" at bounding box center [493, 248] width 399 height 25
click at [496, 242] on span "button" at bounding box center [500, 244] width 8 height 8
click at [382, 251] on button "button" at bounding box center [391, 244] width 18 height 17
click at [490, 249] on button "button" at bounding box center [499, 244] width 18 height 17
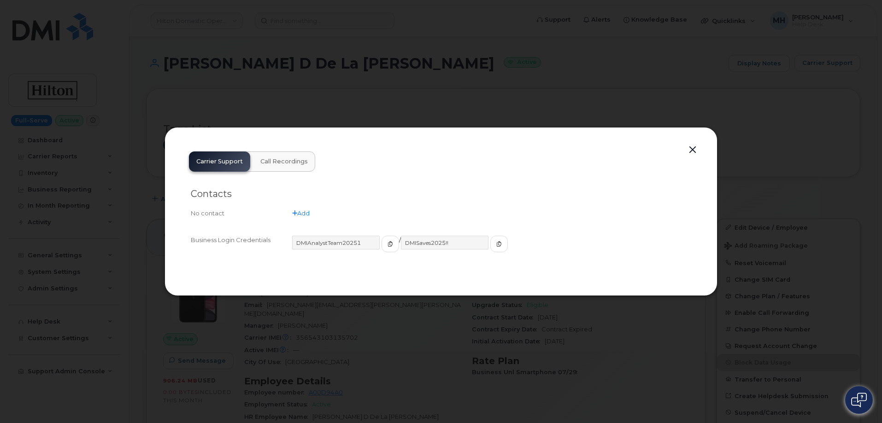
click at [694, 150] on button "button" at bounding box center [693, 150] width 14 height 13
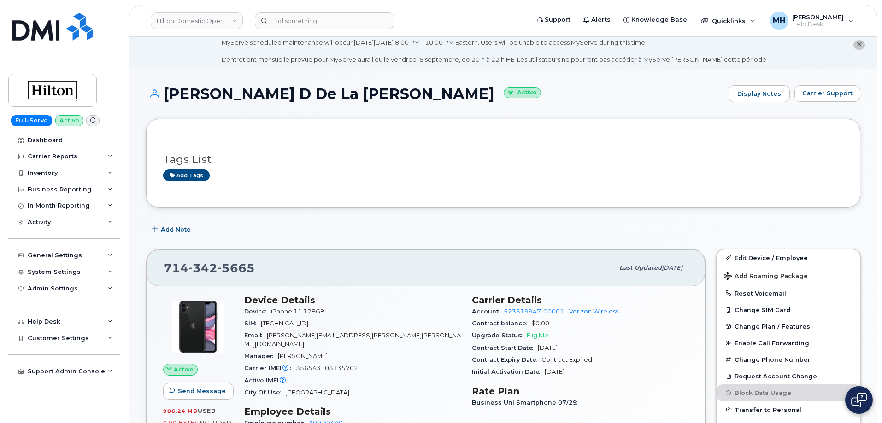
scroll to position [0, 0]
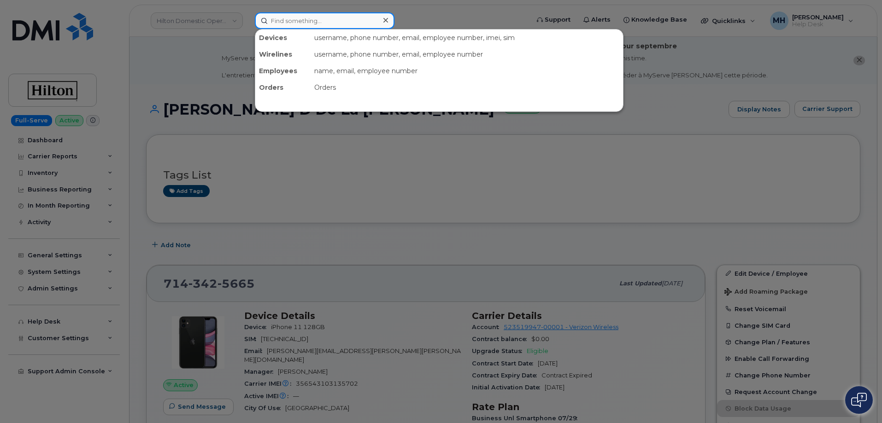
click at [316, 17] on input at bounding box center [325, 20] width 140 height 17
paste input "802-578-1201"
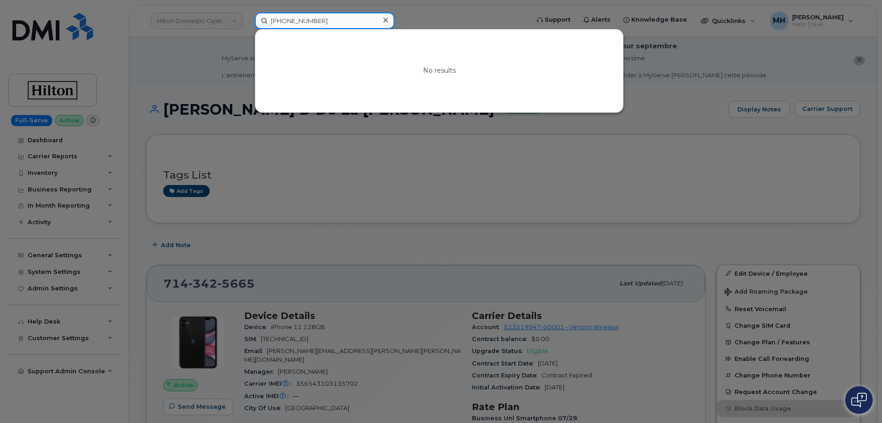
drag, startPoint x: 345, startPoint y: 14, endPoint x: 252, endPoint y: 17, distance: 93.1
click at [252, 17] on div "802-578-1201 No results" at bounding box center [388, 20] width 283 height 17
drag, startPoint x: 356, startPoint y: 22, endPoint x: 273, endPoint y: 22, distance: 82.5
click at [273, 22] on input "802-578-1201" at bounding box center [325, 20] width 140 height 17
paste input "Jose Mendez Benedith"
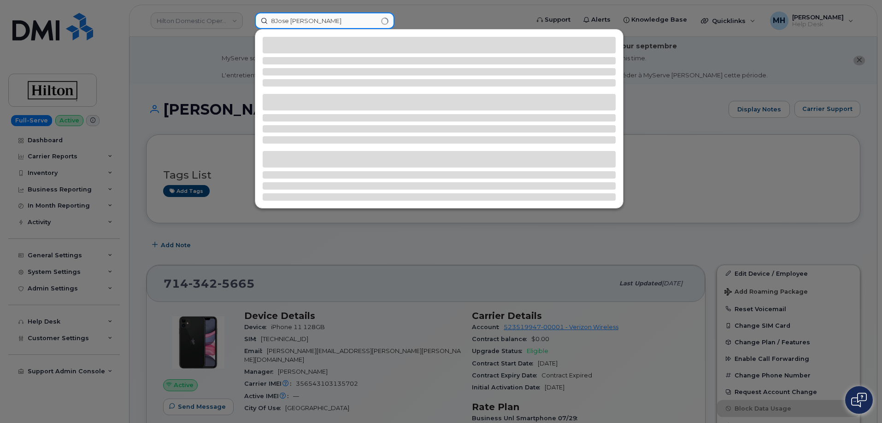
drag, startPoint x: 346, startPoint y: 16, endPoint x: 240, endPoint y: 16, distance: 106.4
click at [247, 16] on div "8Jose Mendez Benedith" at bounding box center [388, 20] width 283 height 17
paste input
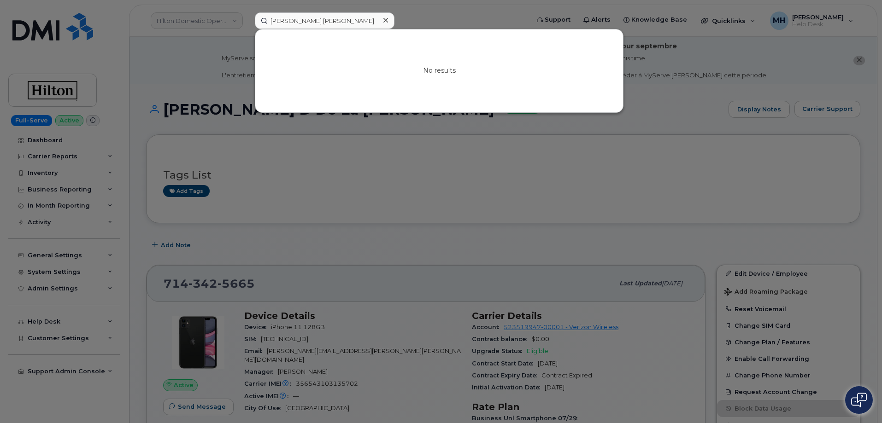
drag, startPoint x: 209, startPoint y: 43, endPoint x: 202, endPoint y: 44, distance: 6.5
click at [207, 43] on div at bounding box center [441, 211] width 882 height 423
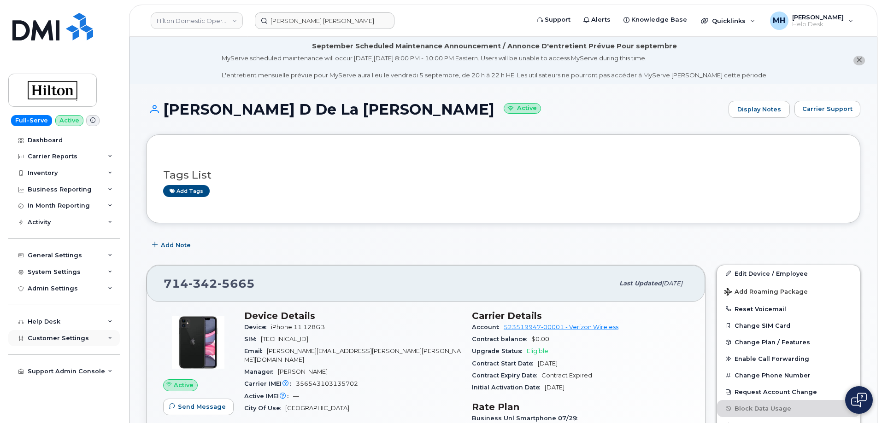
click at [59, 341] on span "Customer Settings" at bounding box center [58, 338] width 61 height 7
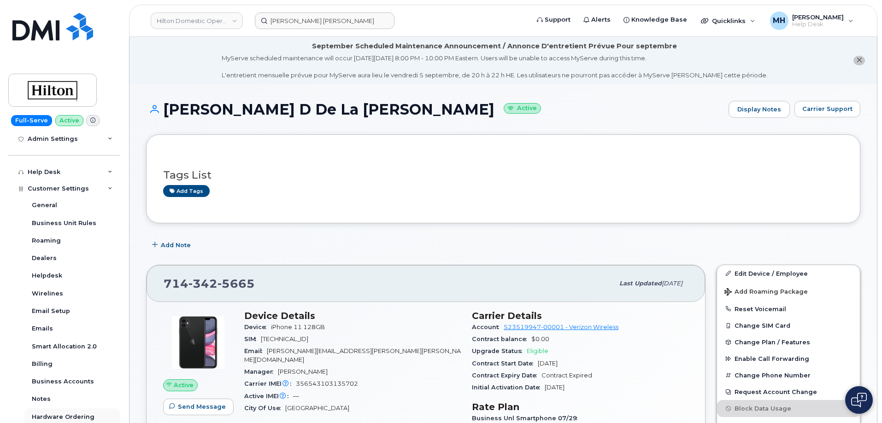
scroll to position [184, 0]
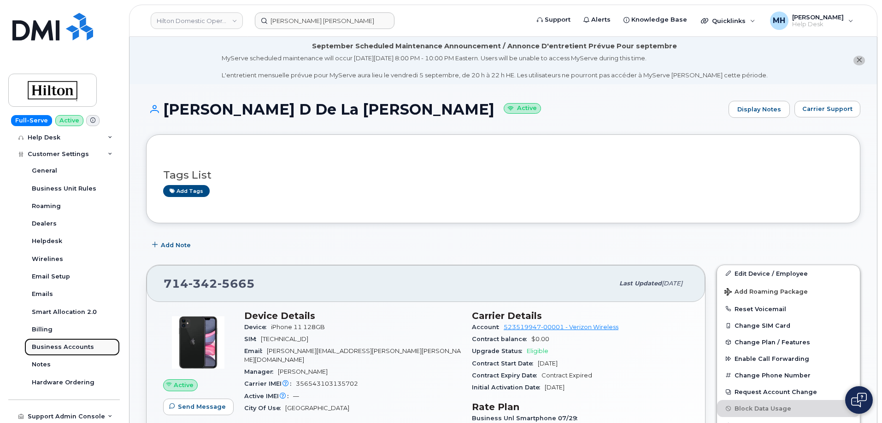
click at [80, 342] on link "Business Accounts" at bounding box center [71, 348] width 95 height 18
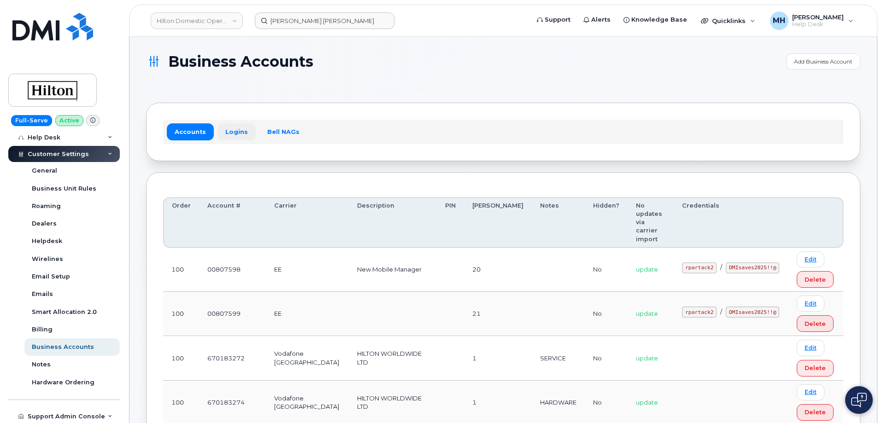
click at [240, 129] on link "Logins" at bounding box center [236, 131] width 38 height 17
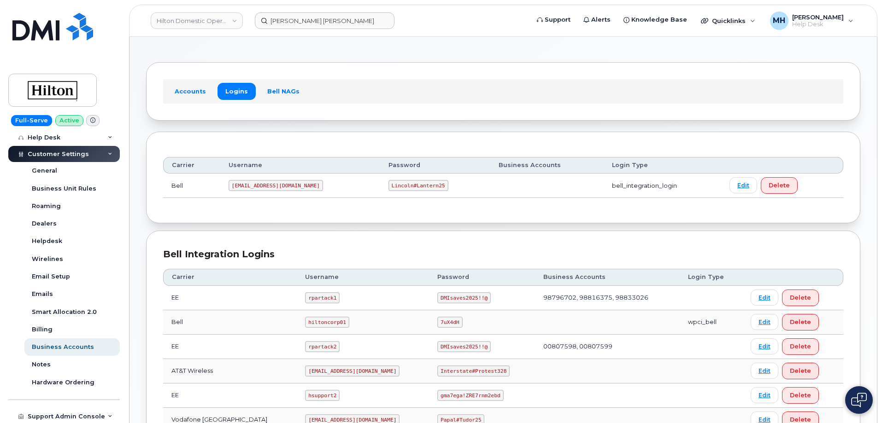
scroll to position [20, 0]
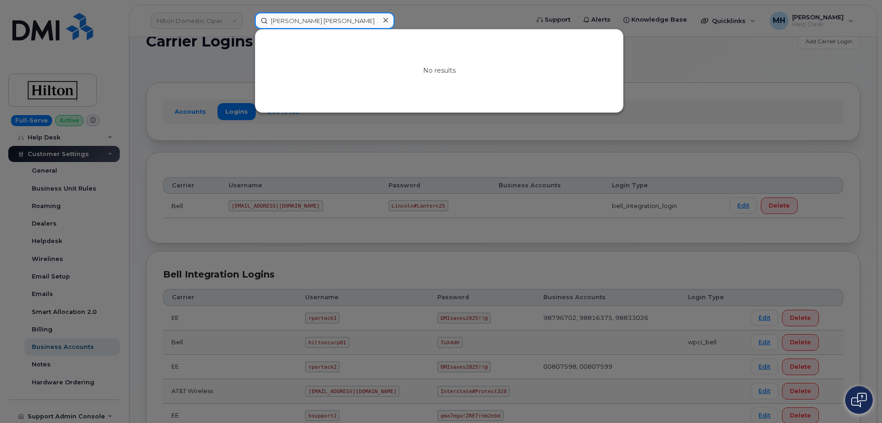
click at [349, 15] on input "Jose Mendez Benedith" at bounding box center [325, 20] width 140 height 17
paste input "7202194913"
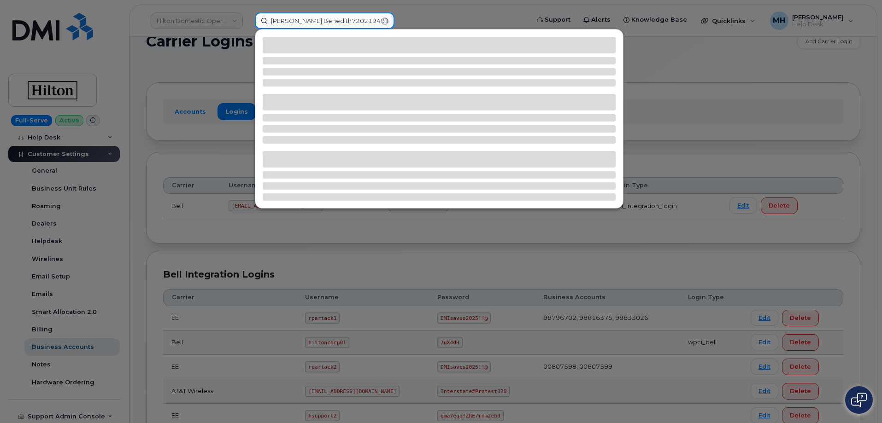
click at [350, 20] on input "Jose Mendez Benedith7202194913" at bounding box center [325, 20] width 140 height 17
paste input
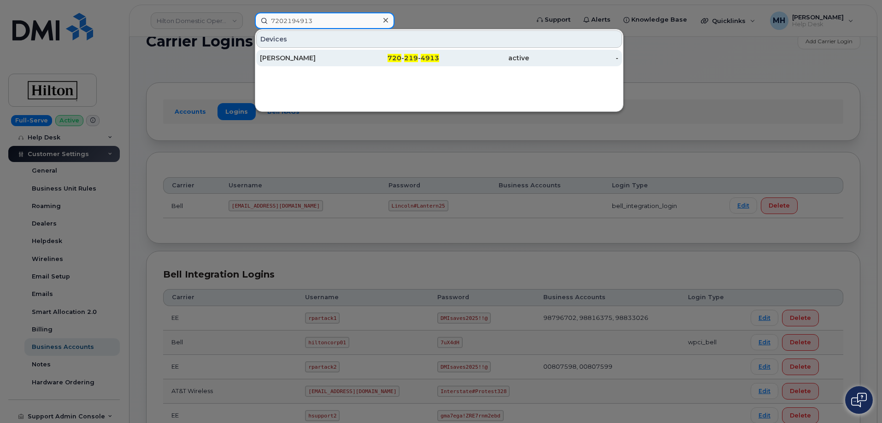
type input "7202194913"
click at [306, 52] on div "Adam Geis" at bounding box center [305, 58] width 90 height 17
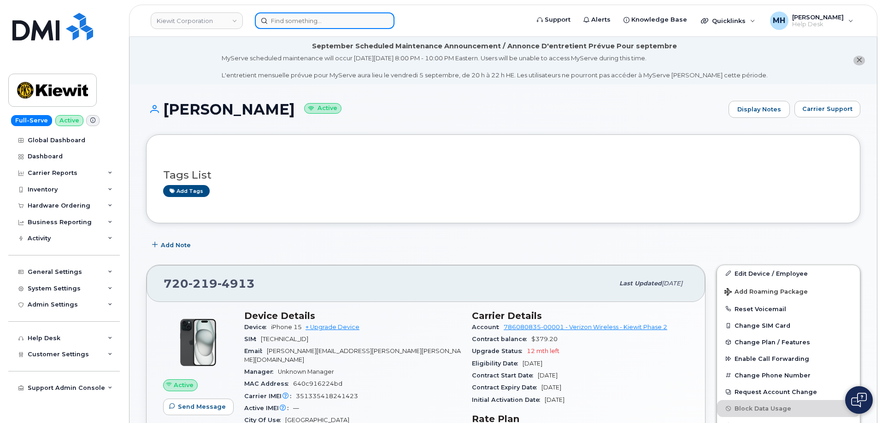
click at [316, 18] on input at bounding box center [325, 20] width 140 height 17
paste input "[PHONE_NUMBER]"
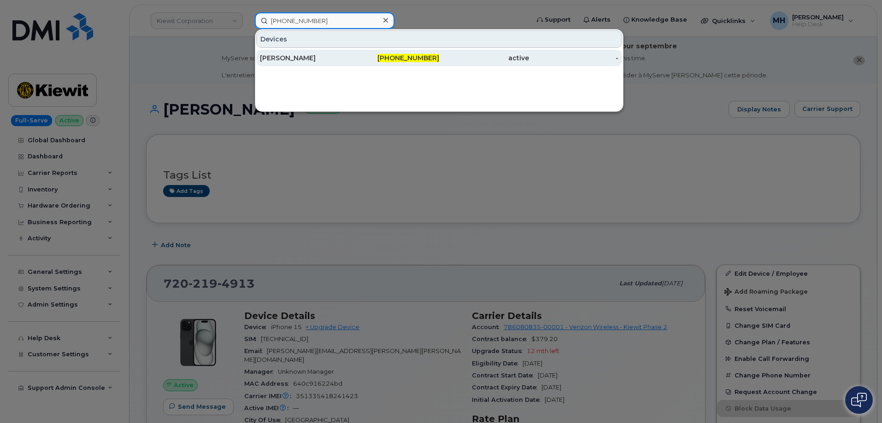
type input "[PHONE_NUMBER]"
click at [309, 62] on div "[PERSON_NAME]" at bounding box center [305, 57] width 90 height 9
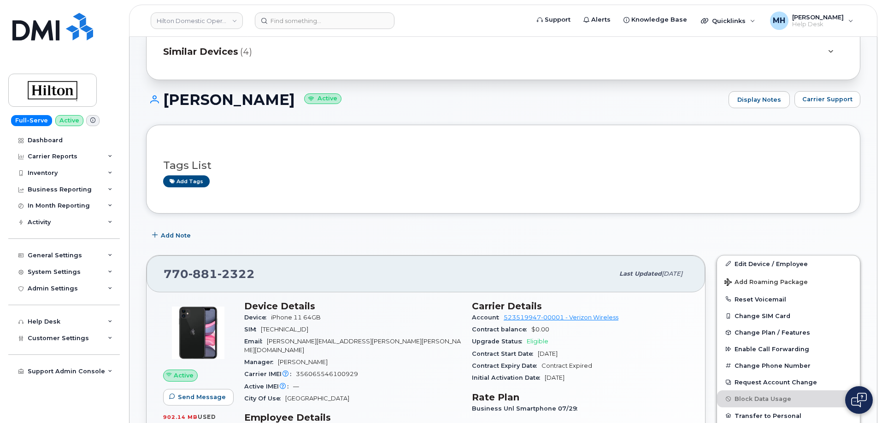
scroll to position [92, 0]
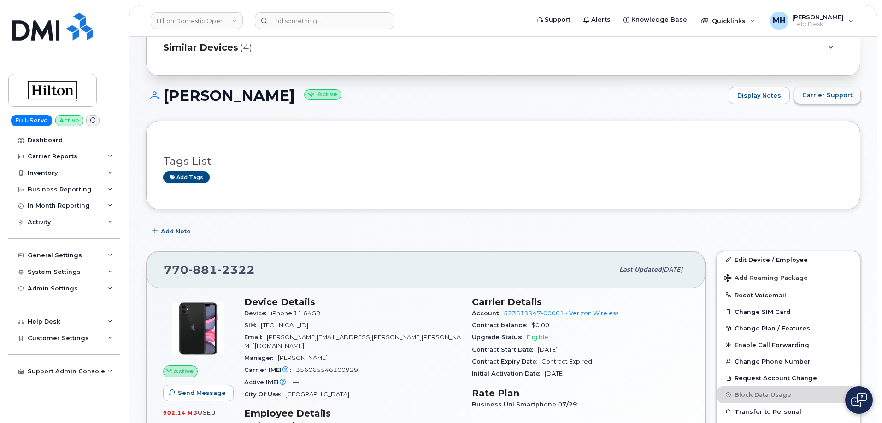
click at [847, 93] on span "Carrier Support" at bounding box center [827, 95] width 50 height 9
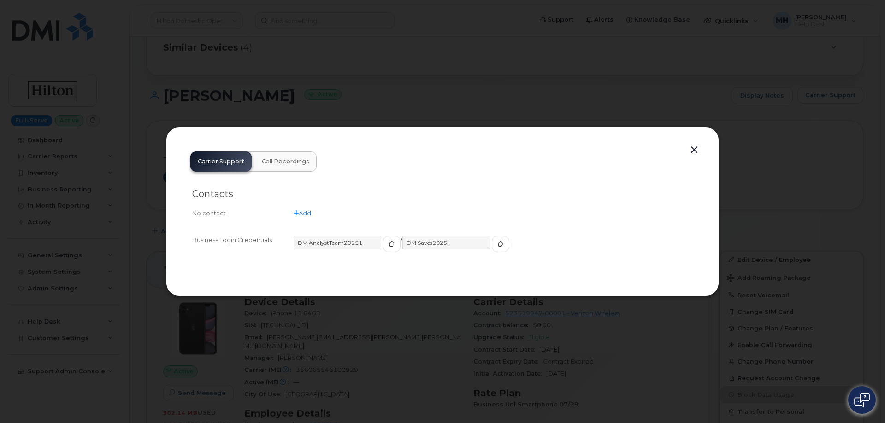
click at [699, 149] on button "button" at bounding box center [694, 150] width 14 height 13
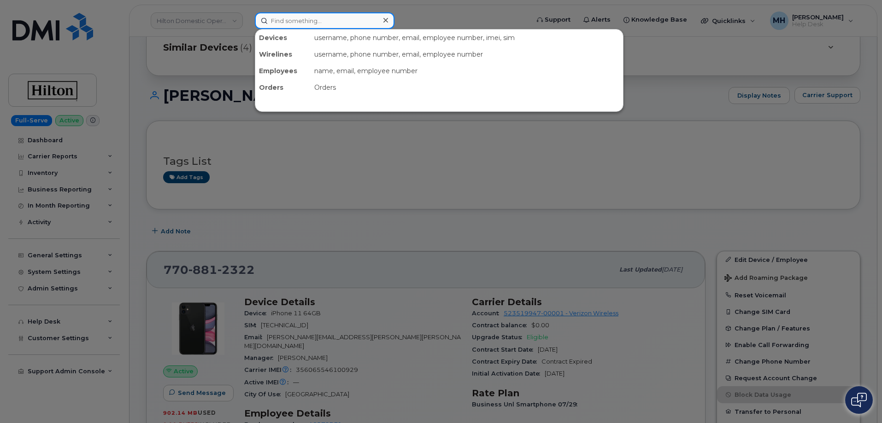
click at [333, 23] on input at bounding box center [325, 20] width 140 height 17
paste input "298687"
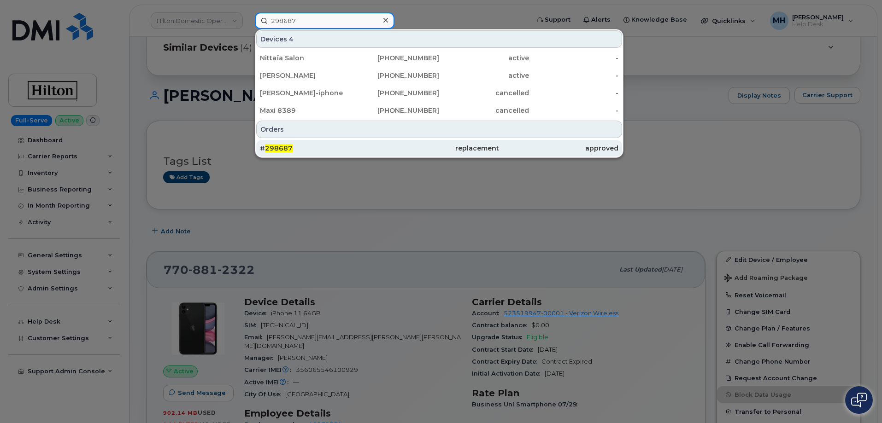
type input "298687"
click at [295, 144] on div "# 298687" at bounding box center [319, 148] width 119 height 17
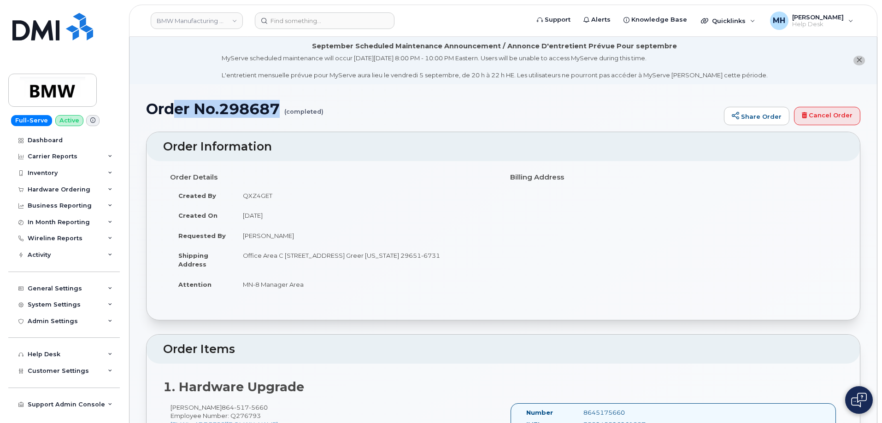
drag, startPoint x: 318, startPoint y: 114, endPoint x: 181, endPoint y: 107, distance: 137.5
click at [176, 111] on h1 "Order No.298687 (completed)" at bounding box center [432, 109] width 573 height 16
click at [163, 107] on h1 "Order No.298687 (completed)" at bounding box center [432, 109] width 573 height 16
drag, startPoint x: 146, startPoint y: 108, endPoint x: 321, endPoint y: 113, distance: 174.7
click at [321, 113] on h1 "Order No.298687 (completed)" at bounding box center [432, 109] width 573 height 16
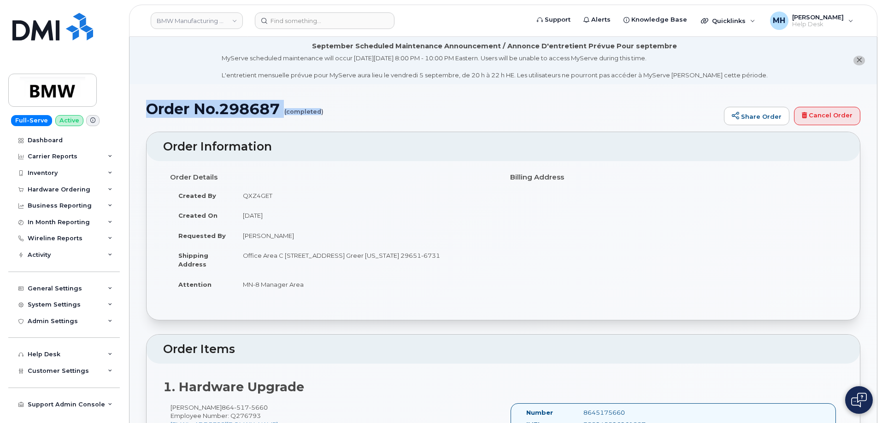
copy h1 "Order No.298687 (completed"
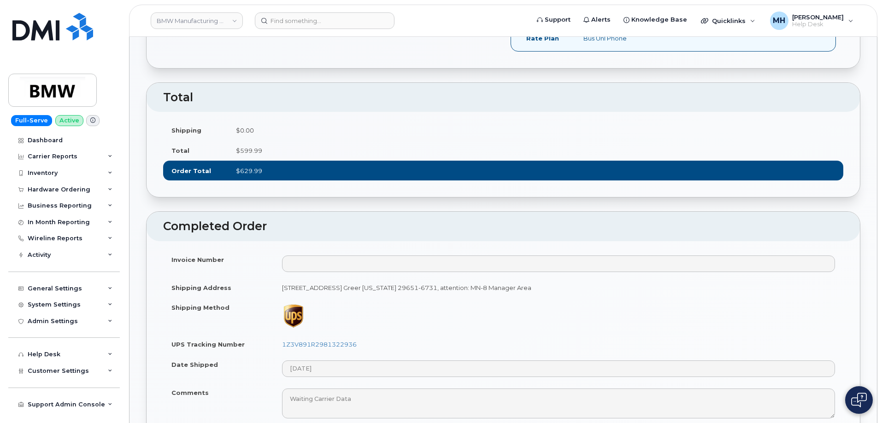
scroll to position [461, 0]
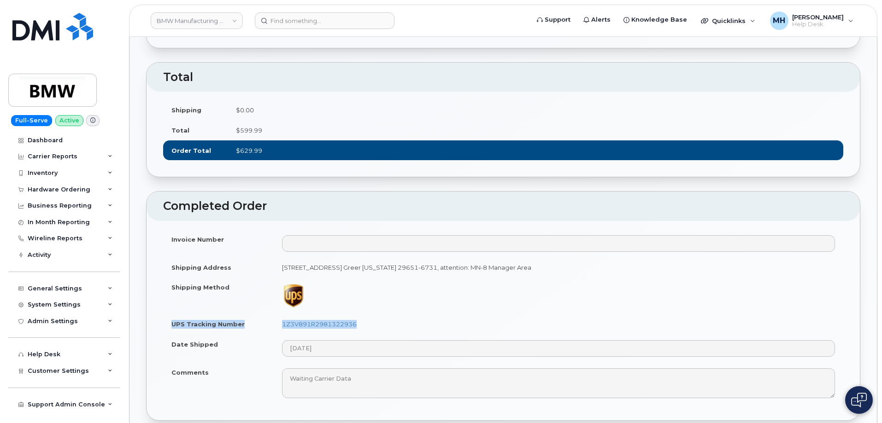
drag, startPoint x: 376, startPoint y: 328, endPoint x: 166, endPoint y: 322, distance: 210.2
click at [167, 323] on tr "UPS Tracking Number 1Z3V891R2981322936" at bounding box center [503, 324] width 680 height 20
copy tr "UPS Tracking Number 1Z3V891R2981322936"
click at [814, 301] on td at bounding box center [559, 295] width 570 height 37
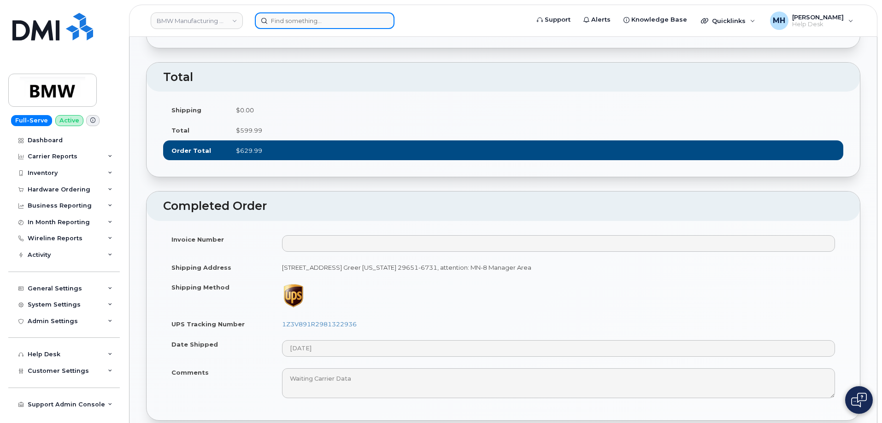
click at [335, 20] on input at bounding box center [325, 20] width 140 height 17
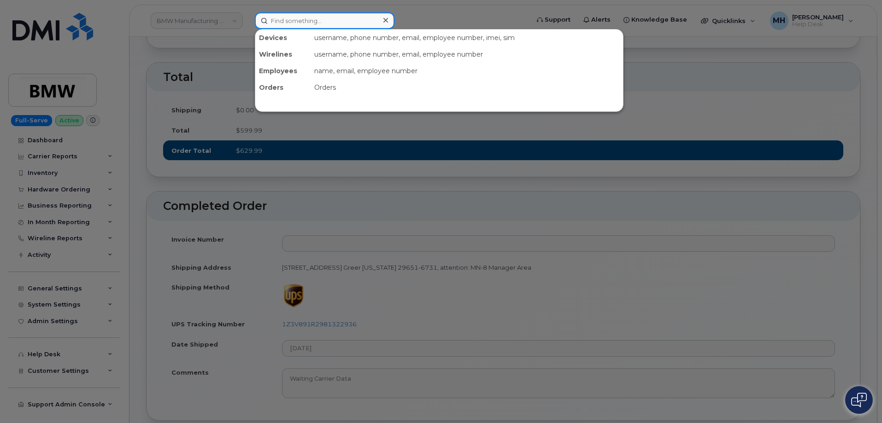
paste input "297317"
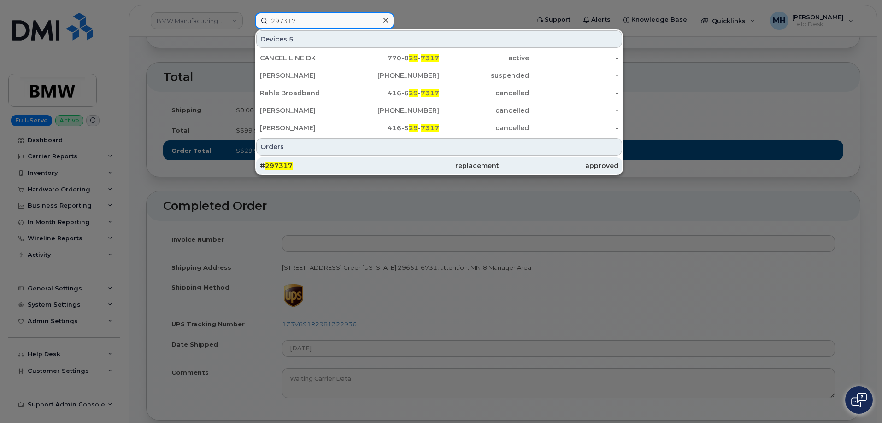
type input "297317"
click at [290, 165] on span "297317" at bounding box center [279, 166] width 28 height 8
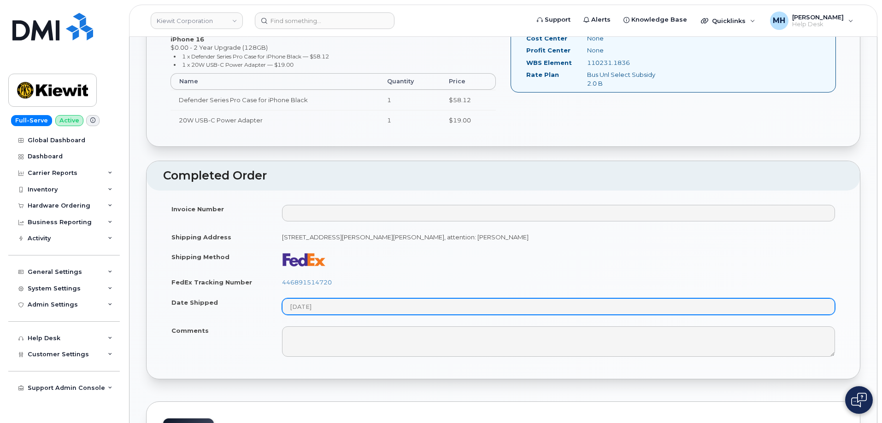
scroll to position [415, 0]
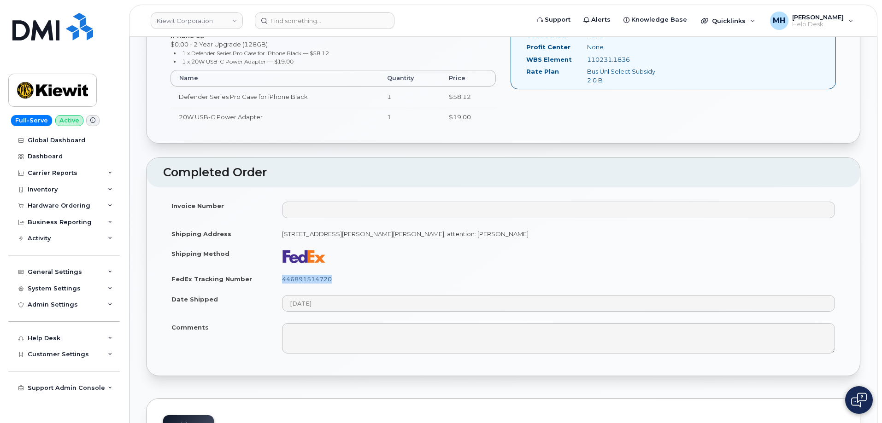
drag, startPoint x: 335, startPoint y: 280, endPoint x: 283, endPoint y: 280, distance: 52.1
click at [283, 280] on td "446891514720" at bounding box center [559, 279] width 570 height 20
copy link "446891514720"
click at [344, 19] on input at bounding box center [325, 20] width 140 height 17
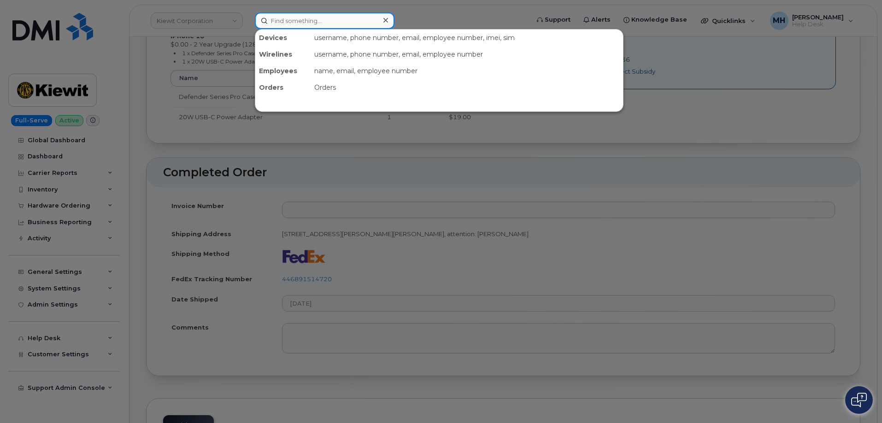
paste input "9178250543"
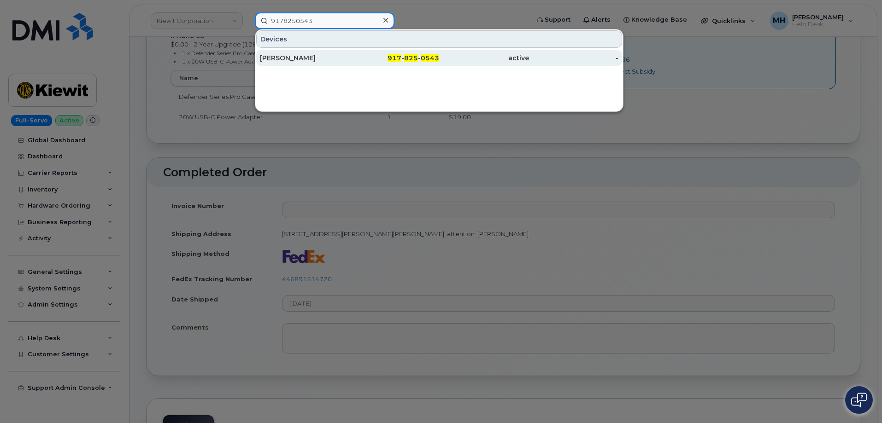
type input "9178250543"
click at [322, 55] on div "[PERSON_NAME]" at bounding box center [305, 57] width 90 height 9
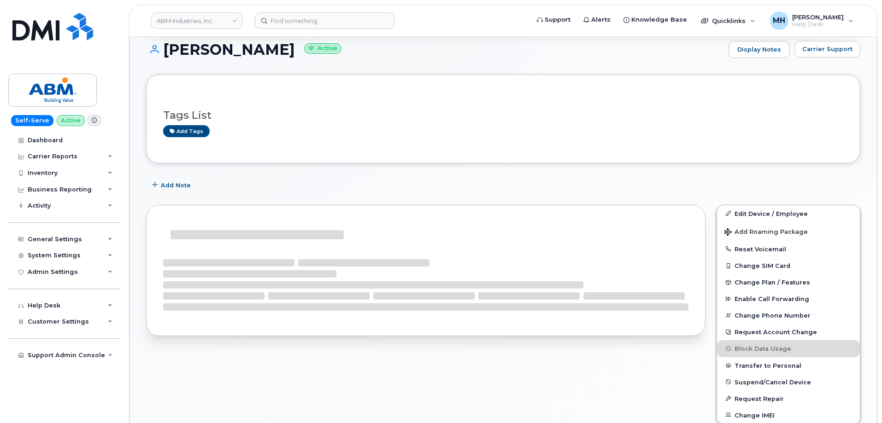
scroll to position [184, 0]
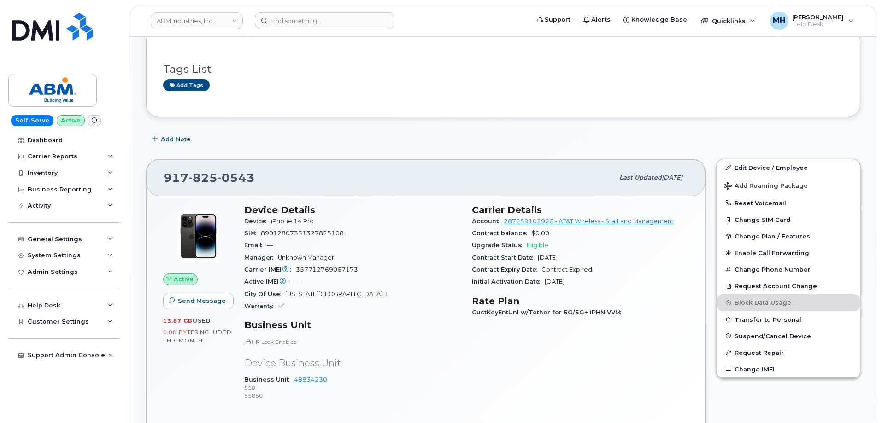
click at [860, 159] on div "Edit Device / Employee Add Roaming Package Reset Voicemail Change SIM Card Chan…" at bounding box center [788, 305] width 155 height 304
